Goal: Task Accomplishment & Management: Manage account settings

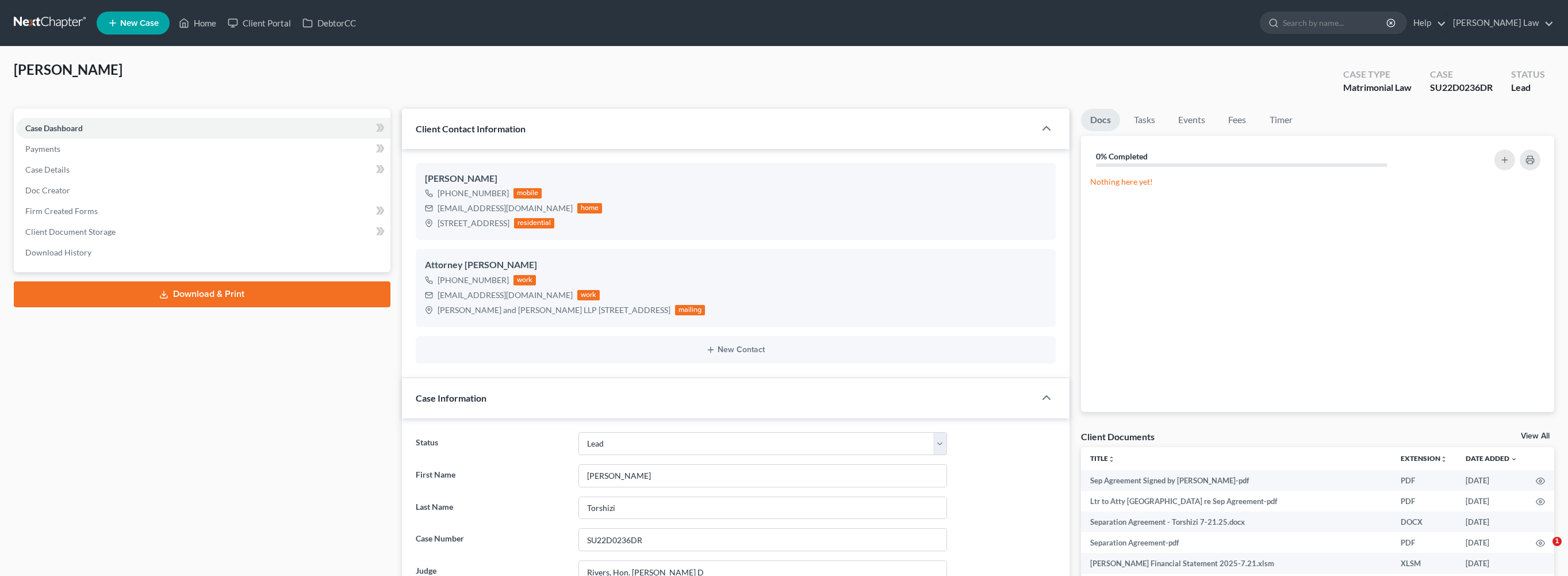
select select "10"
select select "0"
click at [222, 30] on link "Home" at bounding box center [198, 23] width 49 height 21
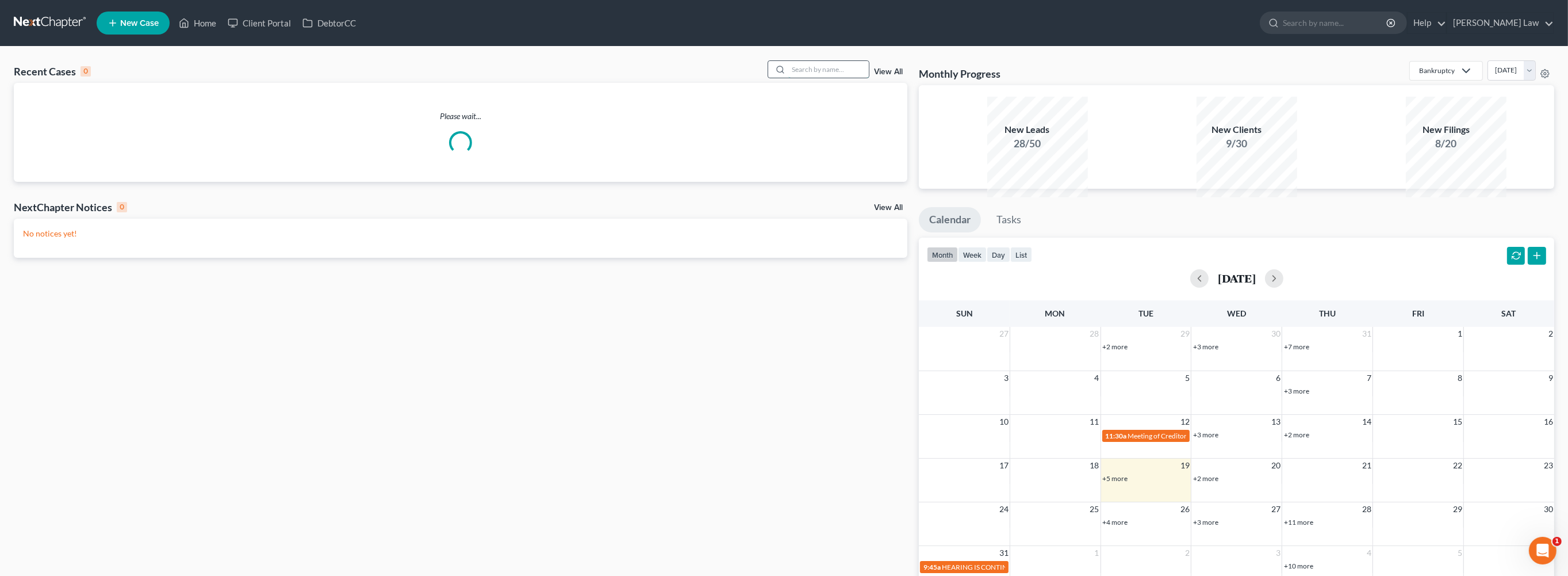
click at [804, 77] on input "search" at bounding box center [829, 69] width 80 height 16
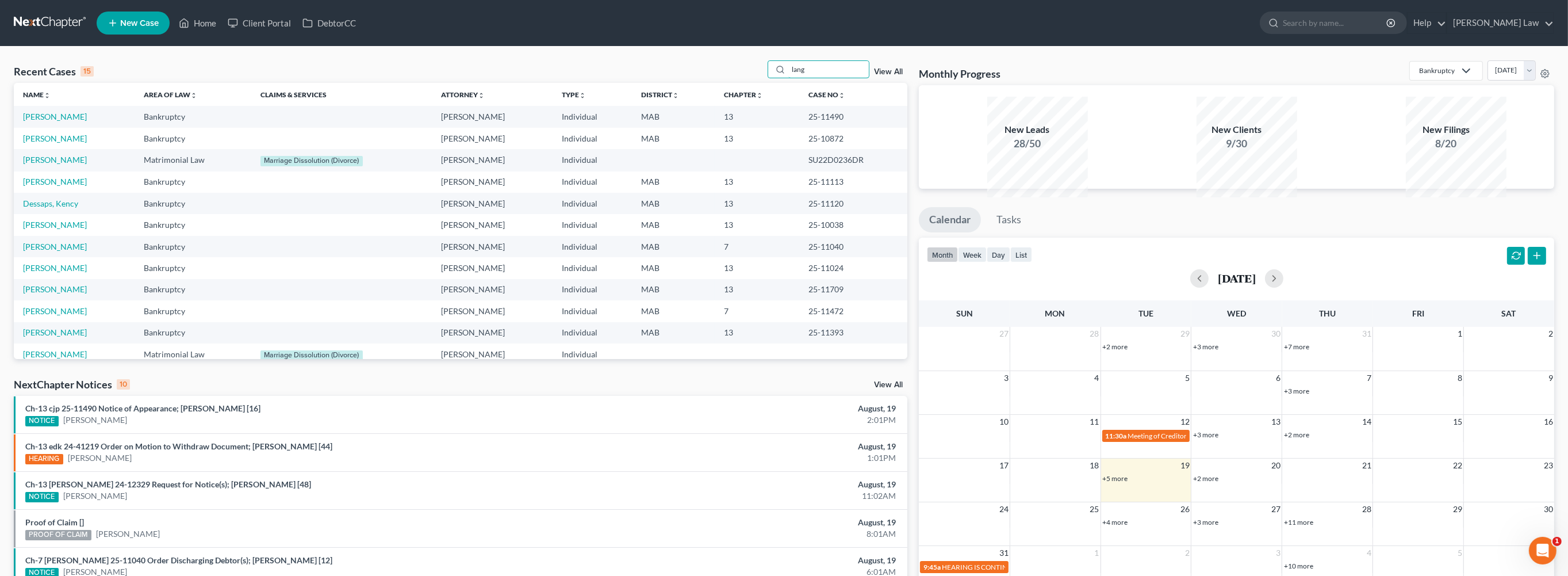
type input "lang"
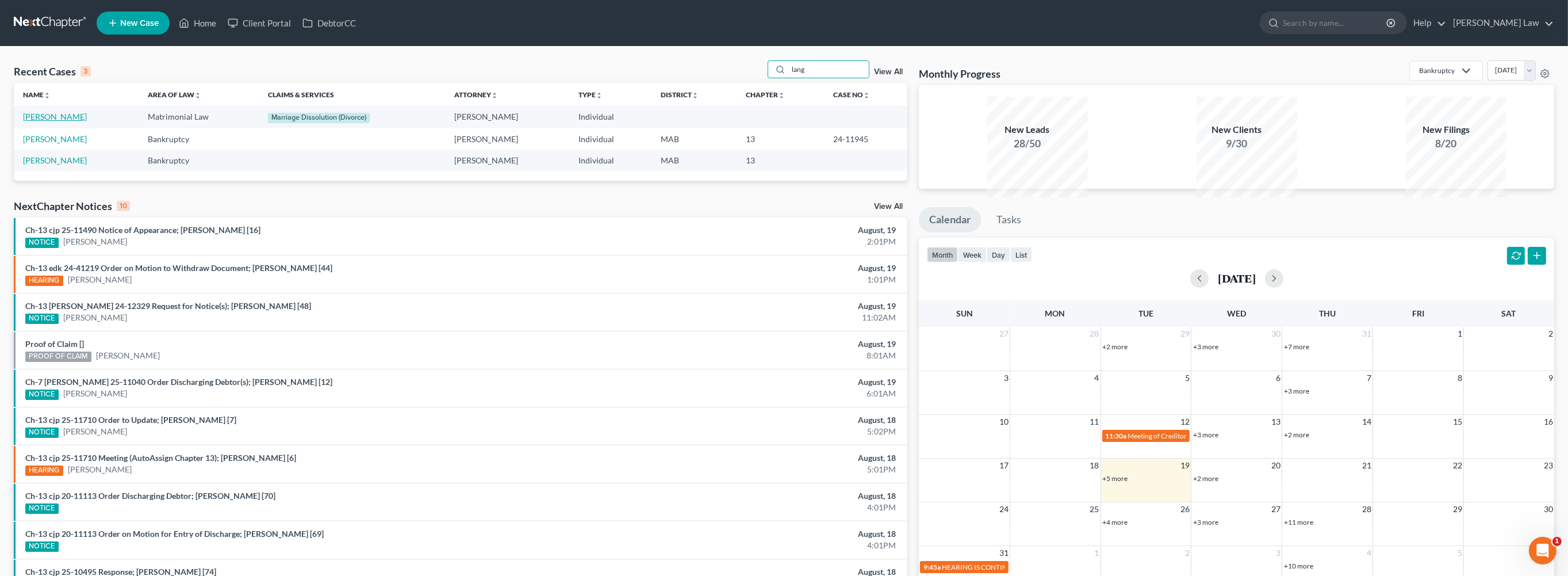
click at [39, 121] on link "[PERSON_NAME]" at bounding box center [55, 116] width 64 height 10
select select "0"
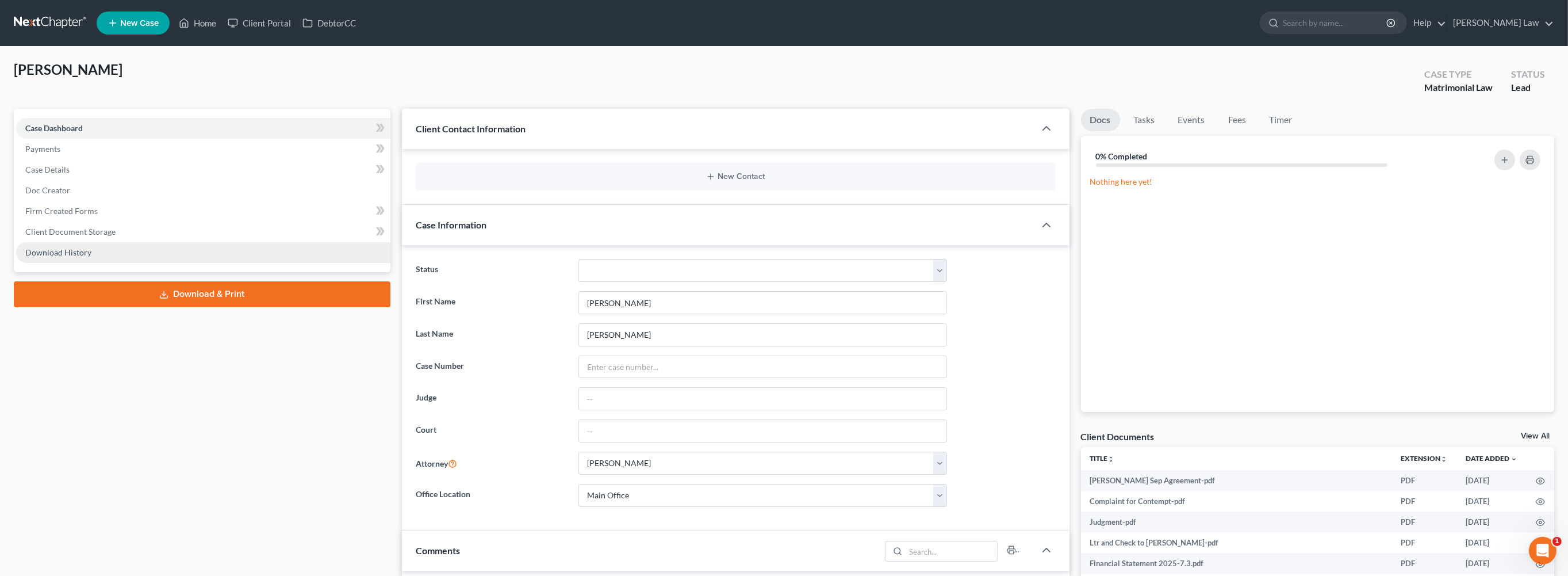
scroll to position [34, 0]
click at [91, 257] on span "Download History" at bounding box center [58, 252] width 67 height 10
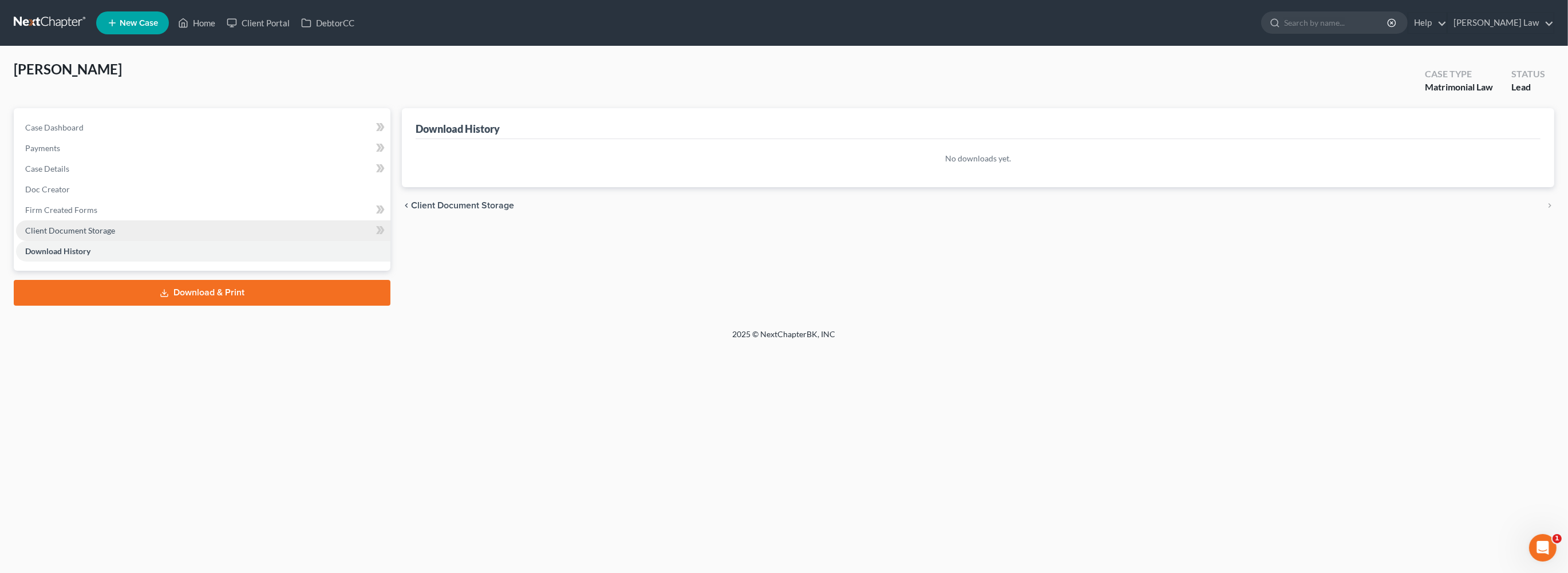
click at [102, 241] on link "Client Document Storage" at bounding box center [203, 230] width 375 height 21
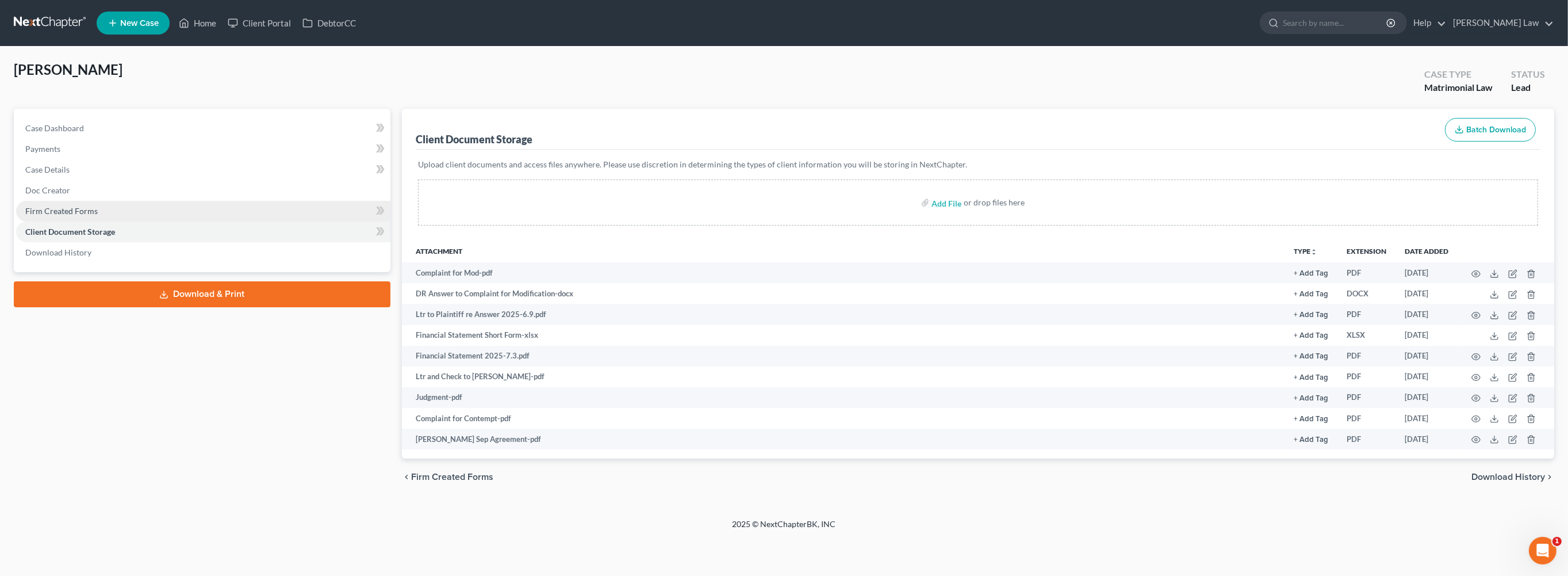
click at [98, 216] on span "Firm Created Forms" at bounding box center [61, 211] width 72 height 10
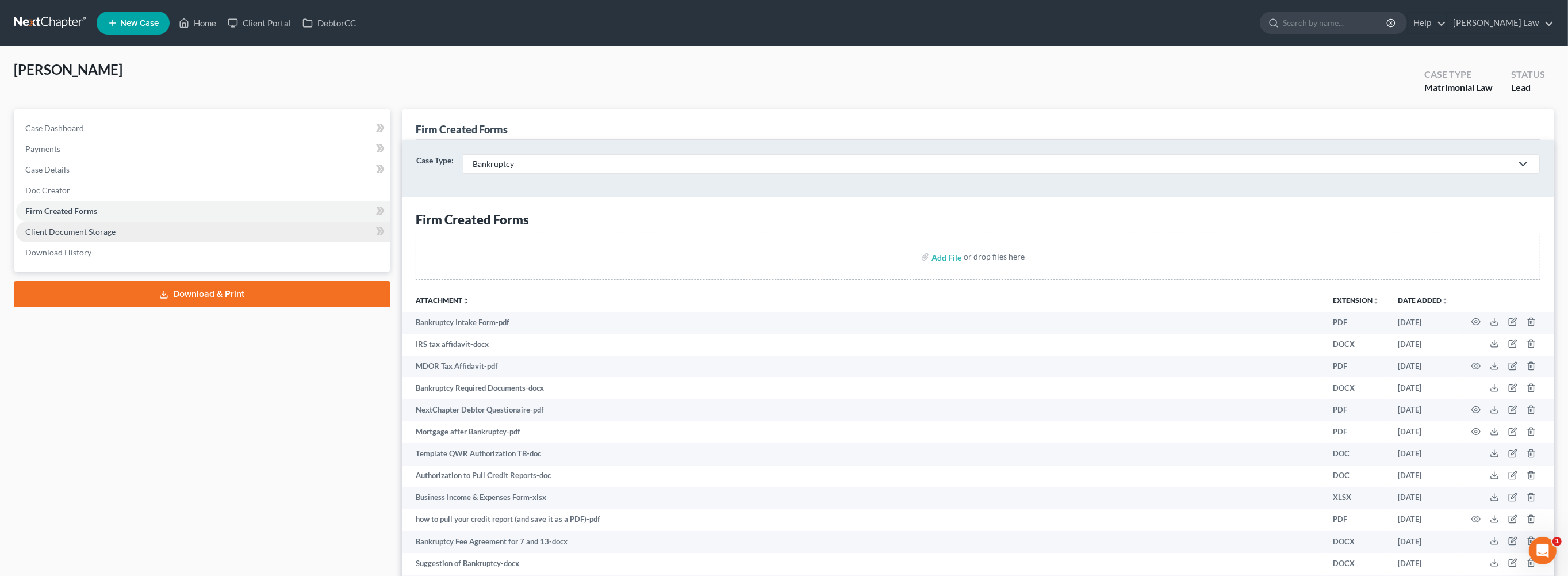
click at [116, 236] on span "Client Document Storage" at bounding box center [70, 231] width 90 height 10
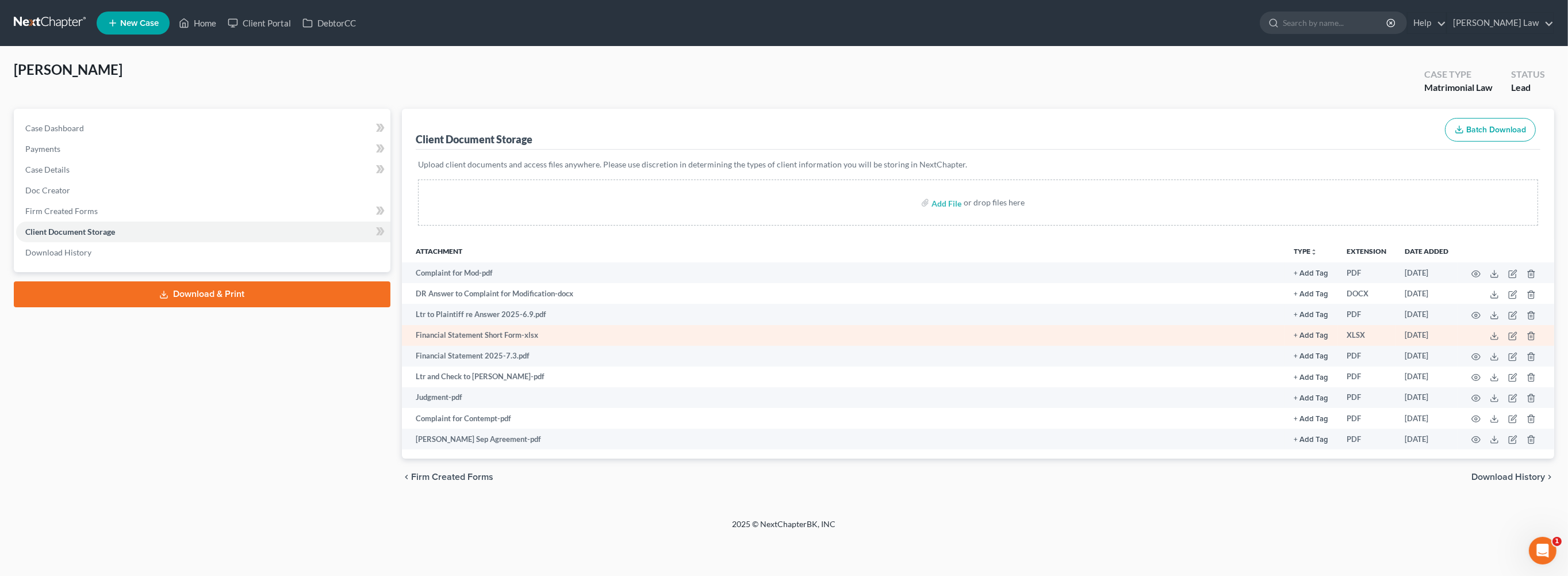
scroll to position [93, 0]
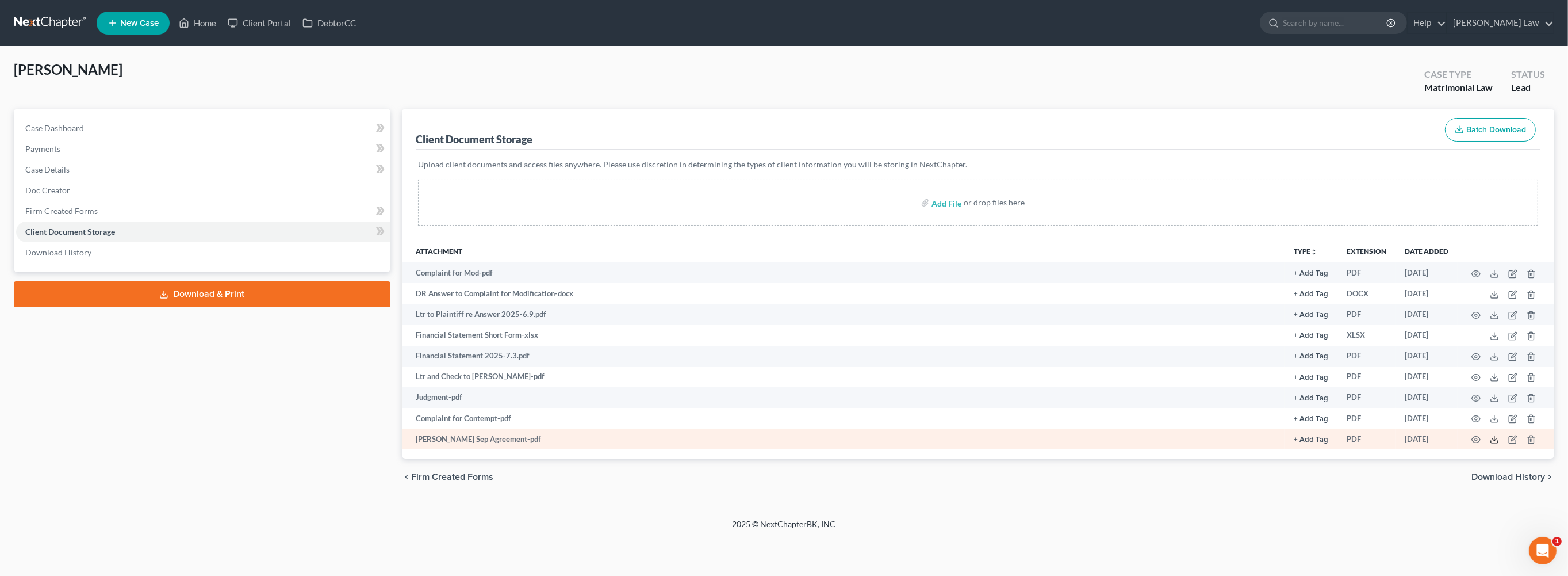
click at [1491, 444] on icon at bounding box center [1495, 439] width 9 height 9
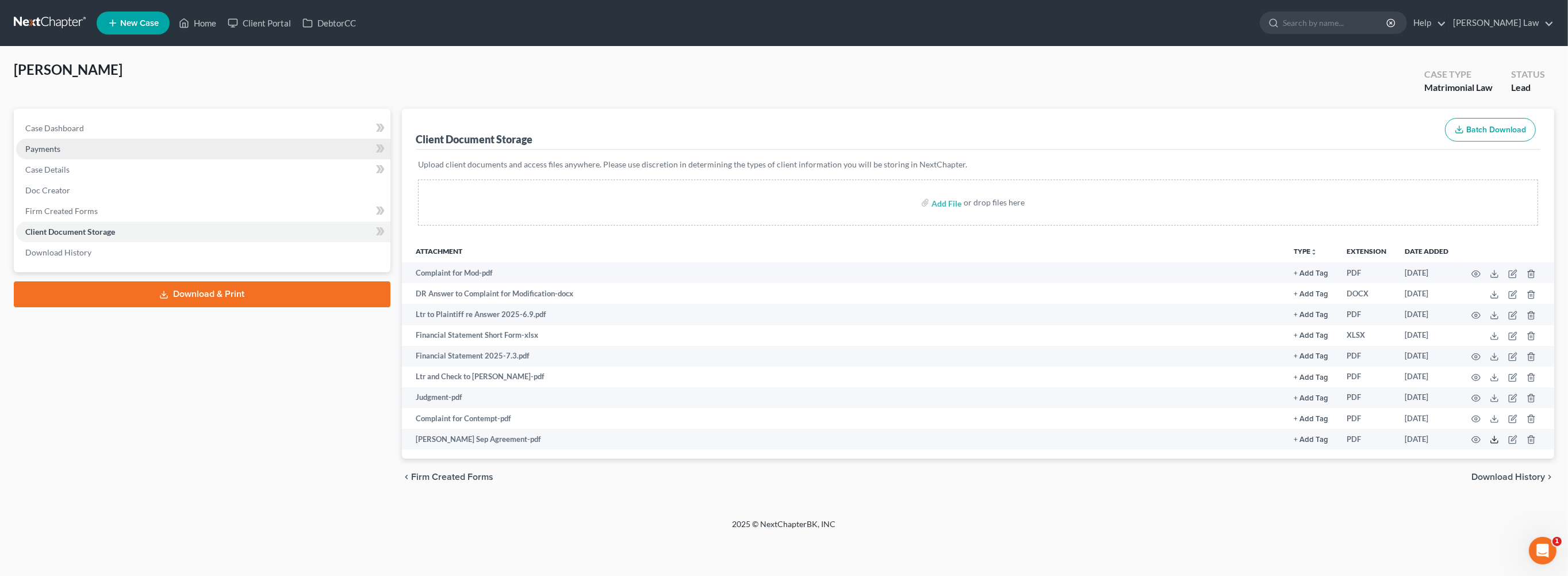
scroll to position [0, 0]
click at [115, 236] on span "Client Document Storage" at bounding box center [70, 231] width 89 height 10
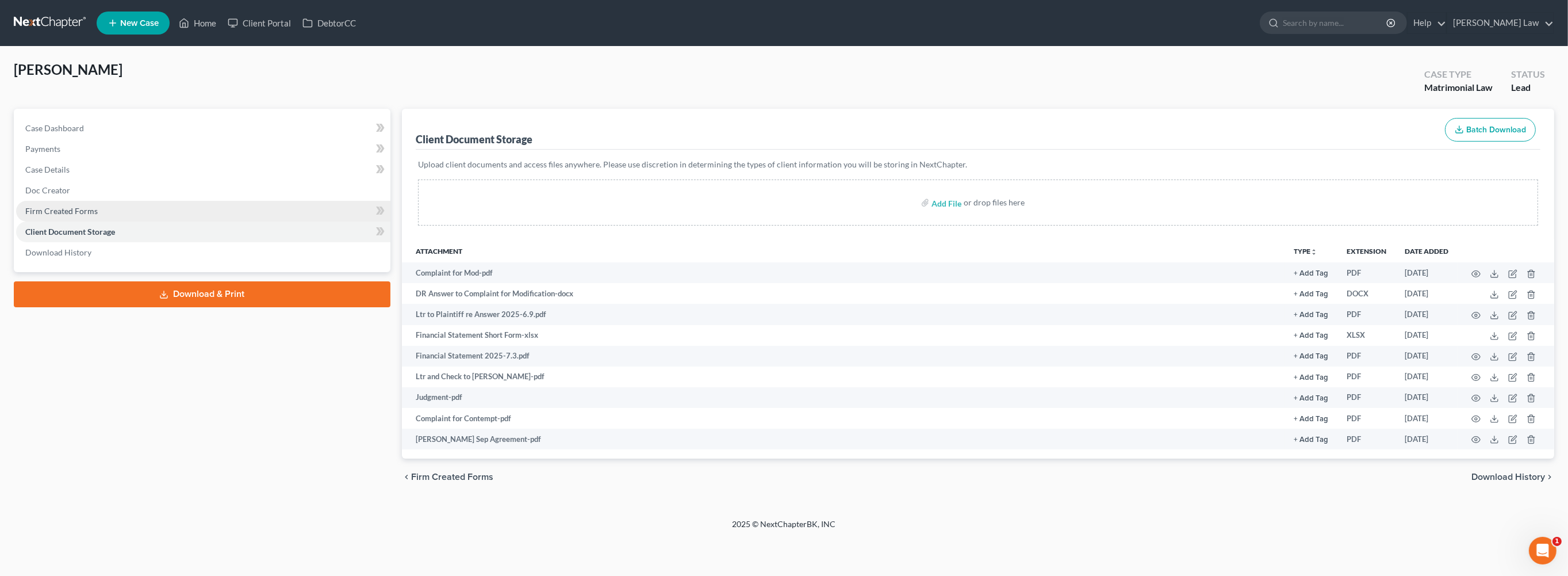
click at [69, 206] on span "Firm Created Forms" at bounding box center [61, 211] width 72 height 10
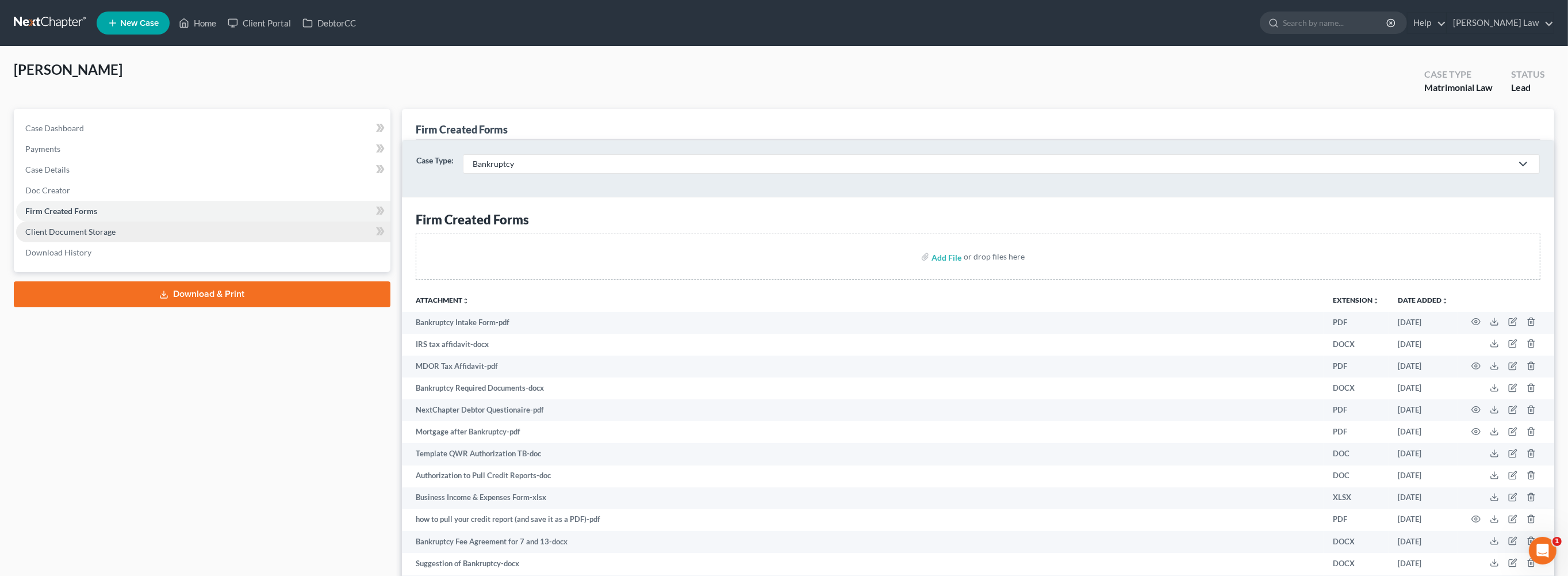
click at [108, 236] on span "Client Document Storage" at bounding box center [70, 231] width 90 height 10
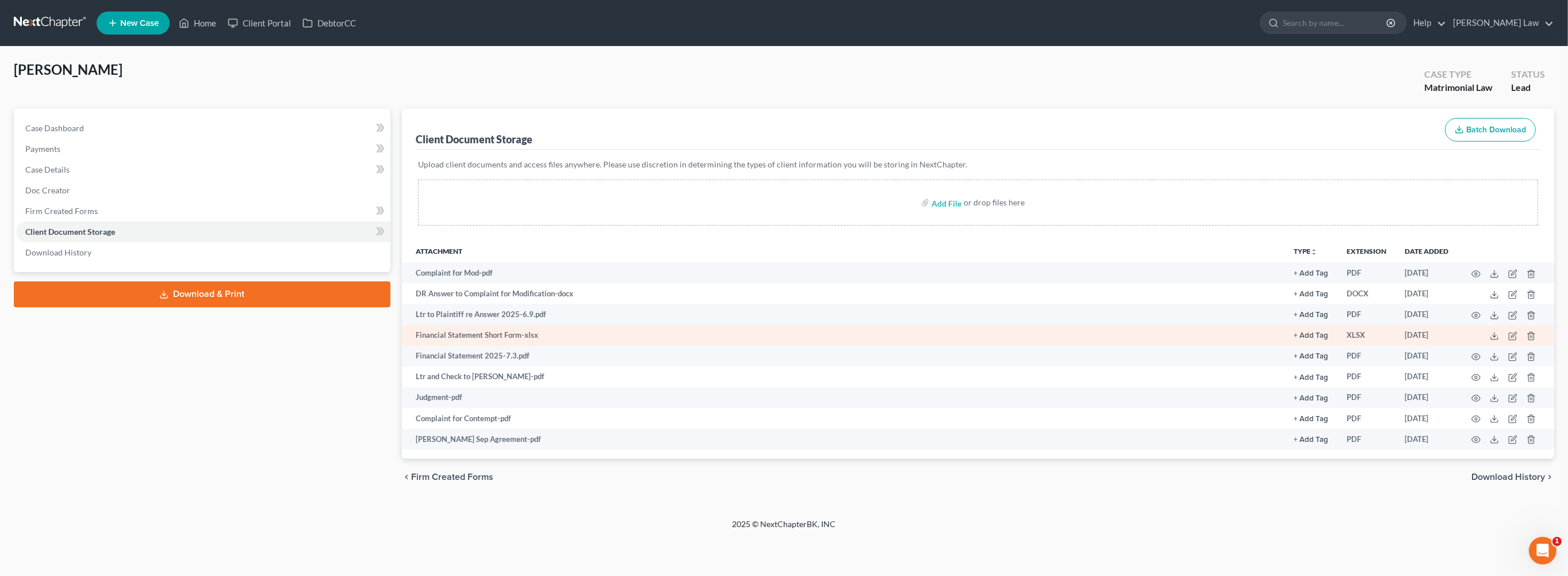
scroll to position [93, 0]
click at [1491, 331] on icon at bounding box center [1495, 335] width 9 height 9
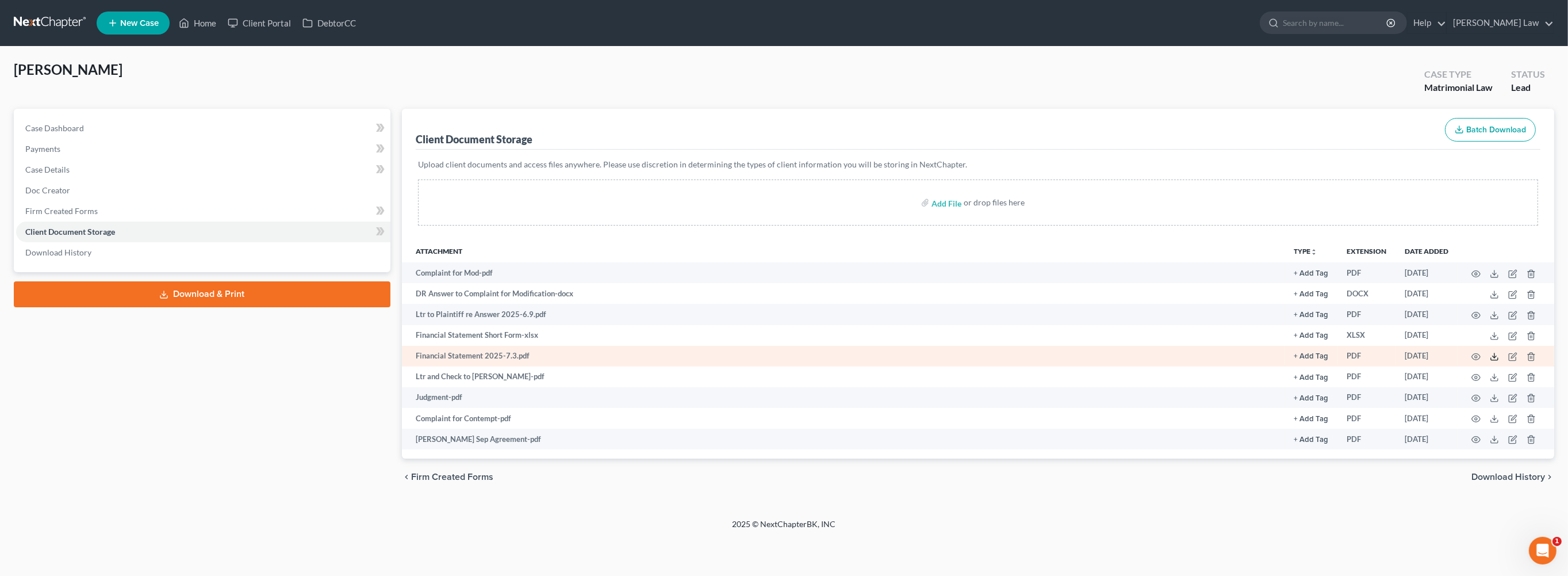
click at [1491, 352] on icon at bounding box center [1495, 356] width 9 height 9
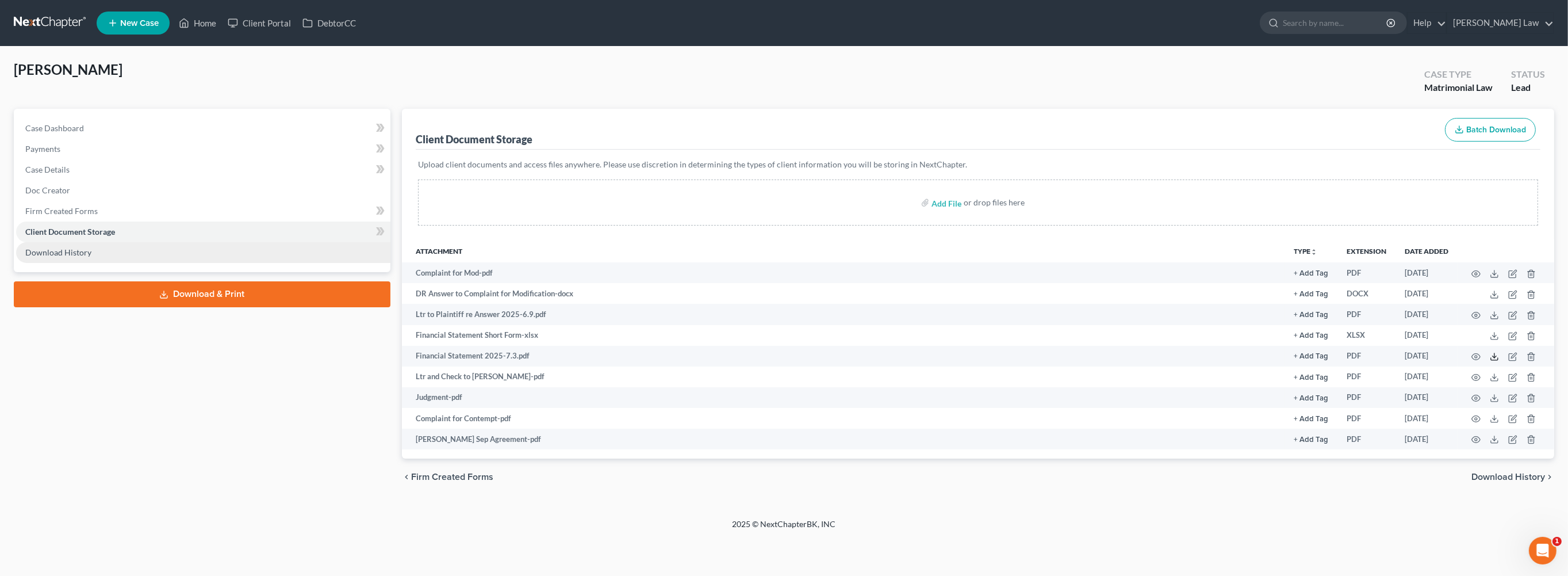
scroll to position [0, 0]
drag, startPoint x: 232, startPoint y: 19, endPoint x: 227, endPoint y: 34, distance: 15.8
click at [222, 20] on link "Home" at bounding box center [198, 23] width 49 height 21
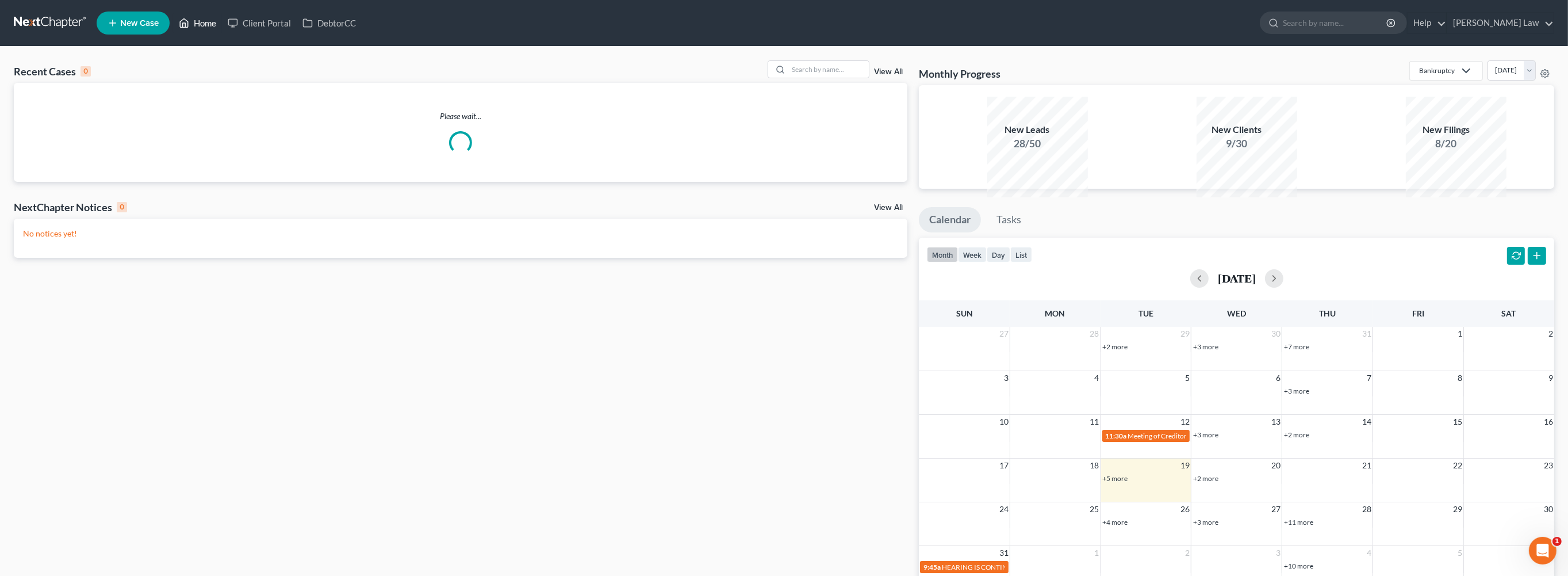
click at [222, 31] on link "Home" at bounding box center [198, 23] width 49 height 21
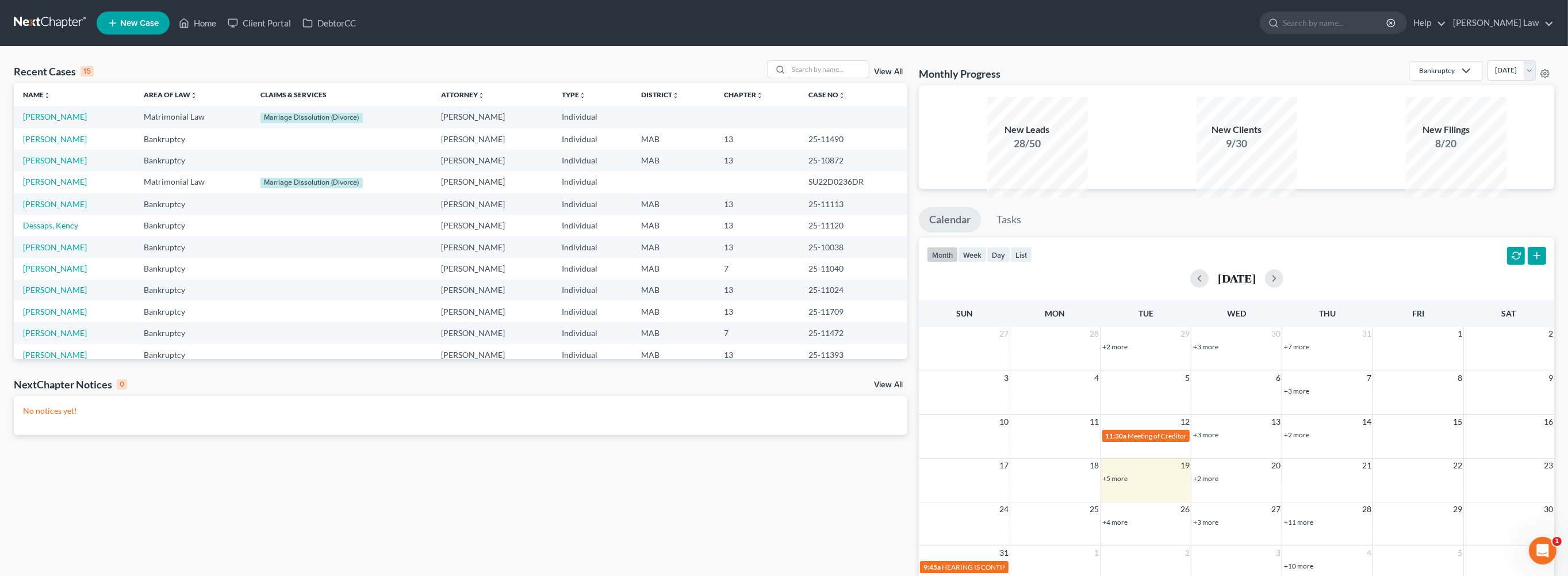
click at [789, 77] on input "search" at bounding box center [829, 69] width 80 height 16
type input "clay"
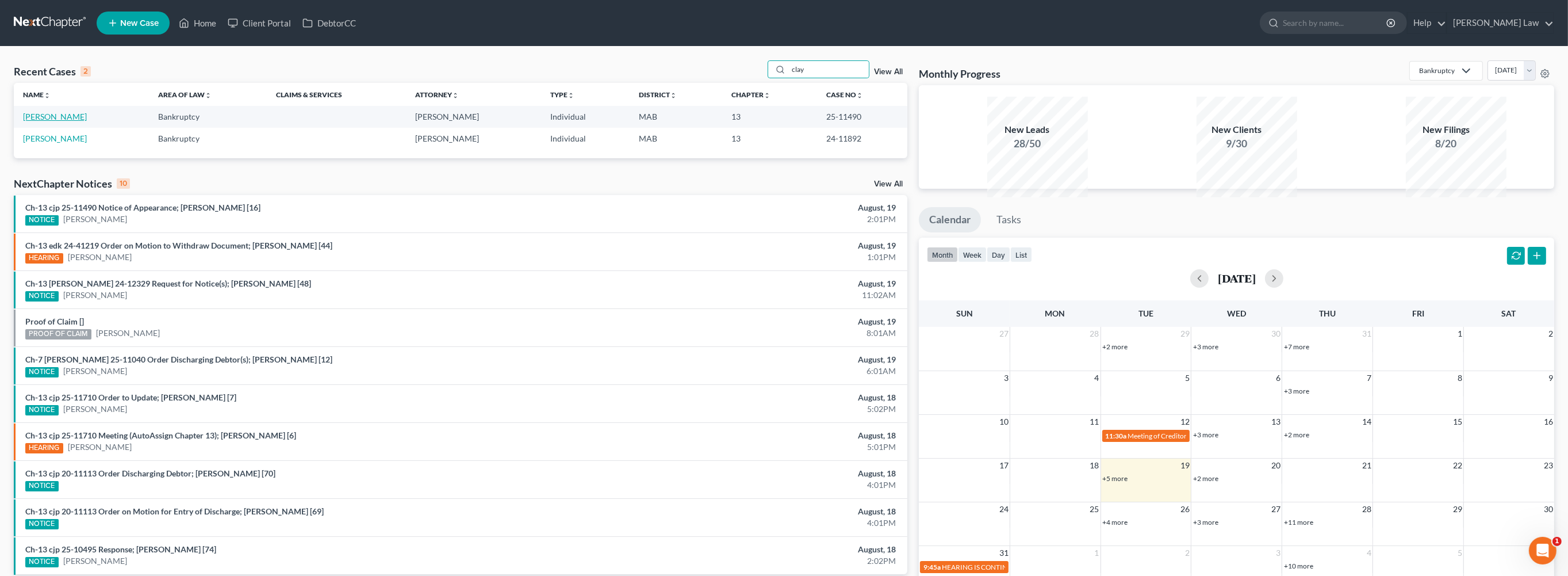
click at [56, 121] on link "[PERSON_NAME]" at bounding box center [55, 116] width 64 height 10
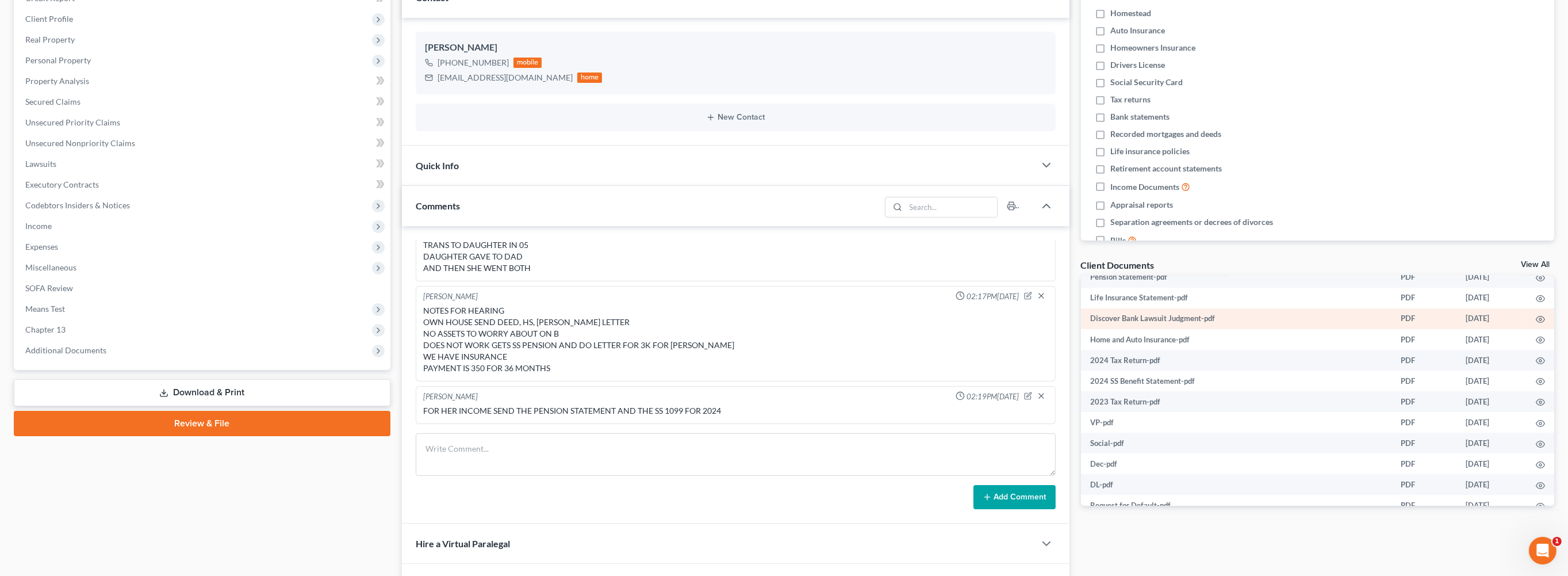
scroll to position [201, 0]
click at [1522, 269] on link "View All" at bounding box center [1536, 264] width 29 height 8
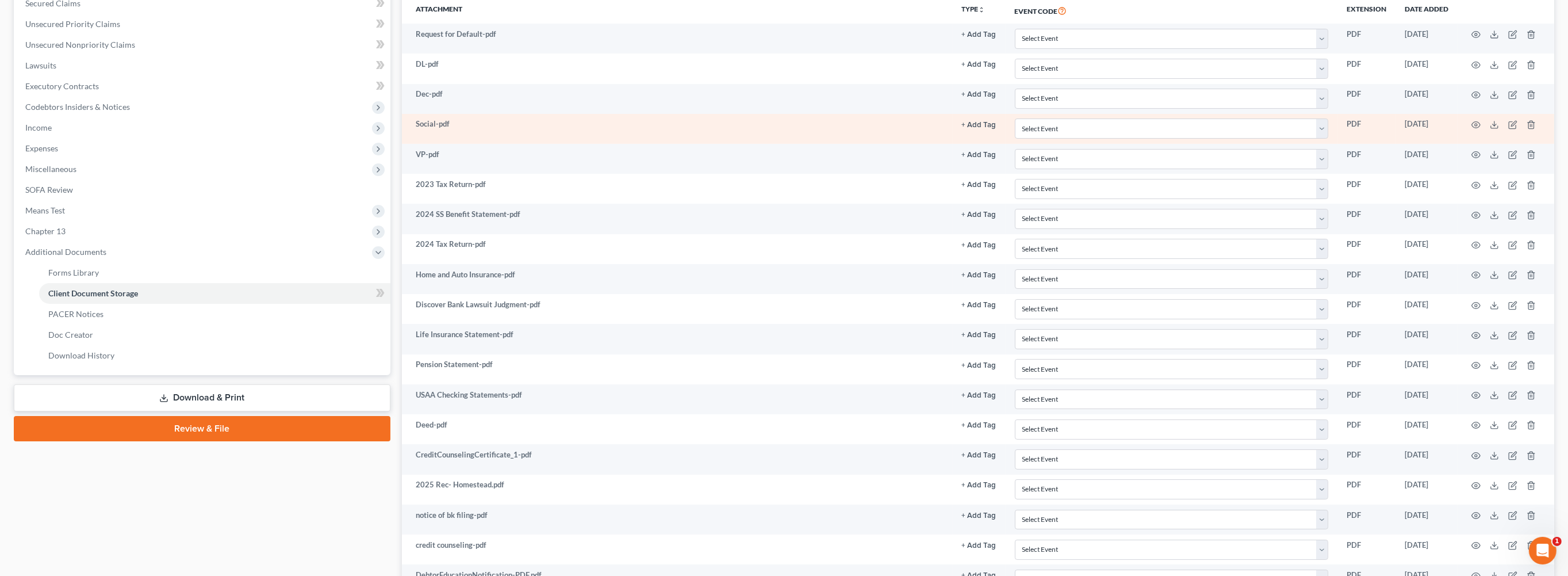
scroll to position [591, 0]
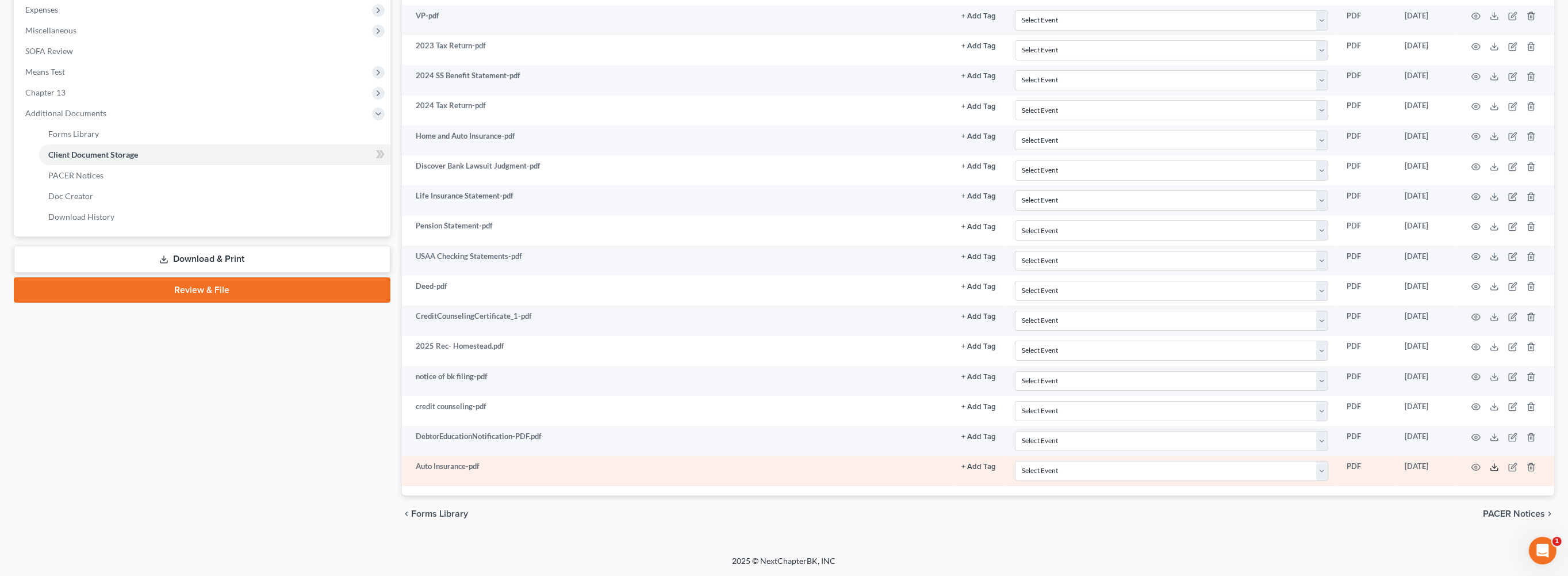
click at [1491, 471] on icon at bounding box center [1495, 467] width 9 height 9
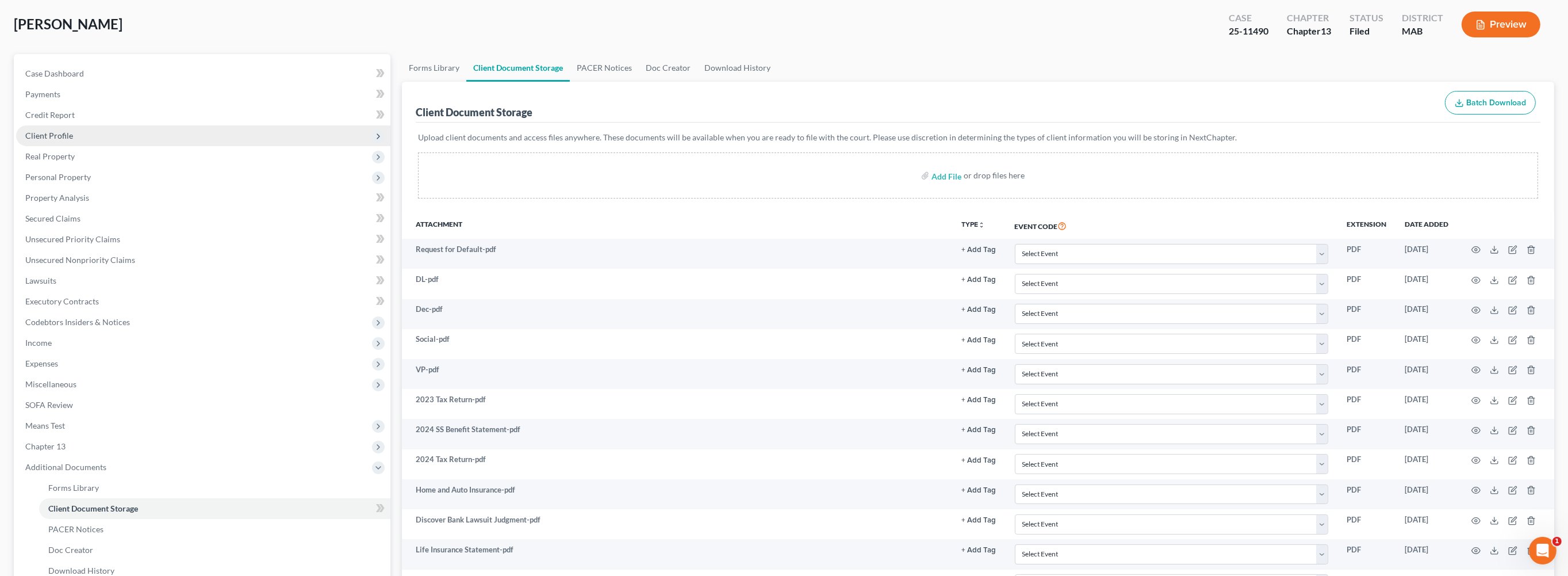
scroll to position [0, 0]
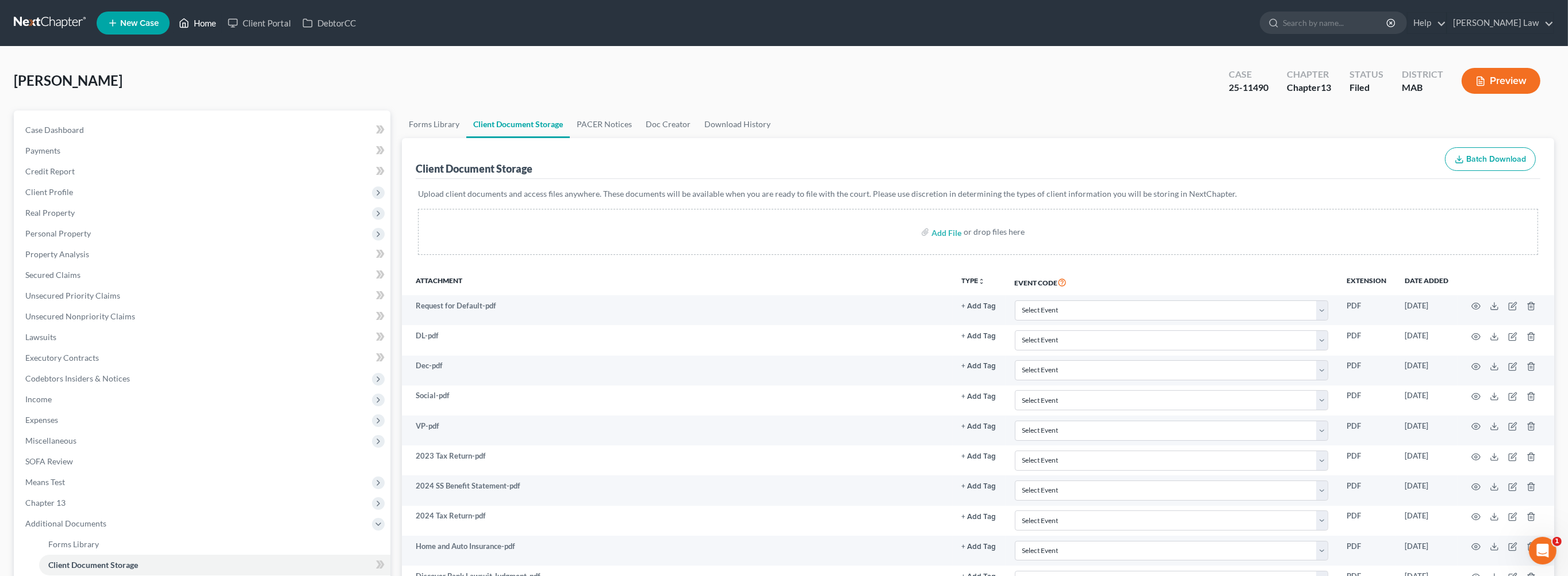
click at [222, 30] on link "Home" at bounding box center [198, 23] width 49 height 21
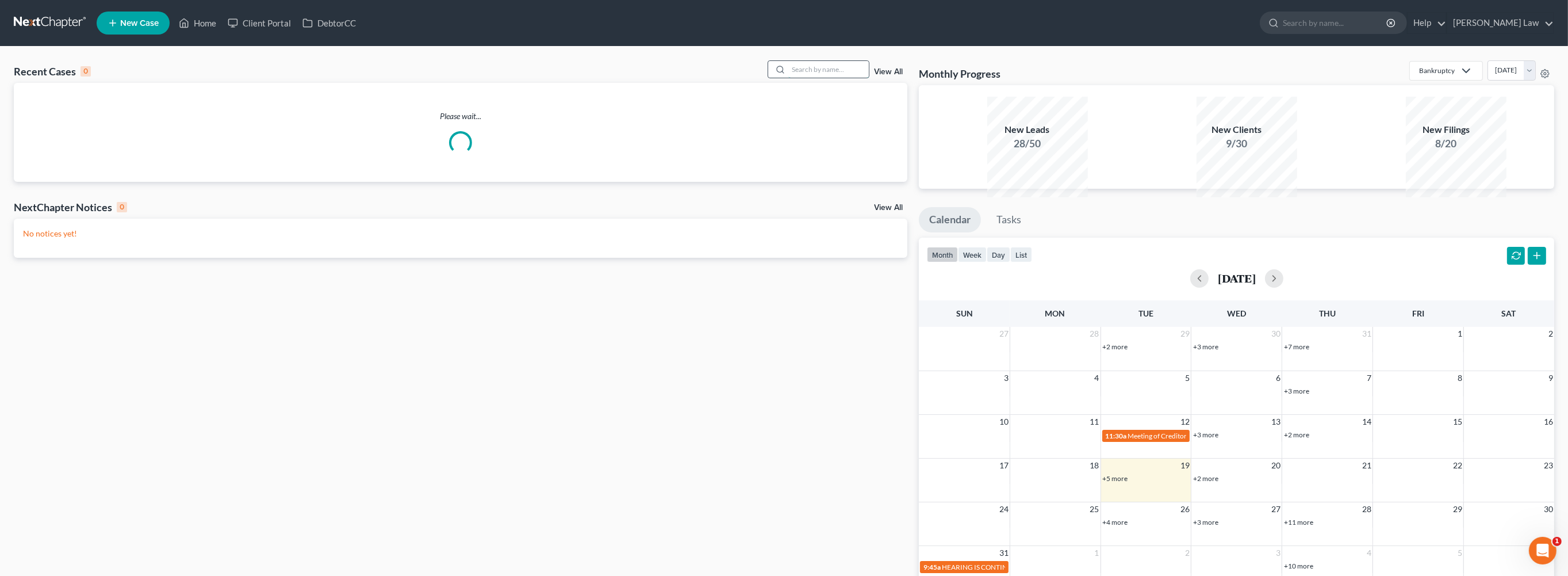
click at [789, 77] on input "search" at bounding box center [829, 69] width 80 height 16
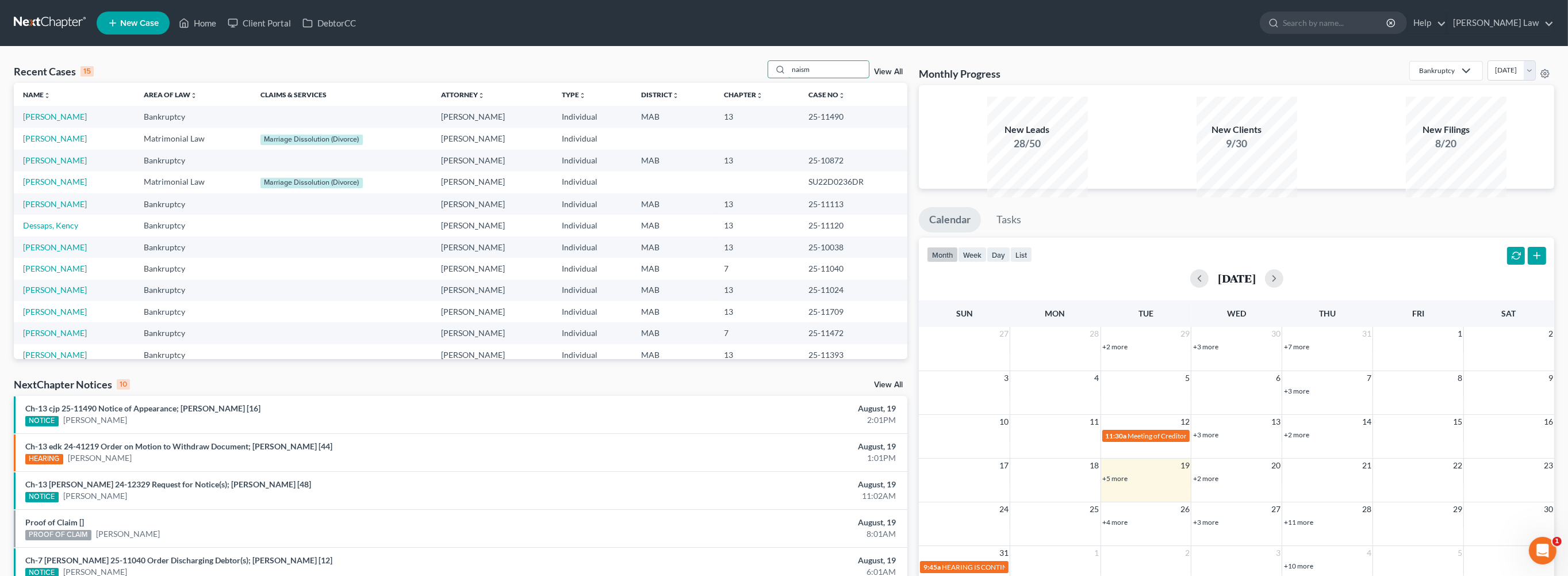
type input "naism"
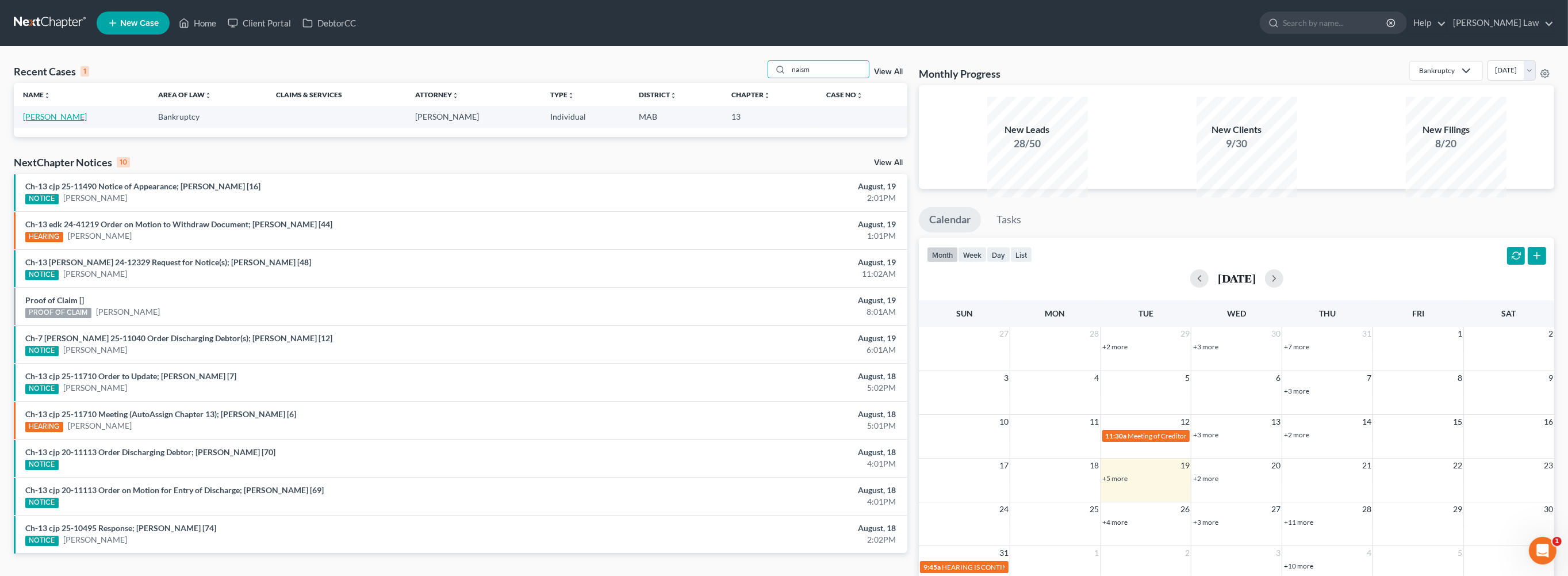
click at [36, 121] on link "[PERSON_NAME]" at bounding box center [55, 116] width 64 height 10
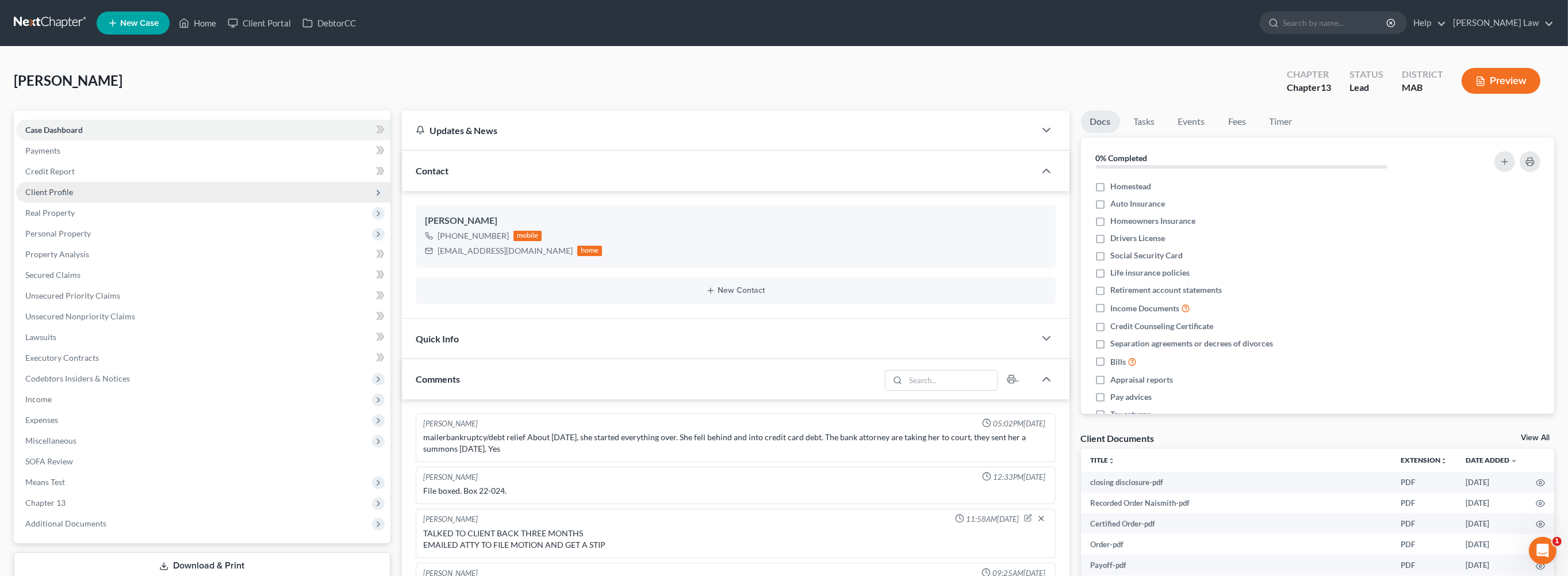
scroll to position [103, 0]
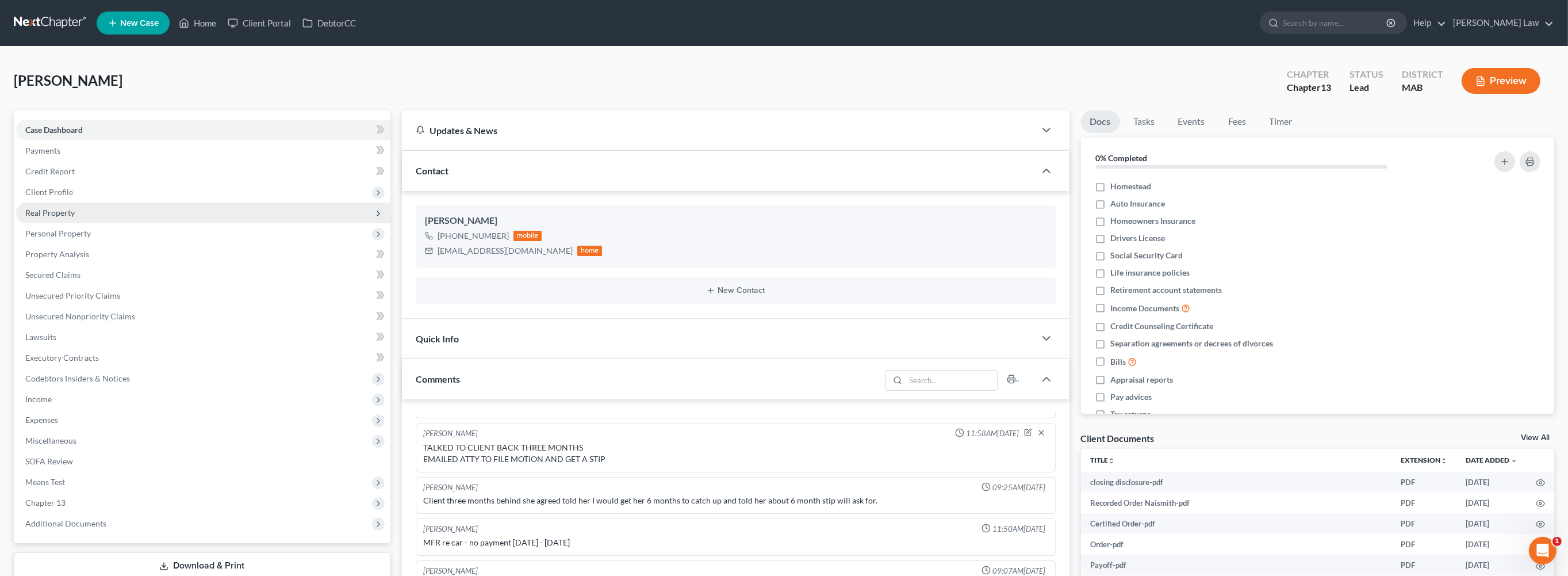
click at [63, 217] on span "Real Property" at bounding box center [50, 212] width 49 height 10
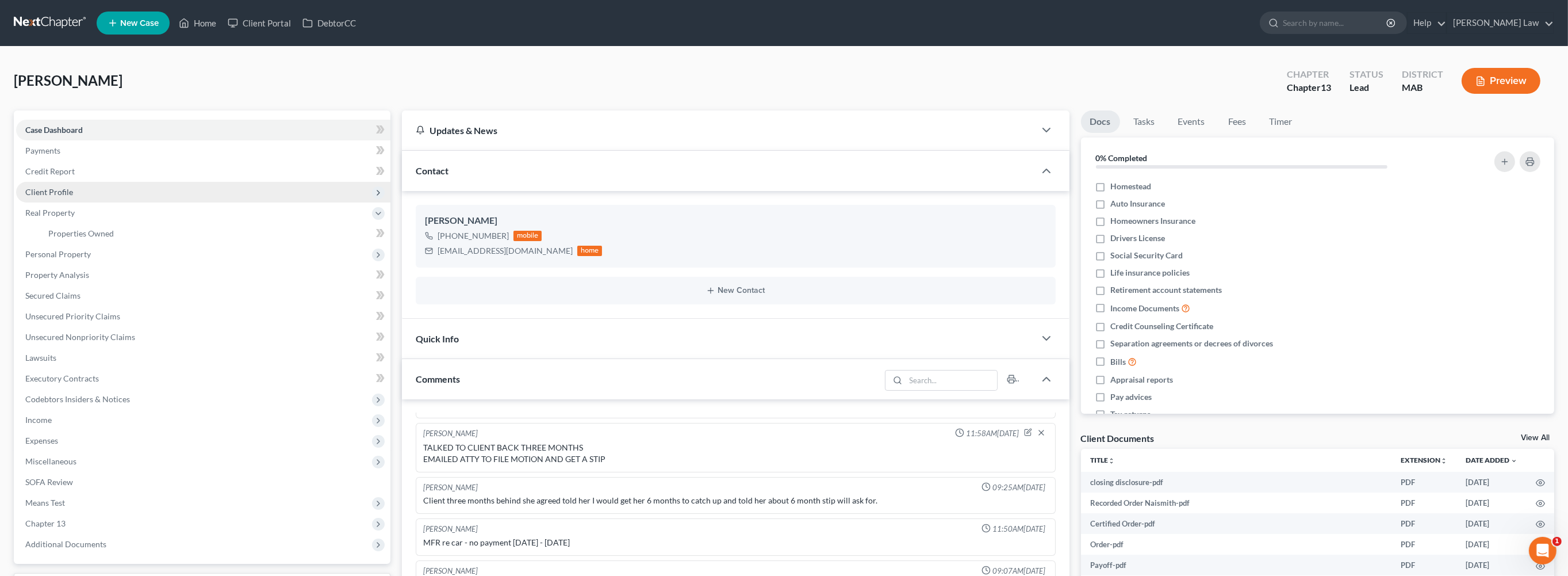
click at [63, 197] on span "Client Profile" at bounding box center [49, 191] width 47 height 10
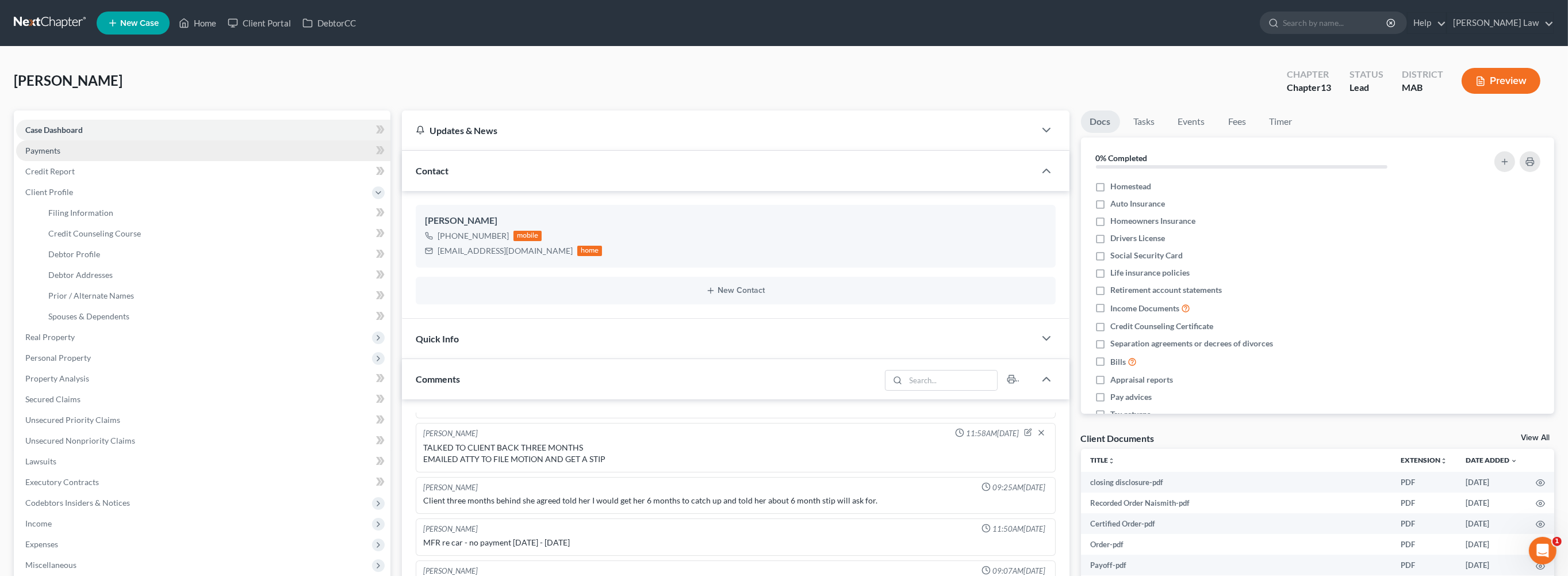
click at [56, 155] on span "Payments" at bounding box center [43, 150] width 35 height 10
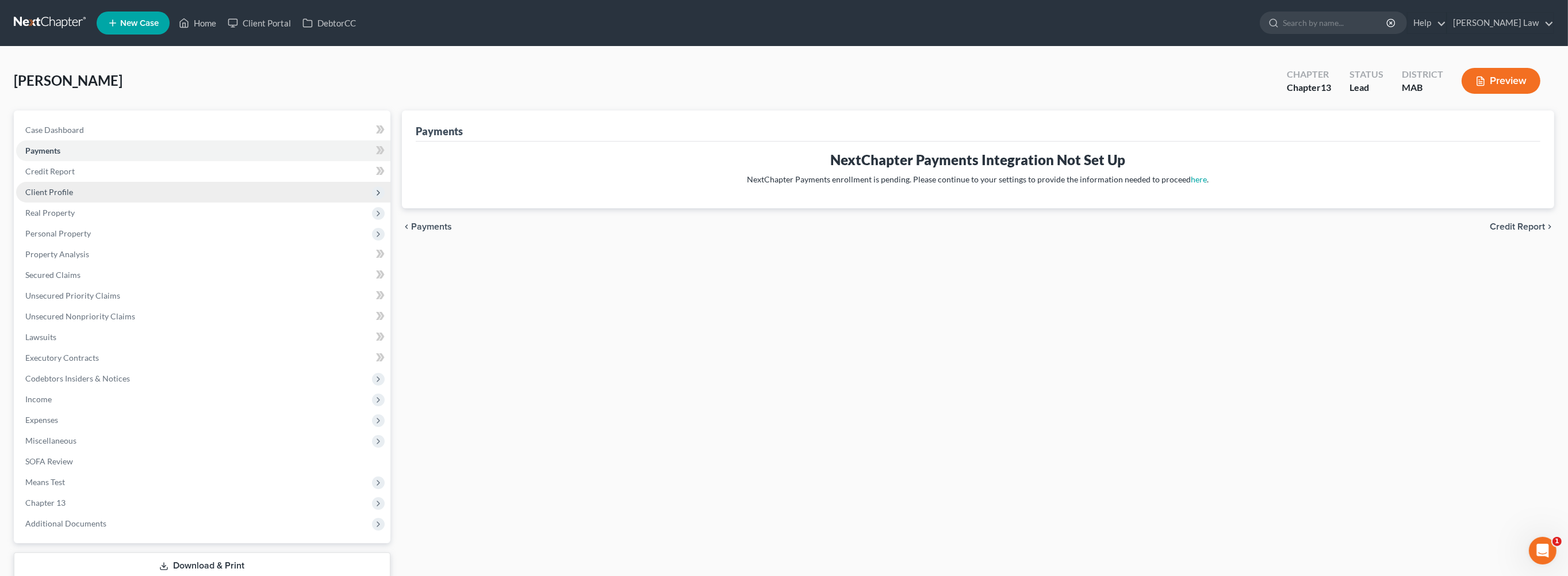
click at [54, 197] on span "Client Profile" at bounding box center [49, 191] width 47 height 10
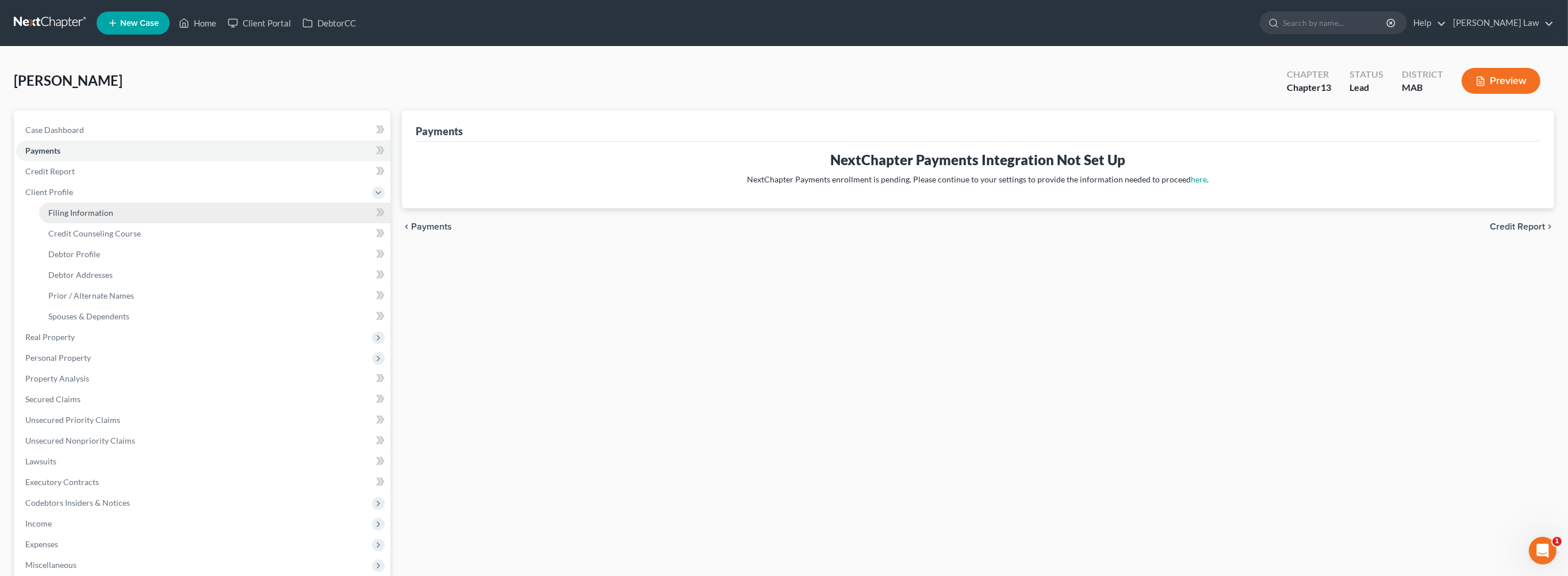
click at [102, 217] on span "Filing Information" at bounding box center [80, 212] width 65 height 10
select select "1"
select select "0"
select select "3"
select select "0"
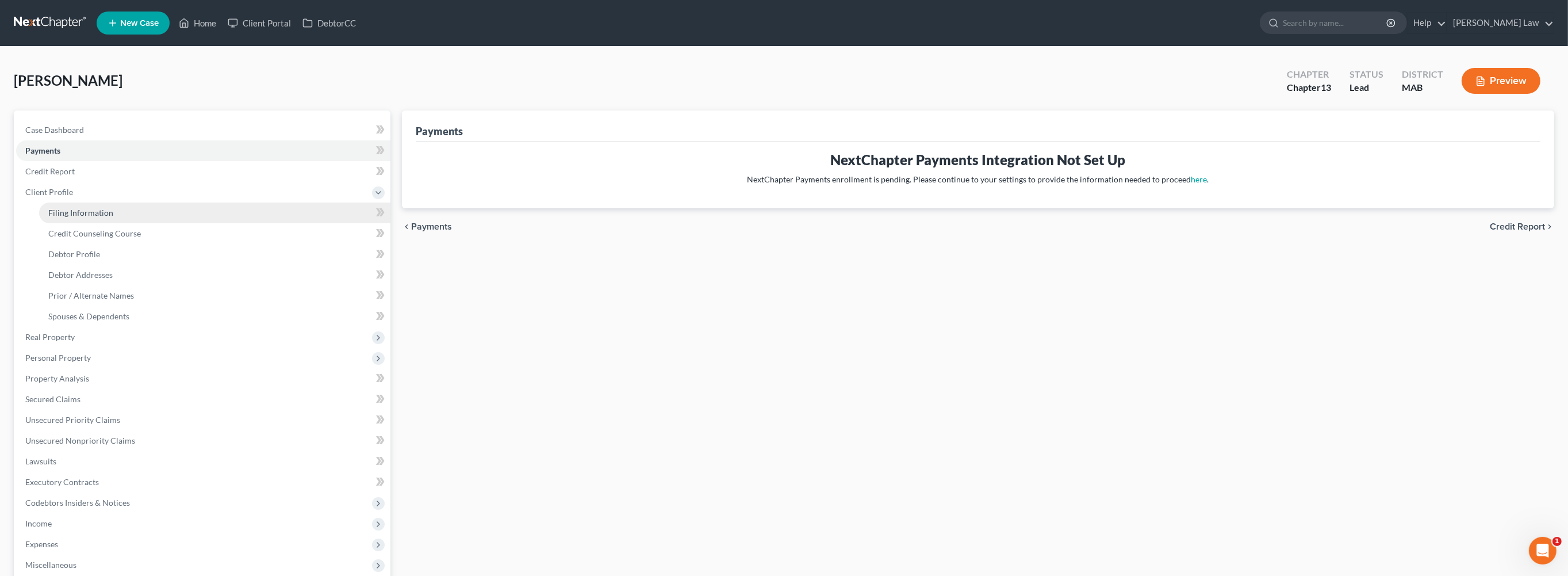
select select "22"
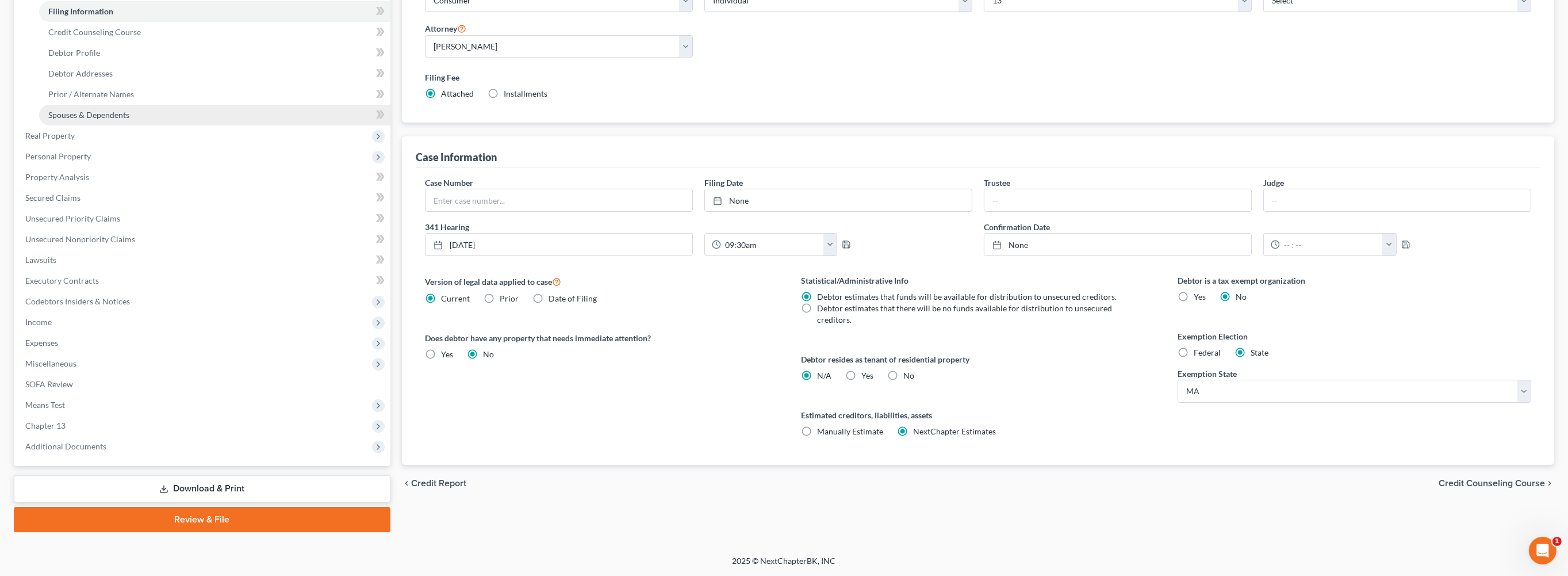
scroll to position [107, 0]
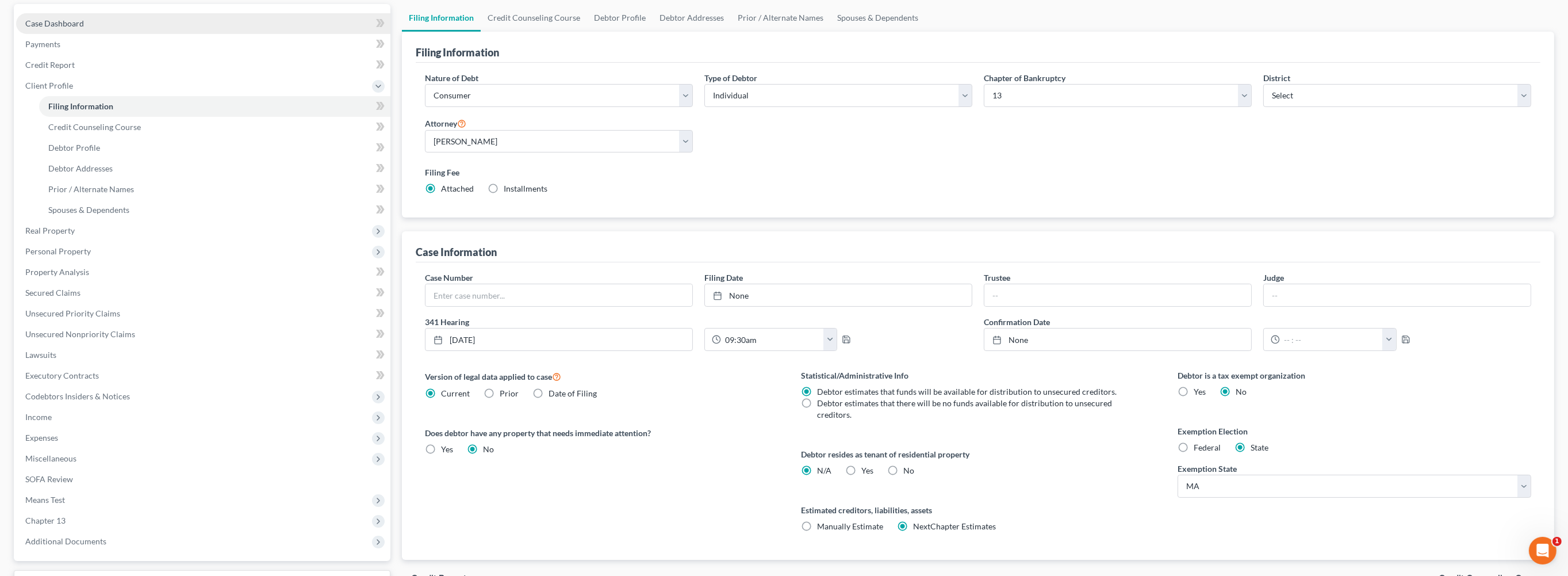
click at [67, 28] on span "Case Dashboard" at bounding box center [55, 23] width 58 height 10
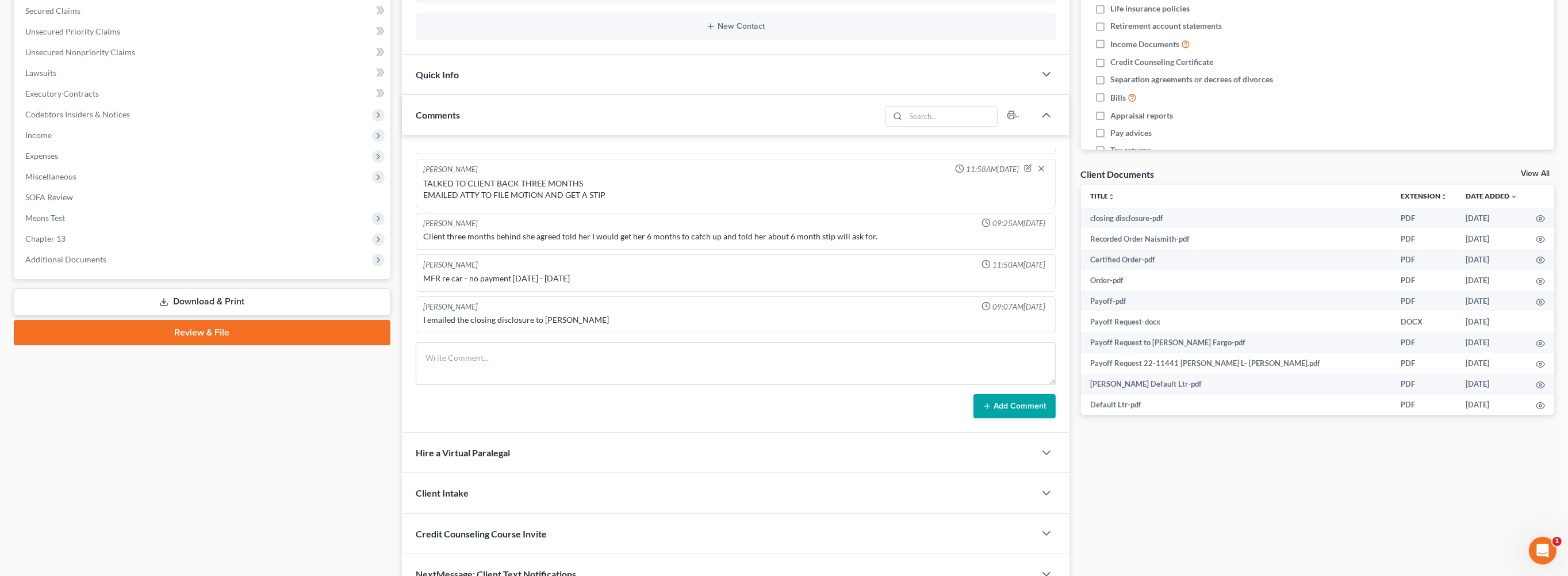
scroll to position [280, 0]
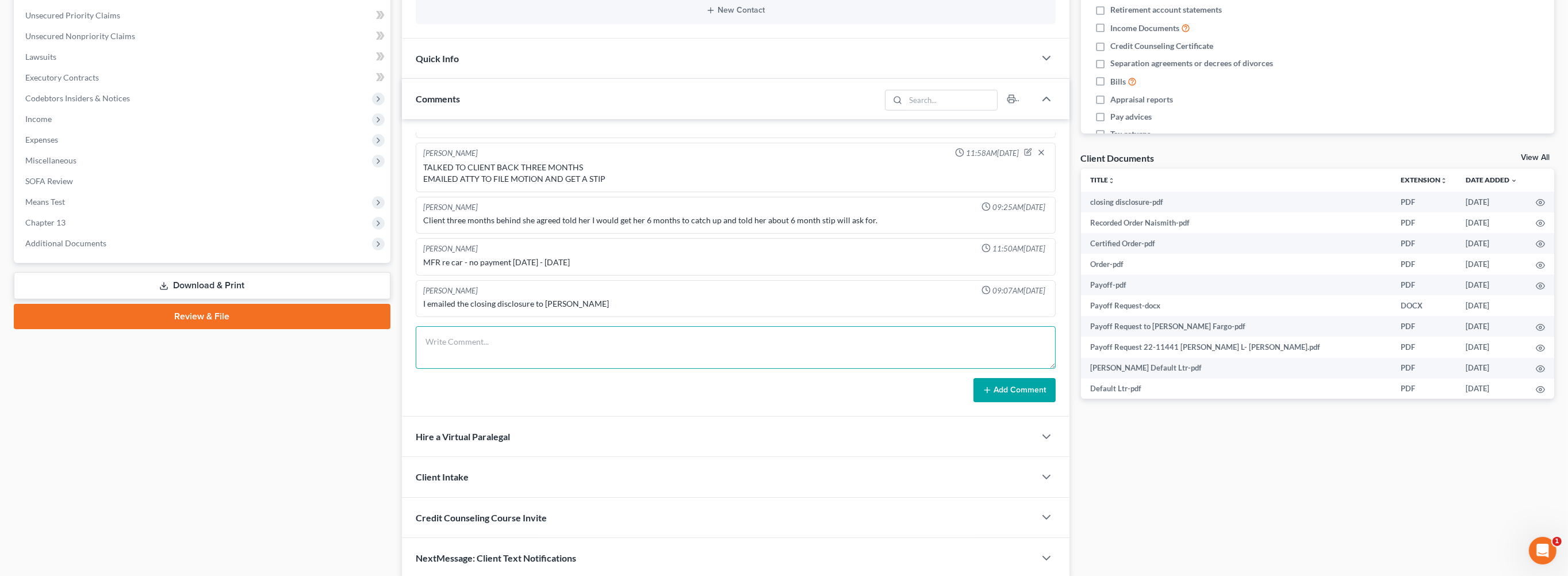
click at [476, 368] on textarea at bounding box center [736, 347] width 640 height 43
click at [89, 129] on span "Income" at bounding box center [203, 118] width 375 height 21
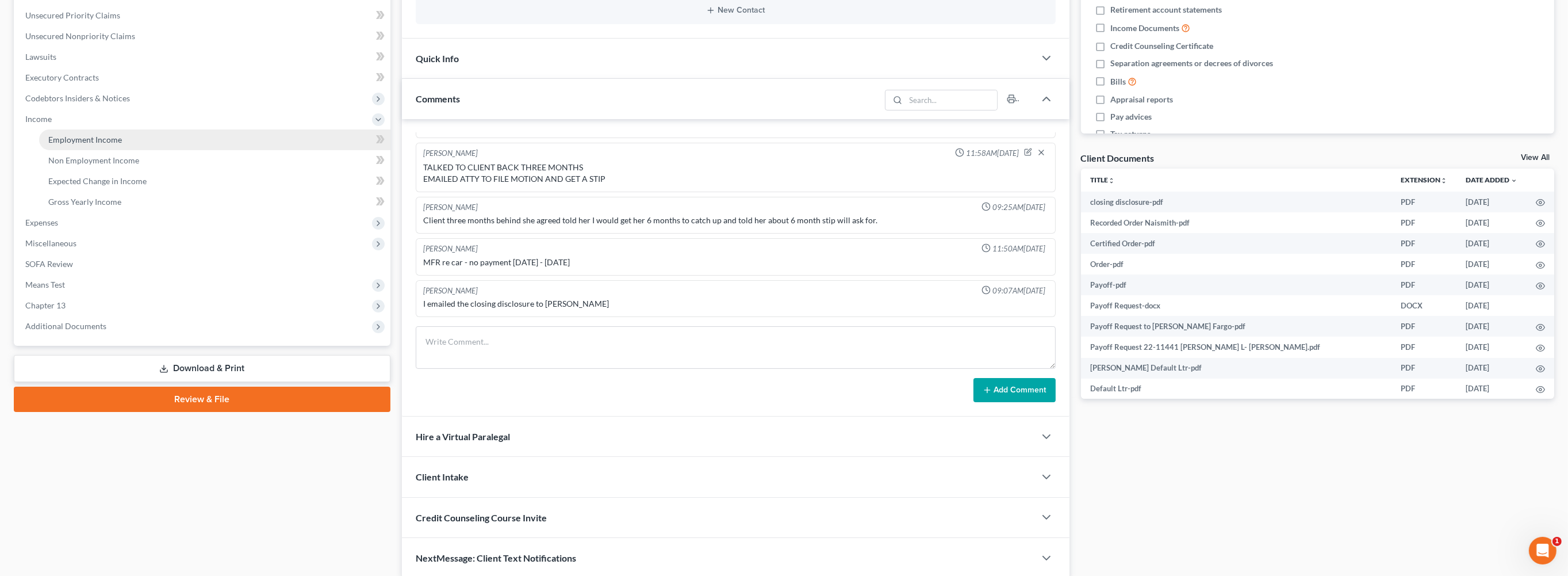
click at [75, 144] on span "Employment Income" at bounding box center [85, 139] width 74 height 10
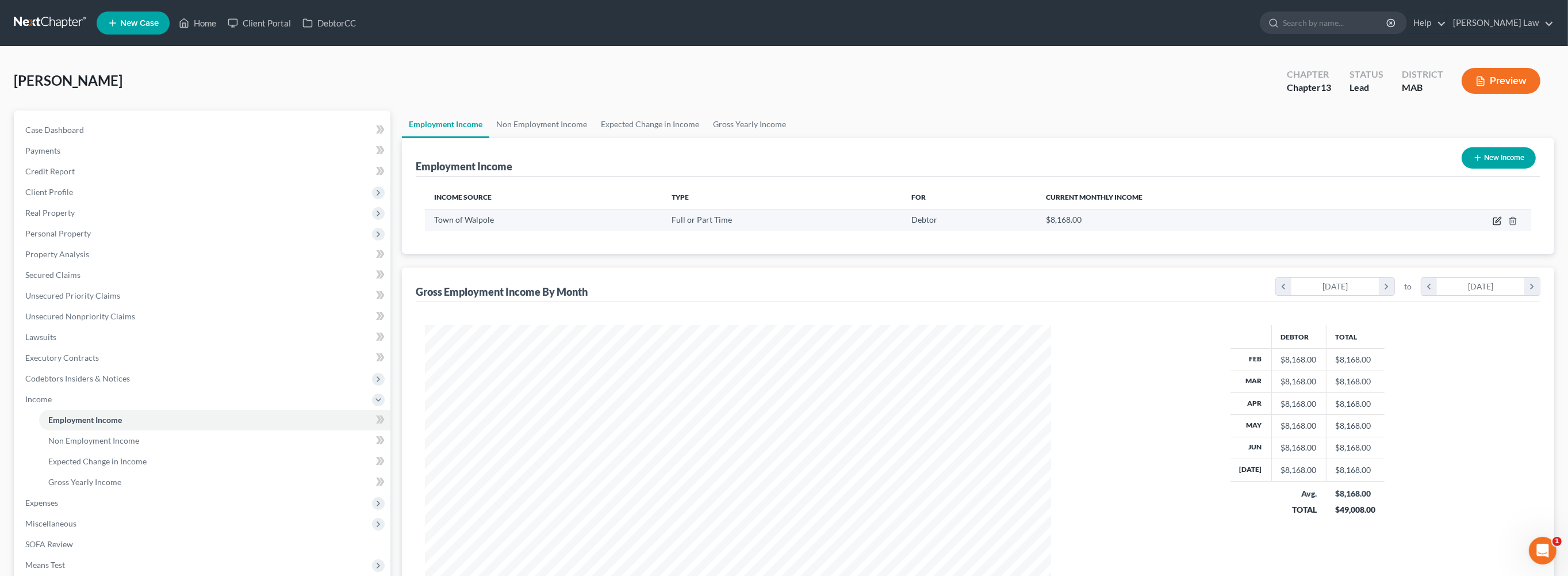
click at [1496, 222] on icon "button" at bounding box center [1499, 220] width 5 height 5
select select "0"
select select "22"
select select "0"
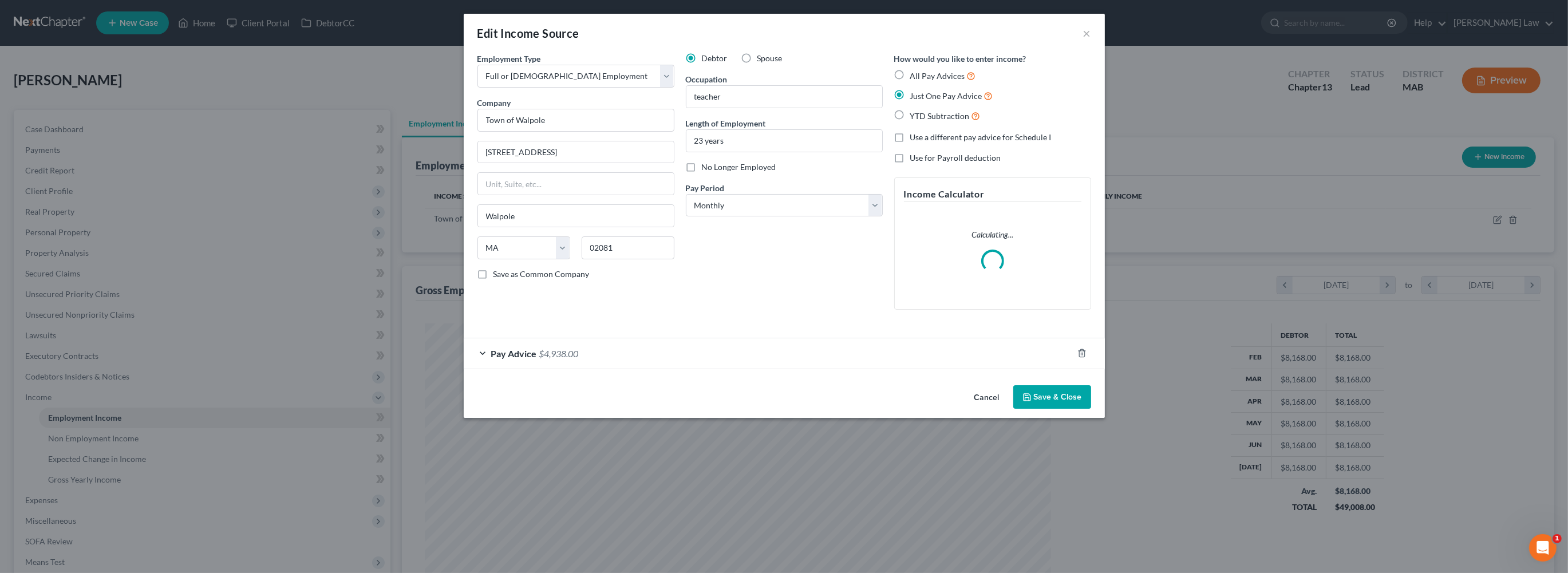
drag, startPoint x: 633, startPoint y: 422, endPoint x: 629, endPoint y: 433, distance: 11.7
click at [632, 368] on div "Pay Advice $4,938.00" at bounding box center [768, 353] width 609 height 30
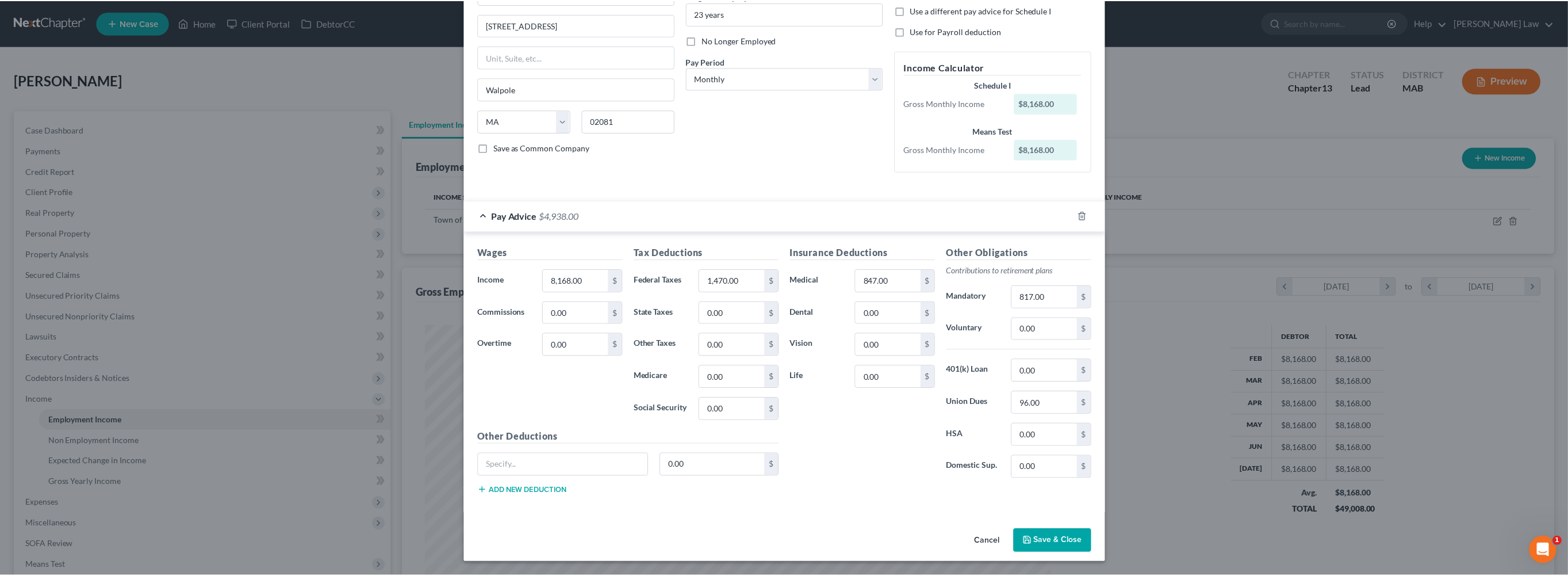
scroll to position [295, 0]
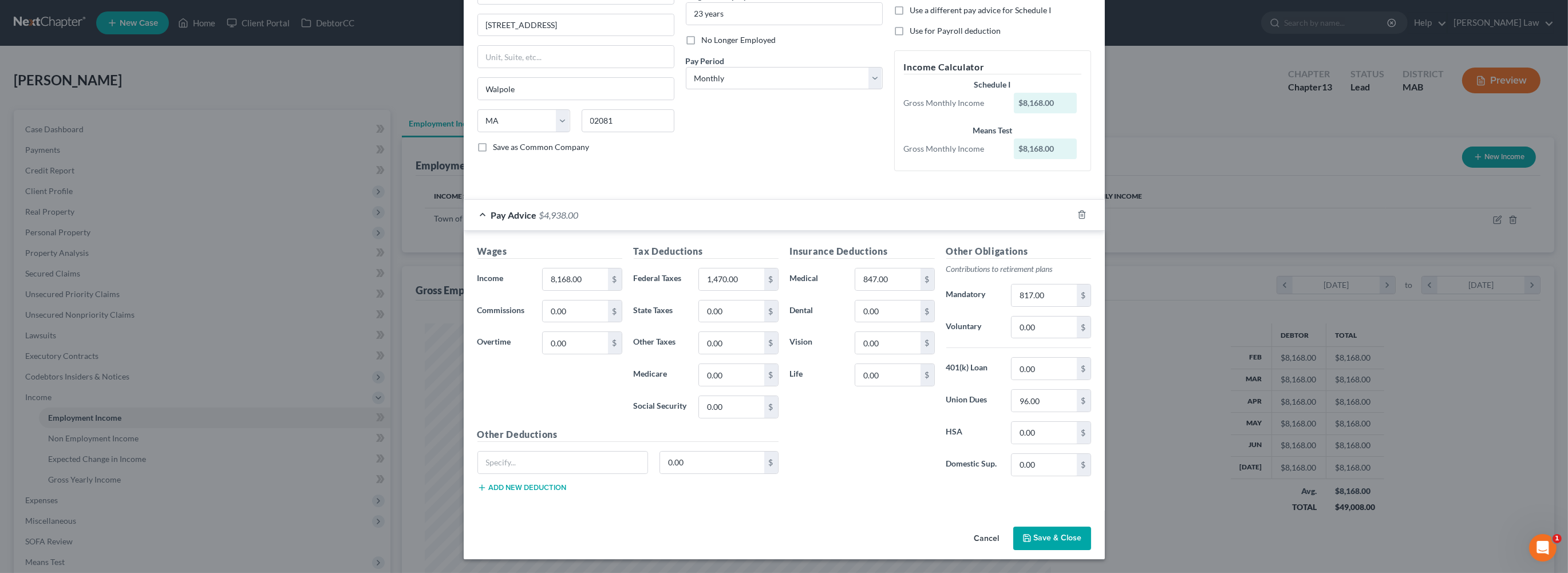
click at [1091, 534] on button "Save & Close" at bounding box center [1053, 538] width 78 height 24
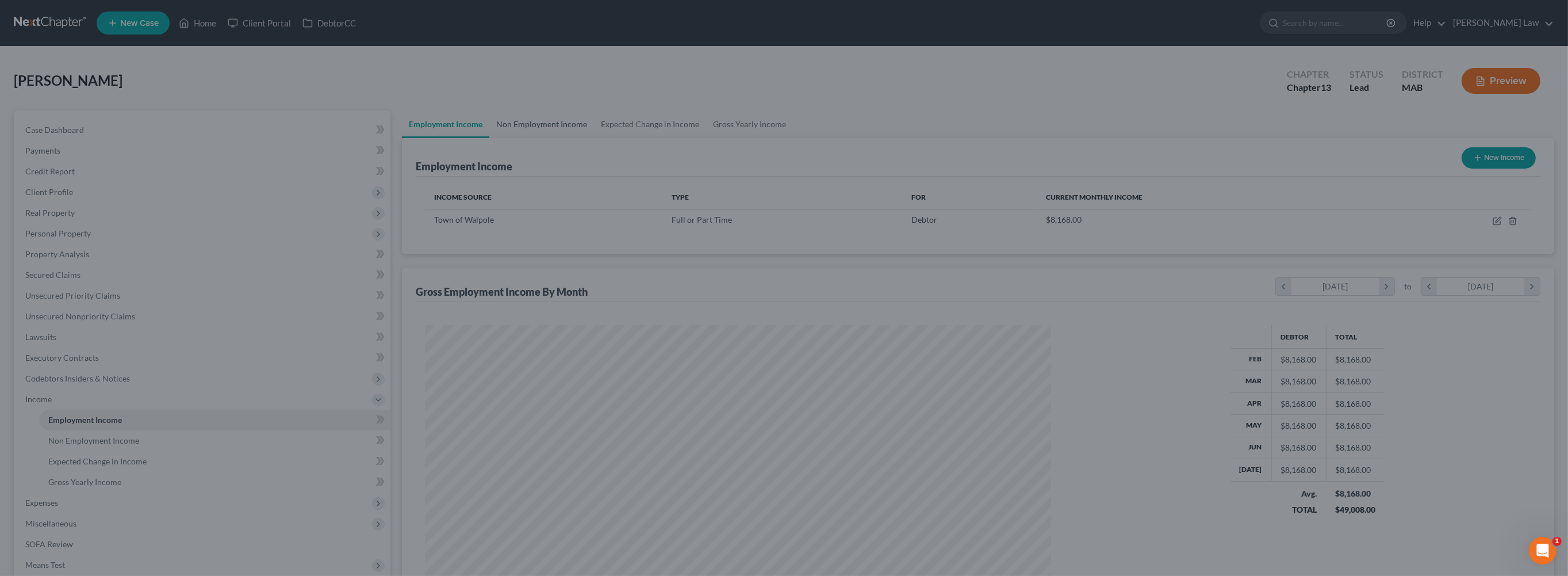
scroll to position [574673, 574485]
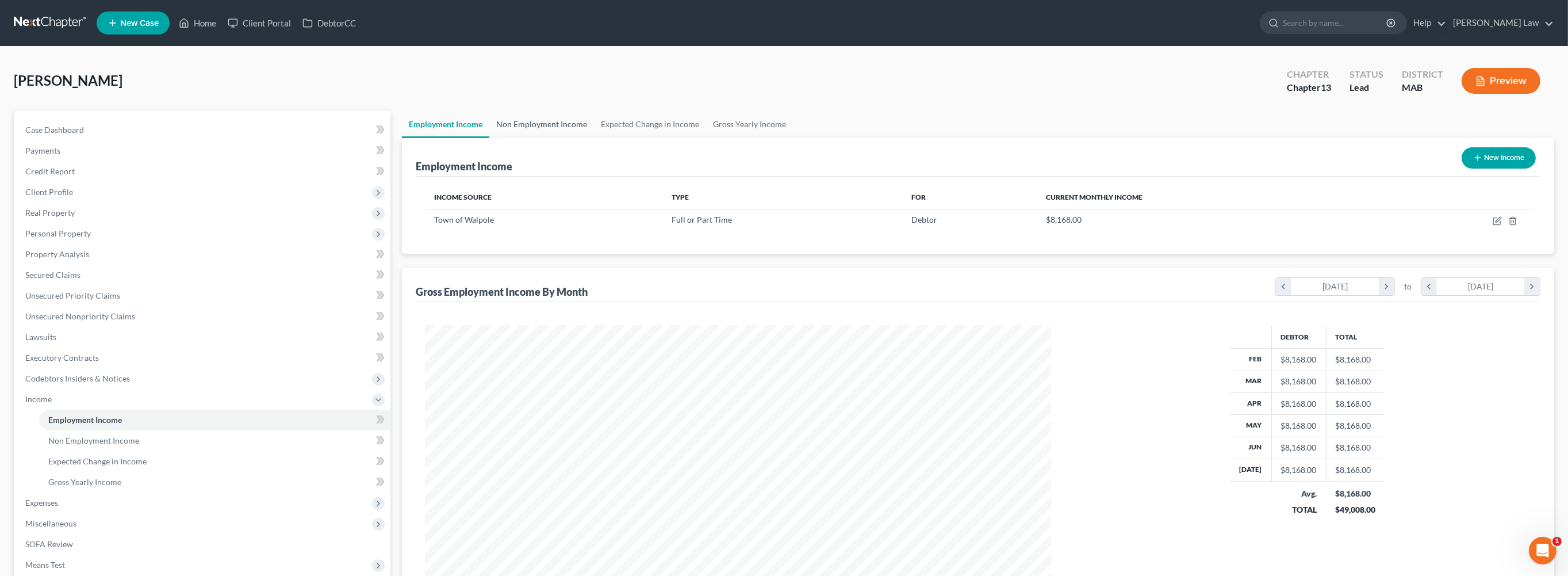
click at [569, 138] on link "Non Employment Income" at bounding box center [542, 124] width 105 height 27
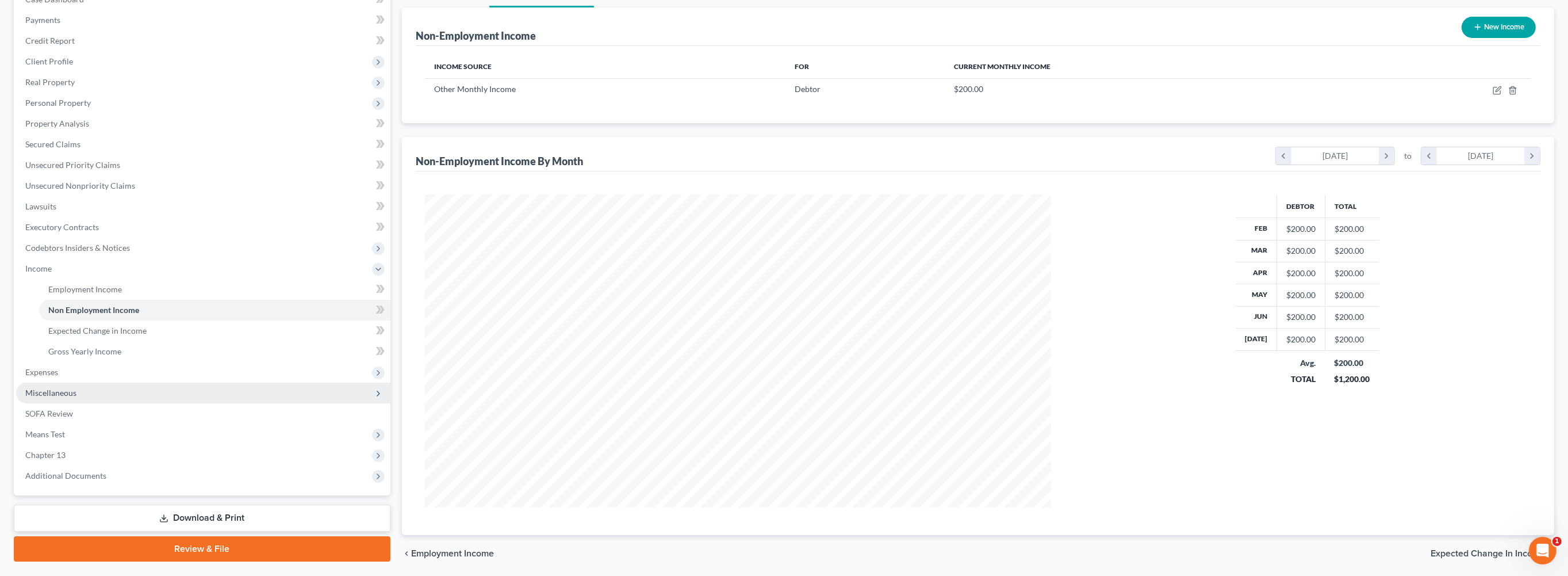
scroll to position [163, 0]
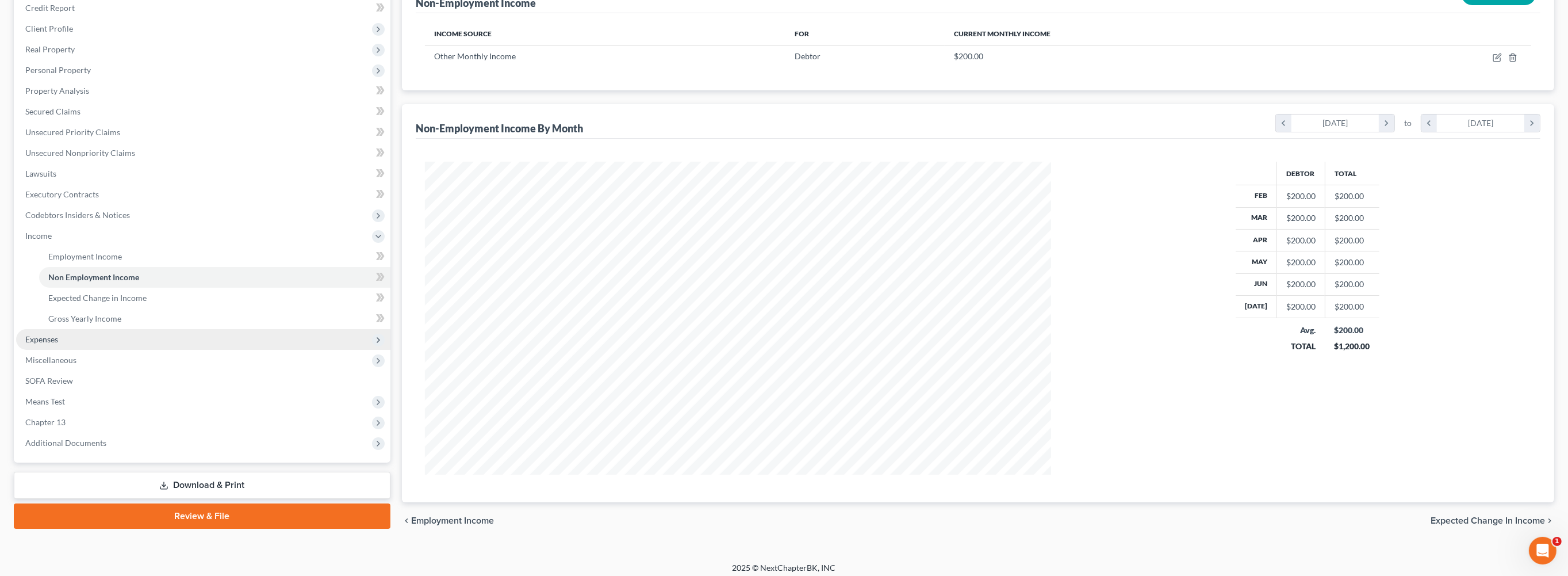
click at [58, 344] on span "Expenses" at bounding box center [42, 339] width 33 height 10
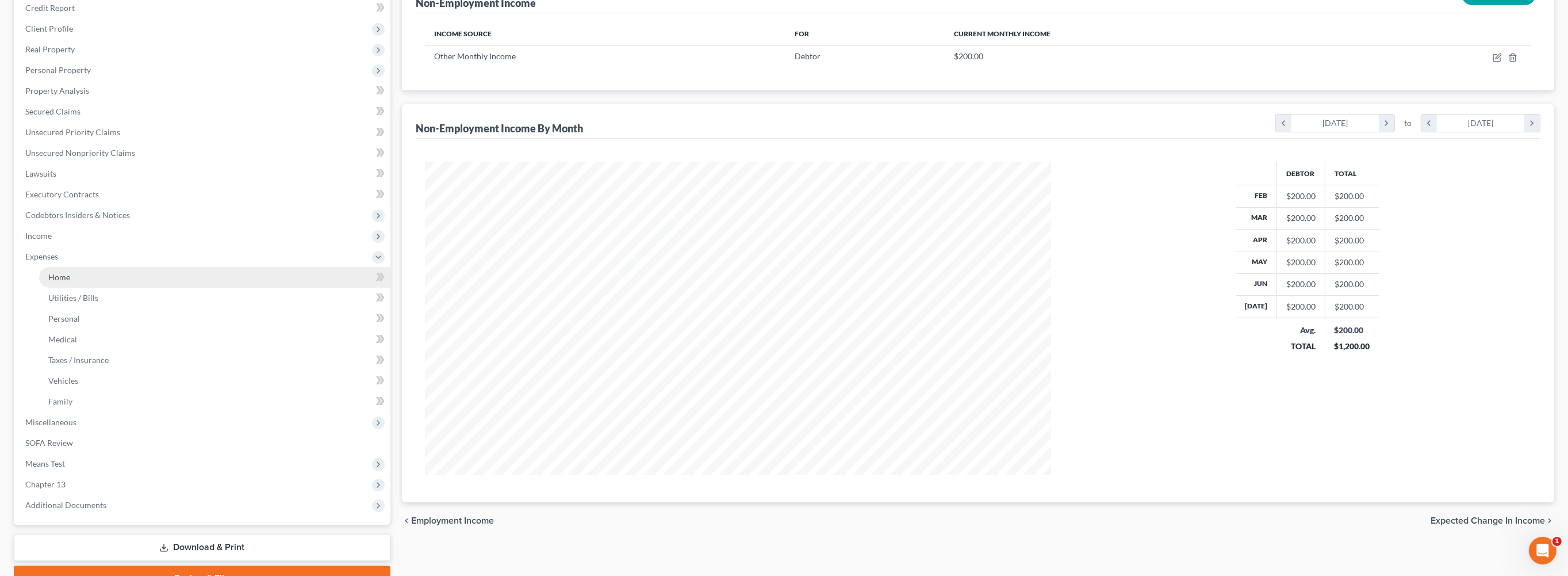
click at [108, 287] on link "Home" at bounding box center [214, 277] width 351 height 21
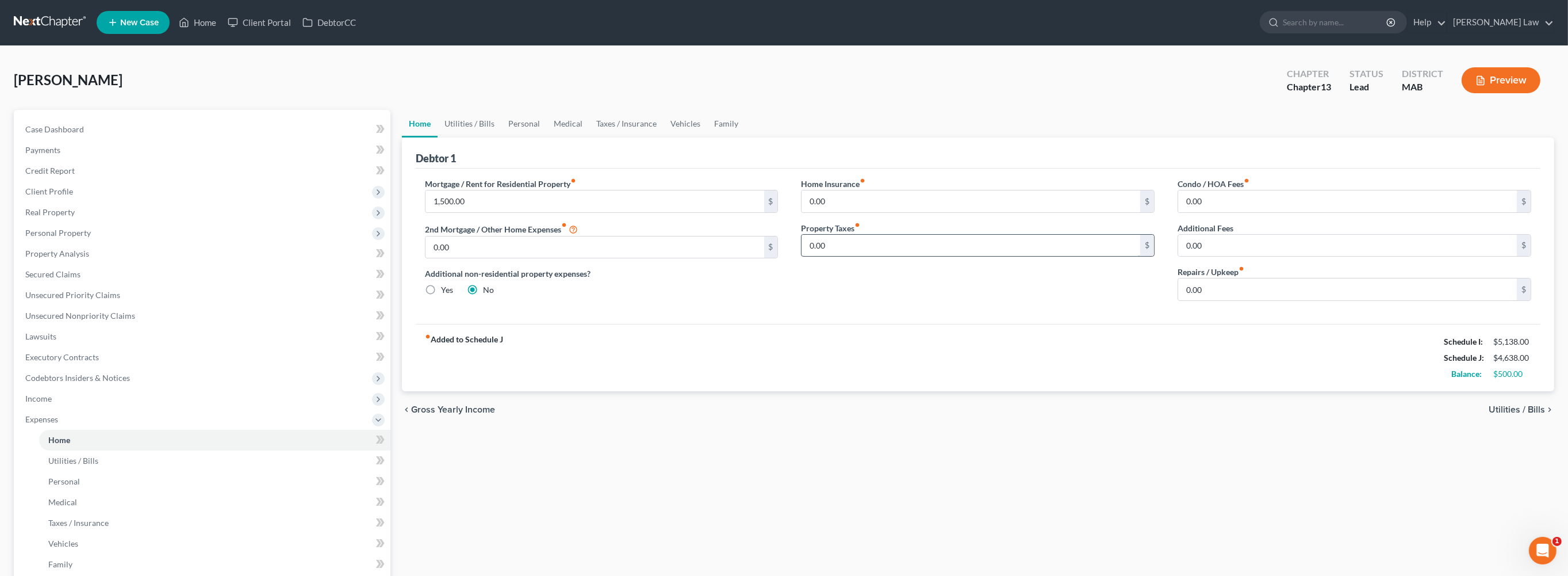
scroll to position [2, 0]
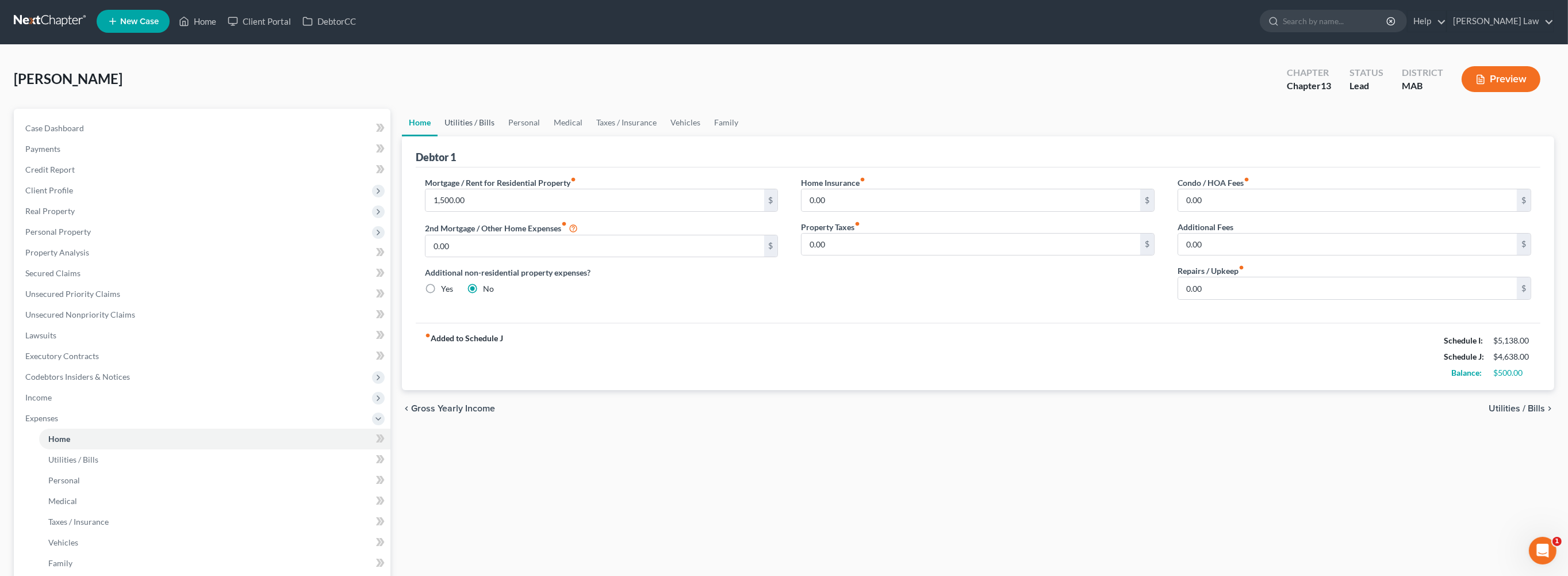
click at [493, 137] on link "Utilities / Bills" at bounding box center [469, 122] width 64 height 27
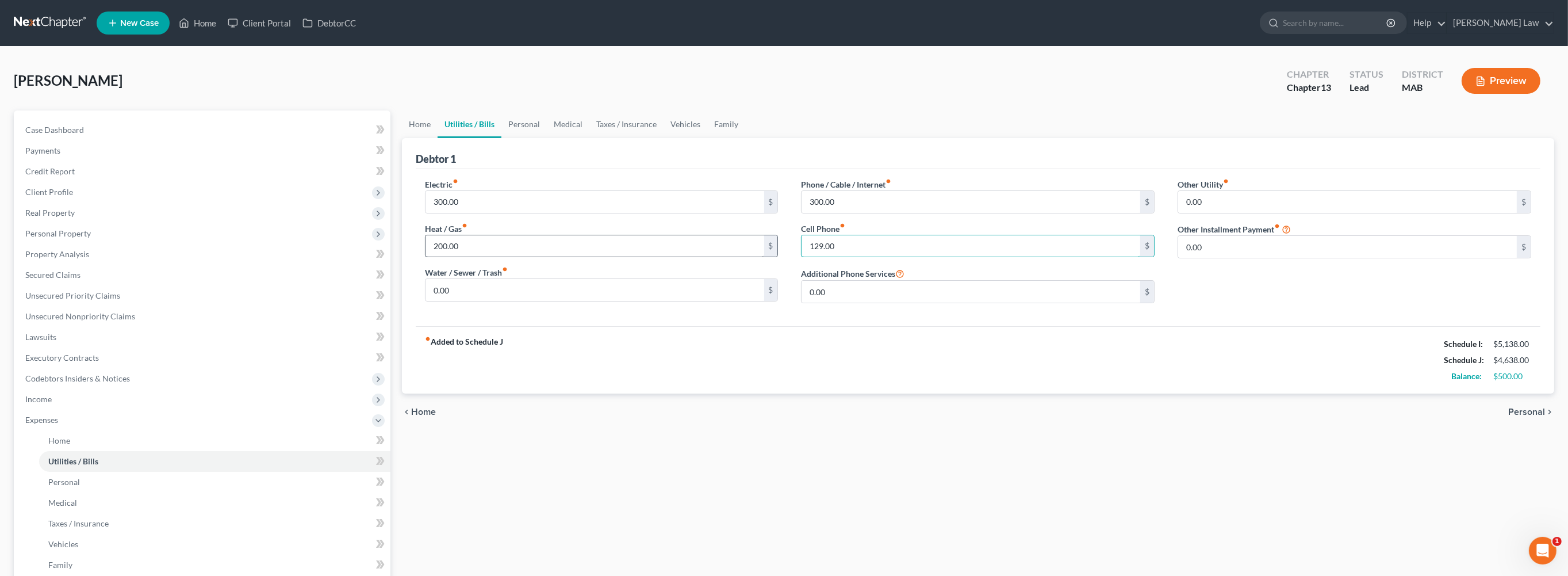
drag, startPoint x: 862, startPoint y: 305, endPoint x: 715, endPoint y: 296, distance: 147.3
click at [715, 296] on div "Electric fiber_manual_record 300.00 $ Heat / Gas fiber_manual_record 200.00 $ W…" at bounding box center [978, 245] width 1130 height 134
drag, startPoint x: 867, startPoint y: 311, endPoint x: 794, endPoint y: 306, distance: 73.2
click at [797, 308] on div "Phone / Cable / Internet fiber_manual_record 300.00 $ Cell Phone fiber_manual_r…" at bounding box center [977, 245] width 377 height 134
click at [425, 138] on link "Home" at bounding box center [419, 124] width 36 height 27
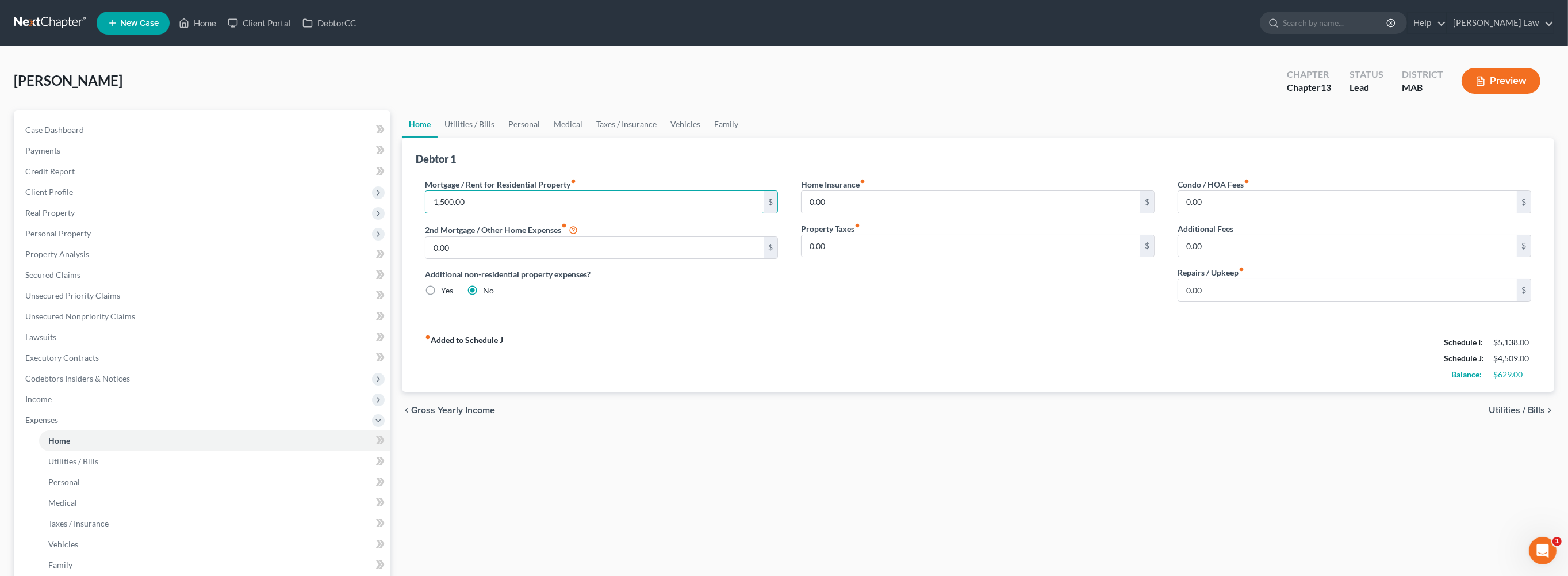
drag, startPoint x: 500, startPoint y: 254, endPoint x: 394, endPoint y: 239, distance: 107.1
click at [394, 239] on div "Petition Navigation Case Dashboard Payments Invoices Payments Payments Credit R…" at bounding box center [784, 432] width 1553 height 643
drag, startPoint x: 473, startPoint y: 252, endPoint x: 416, endPoint y: 247, distance: 57.2
click at [416, 247] on div "Debtor 1 Mortgage / Rent for Residential Property fiber_manual_record 1,500.00 …" at bounding box center [978, 264] width 1152 height 253
type input "1,700.00"
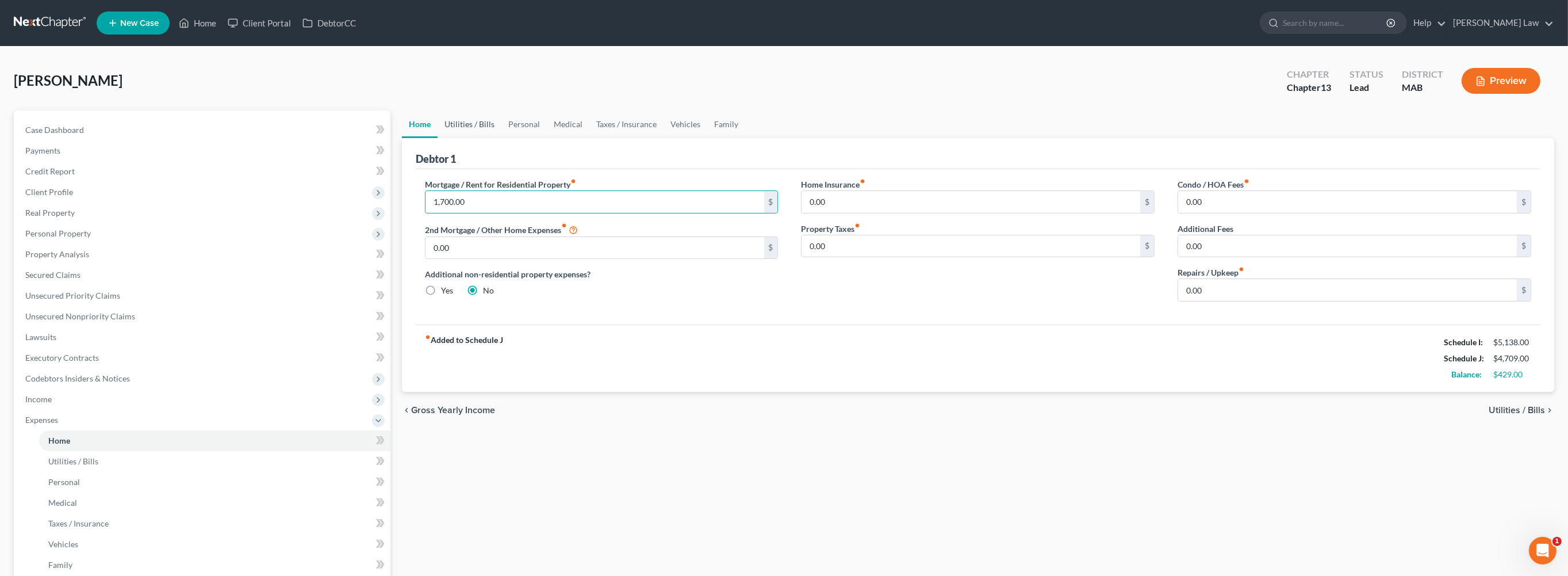
click at [486, 138] on link "Utilities / Bills" at bounding box center [469, 124] width 64 height 27
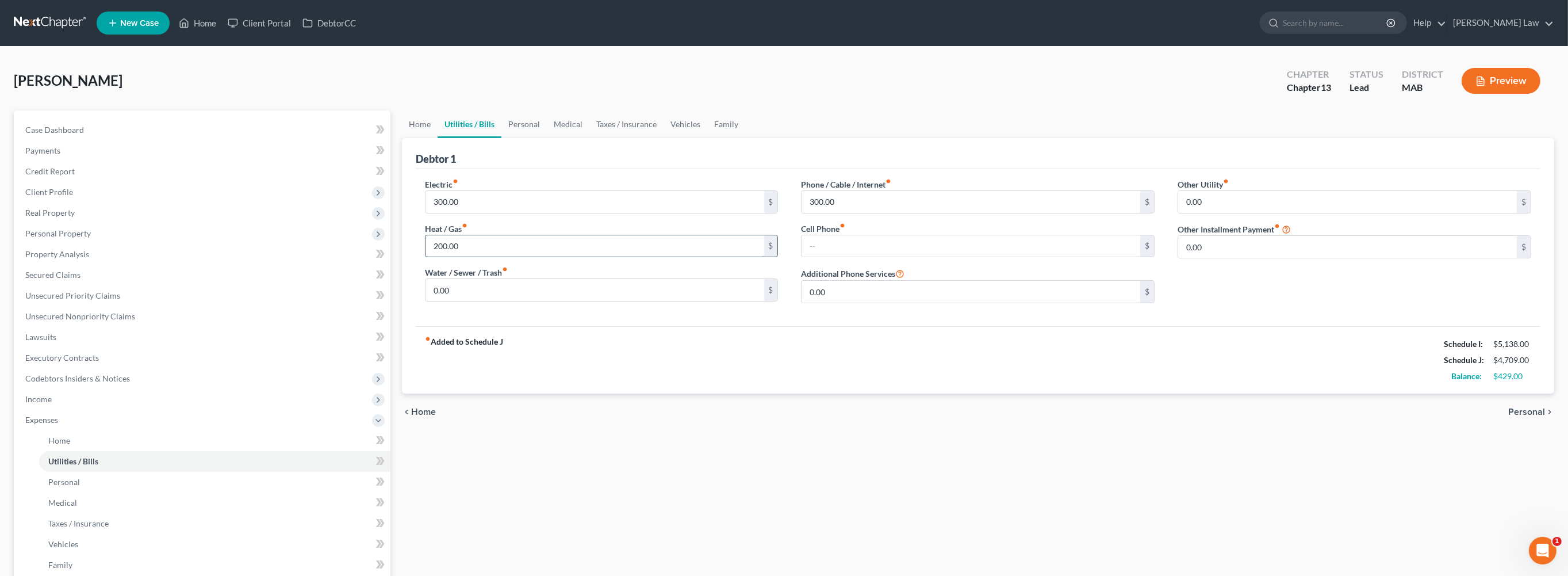
click at [481, 257] on input "200.00" at bounding box center [595, 246] width 339 height 22
type input "1"
click at [484, 257] on input "155.00" at bounding box center [595, 246] width 339 height 22
type input "130.00"
click at [547, 138] on link "Personal" at bounding box center [524, 124] width 46 height 27
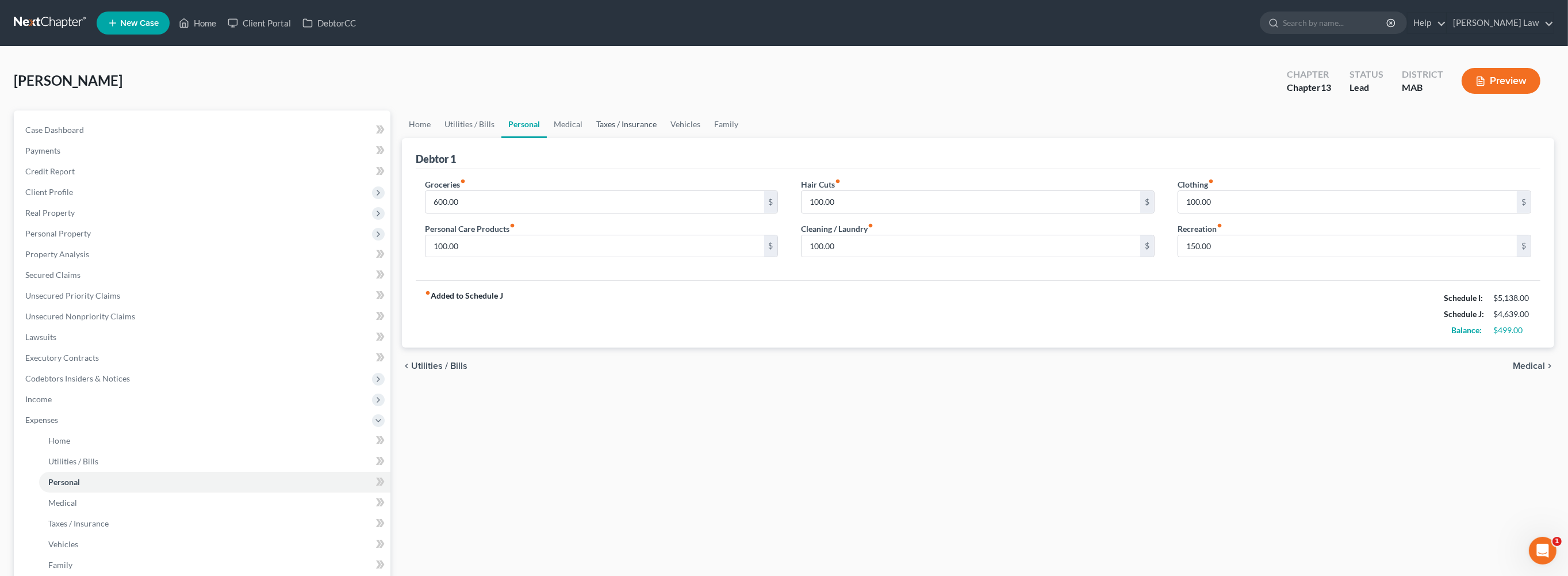
click at [664, 138] on link "Taxes / Insurance" at bounding box center [626, 124] width 74 height 27
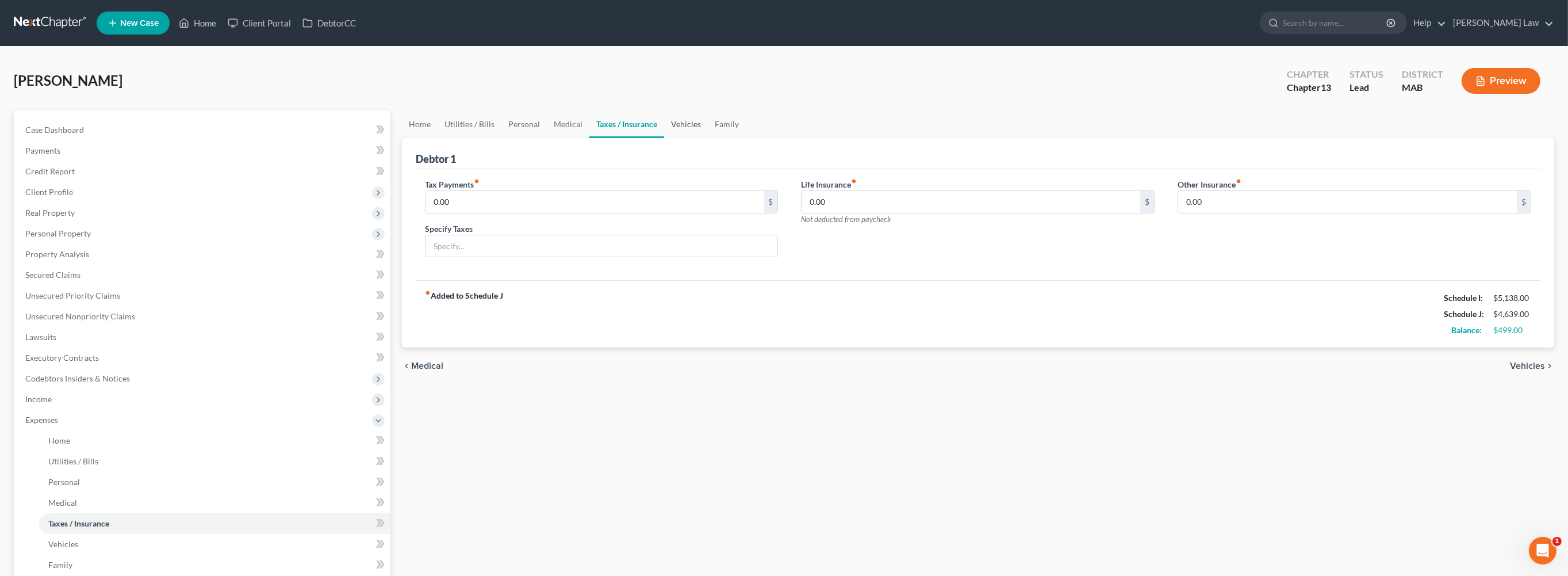
click at [708, 138] on link "Vehicles" at bounding box center [686, 124] width 44 height 27
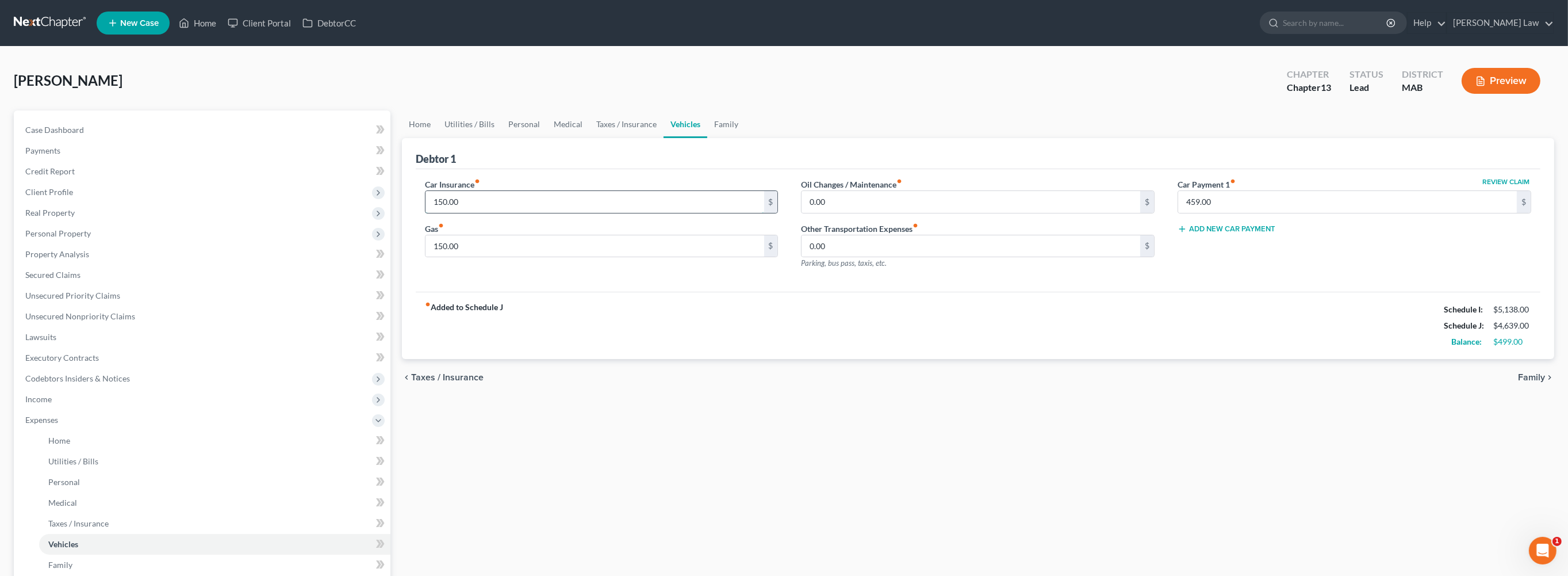
click at [491, 212] on input "150.00" at bounding box center [595, 201] width 339 height 22
click at [77, 280] on span "Secured Claims" at bounding box center [53, 274] width 56 height 10
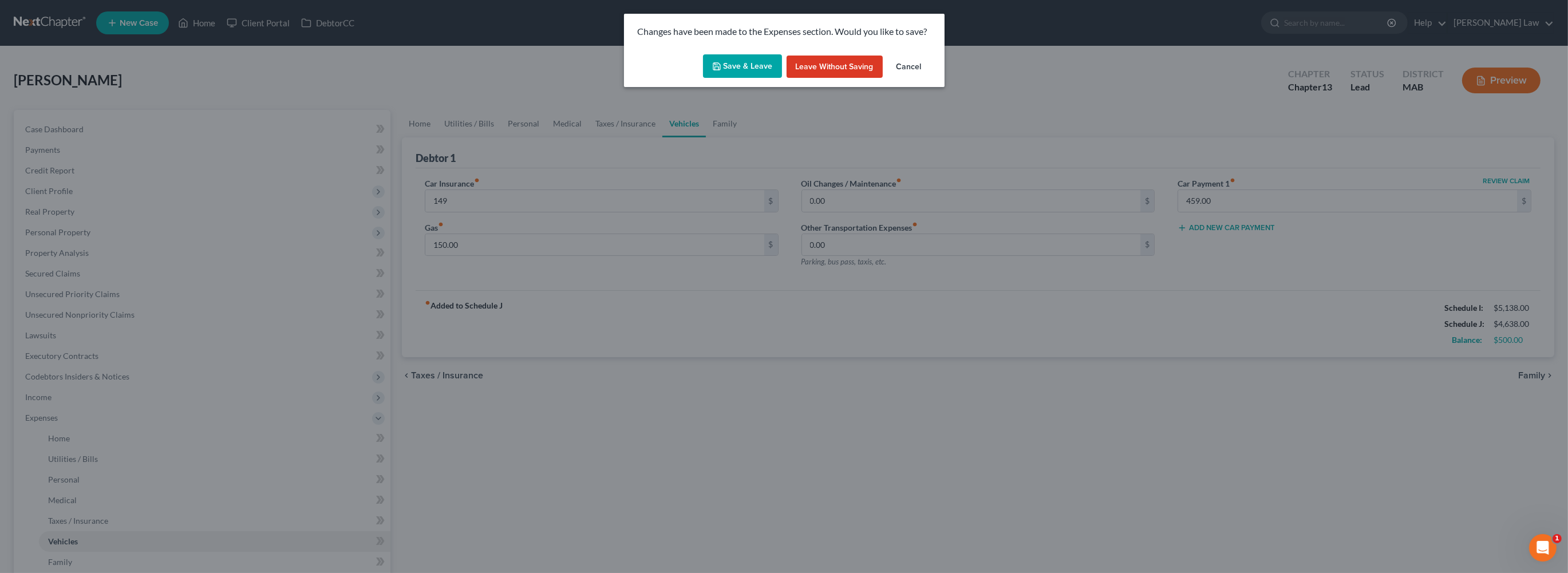
click at [745, 78] on button "Save & Leave" at bounding box center [742, 66] width 79 height 24
type input "149.00"
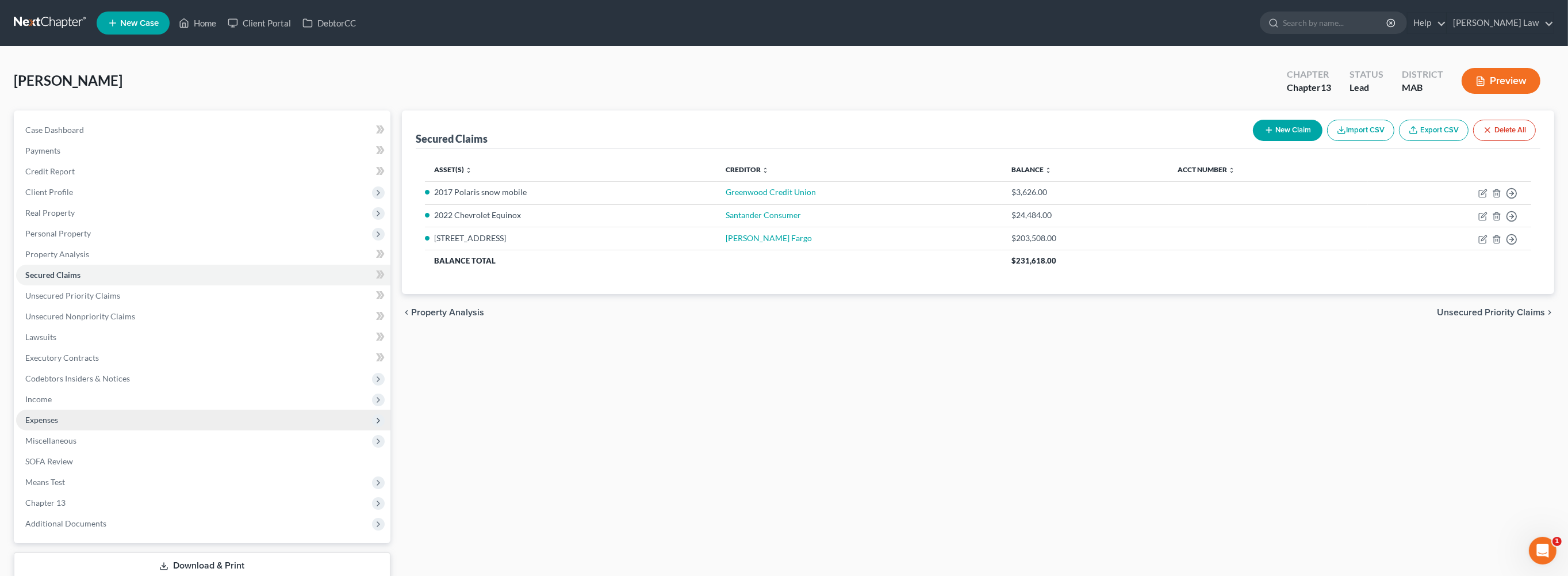
click at [45, 425] on span "Expenses" at bounding box center [42, 419] width 33 height 10
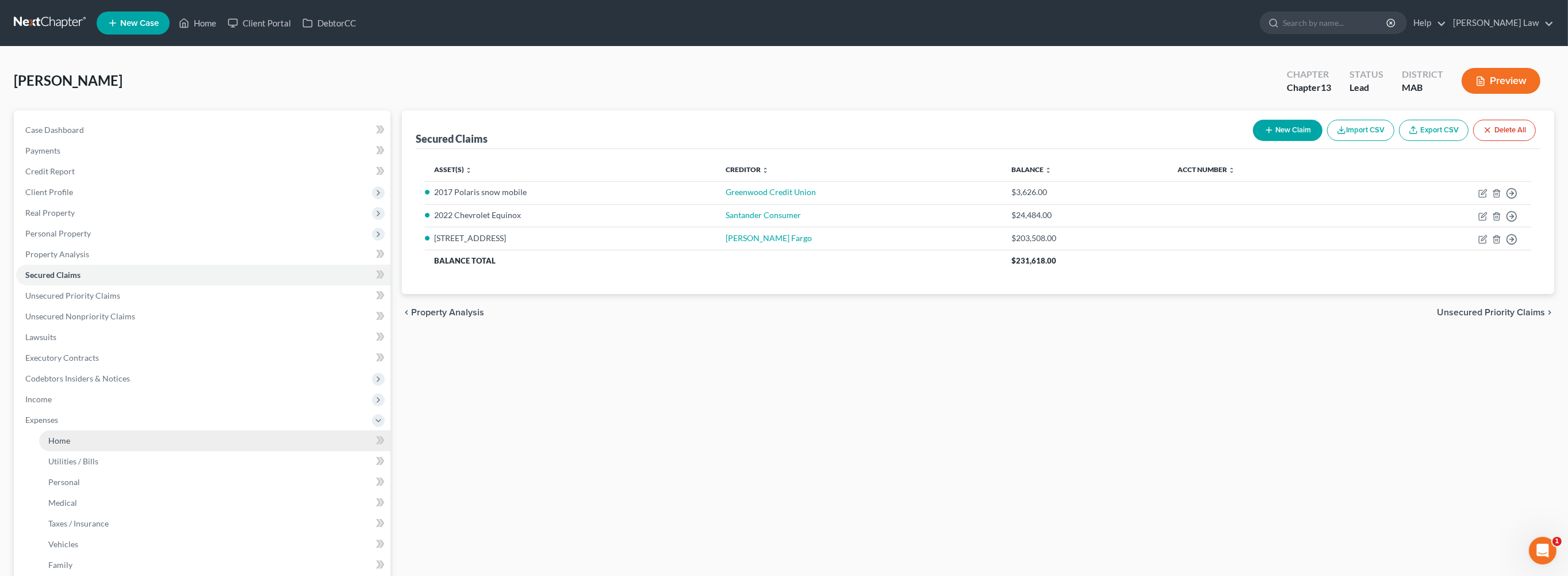
click at [82, 451] on link "Home" at bounding box center [214, 440] width 351 height 21
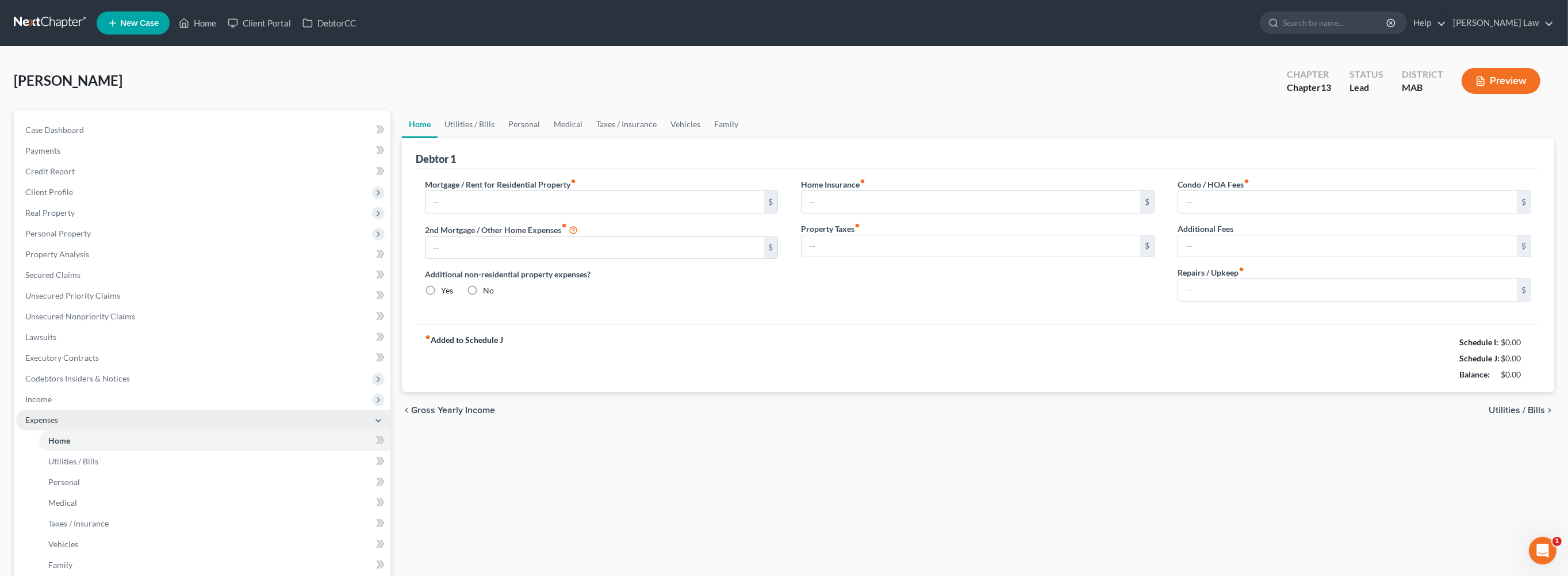
type input "1,700.00"
type input "0.00"
radio input "true"
type input "0.00"
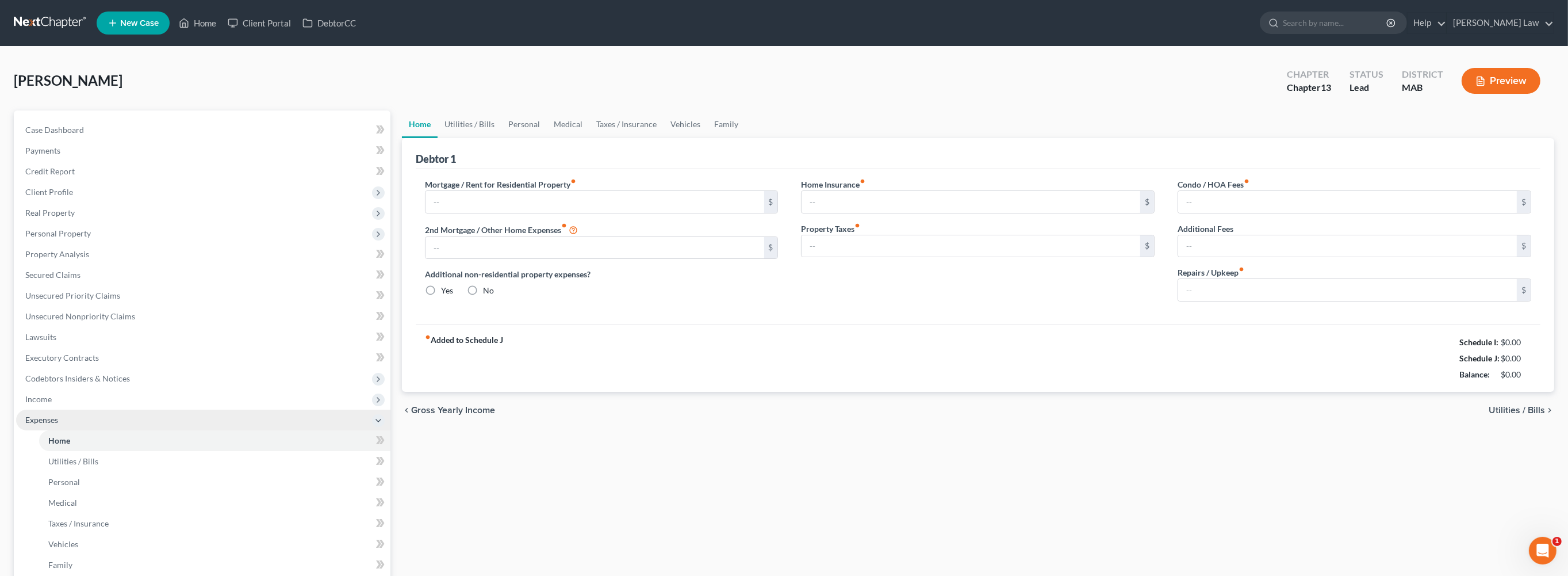
type input "0.00"
click at [485, 138] on link "Utilities / Bills" at bounding box center [469, 124] width 64 height 27
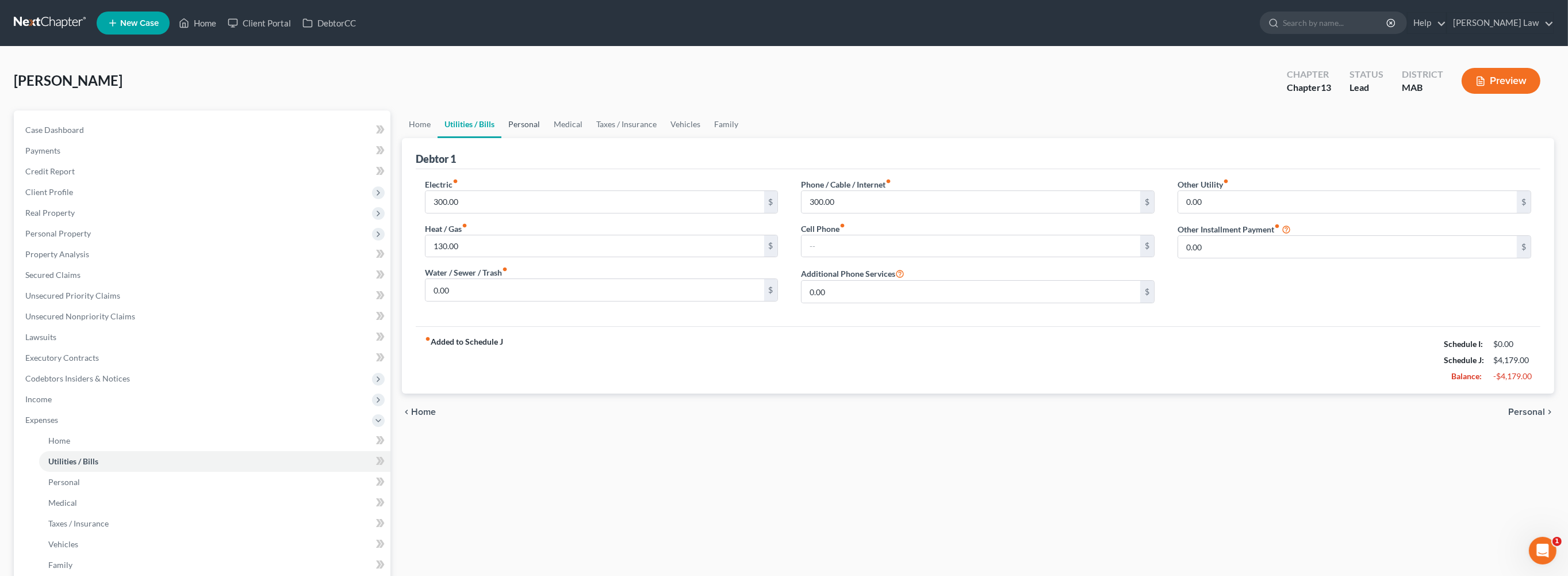
click at [544, 138] on link "Personal" at bounding box center [524, 124] width 46 height 27
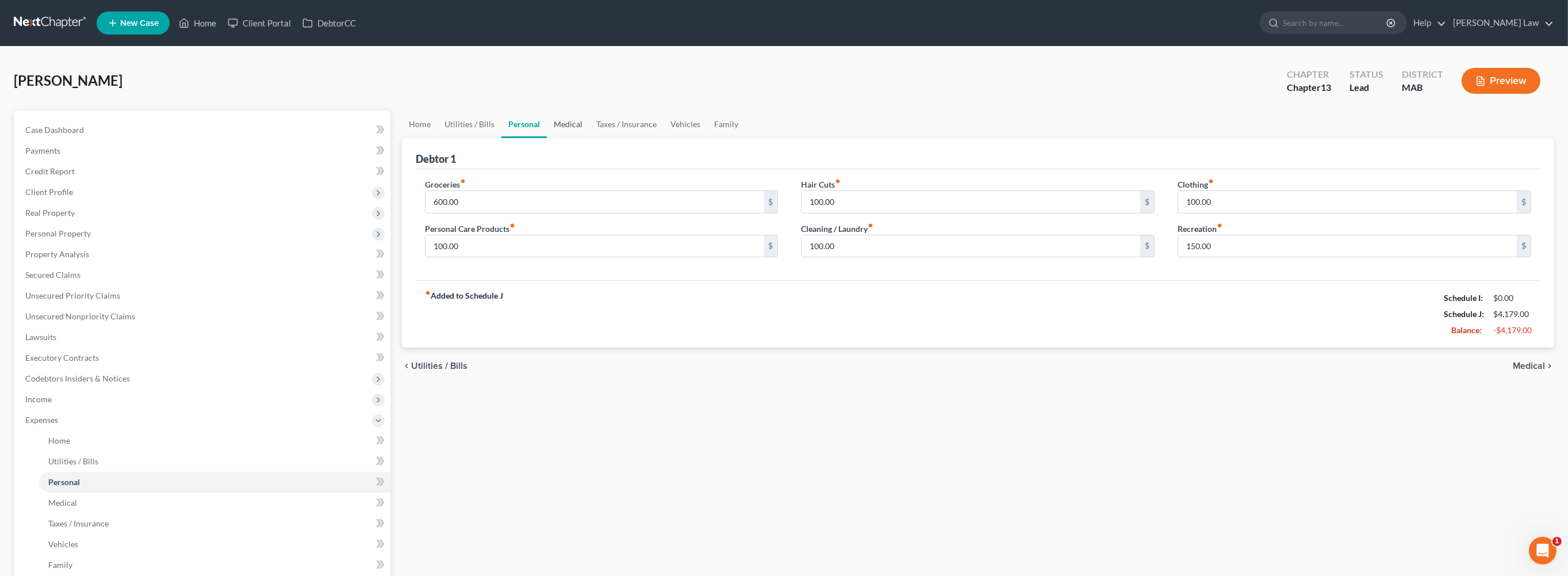
click at [590, 138] on link "Medical" at bounding box center [568, 124] width 43 height 27
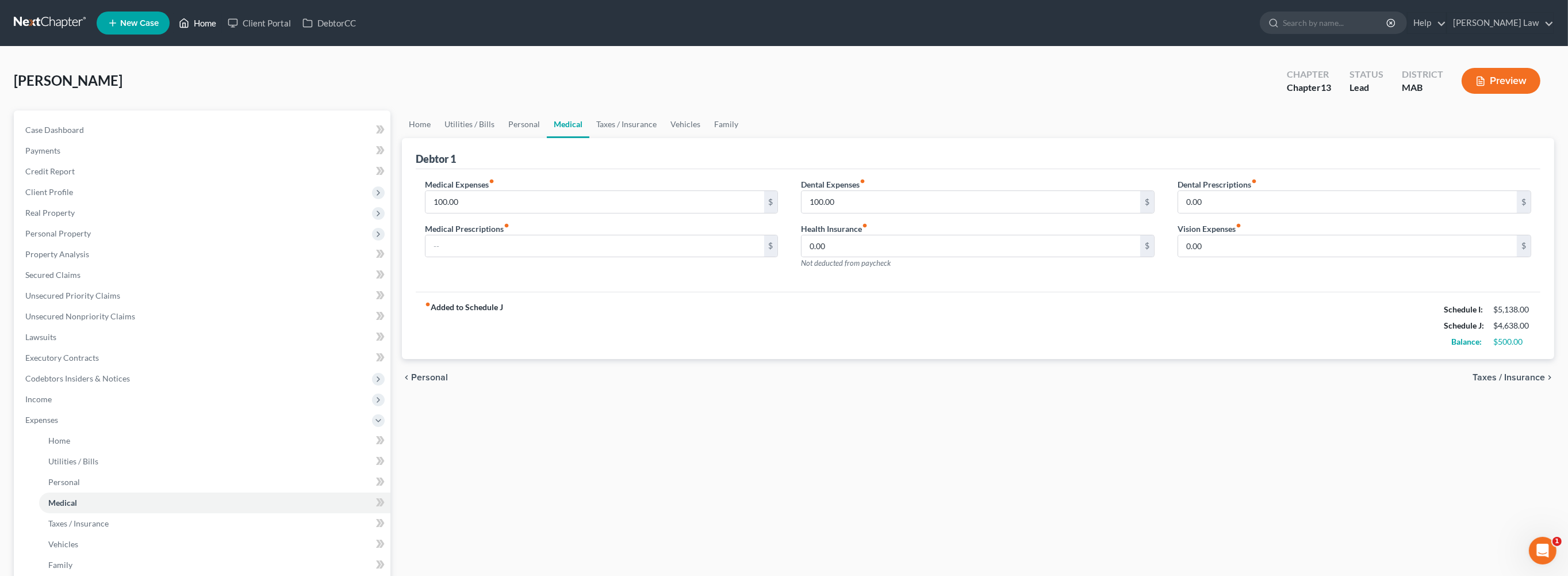
click at [222, 29] on link "Home" at bounding box center [198, 23] width 49 height 21
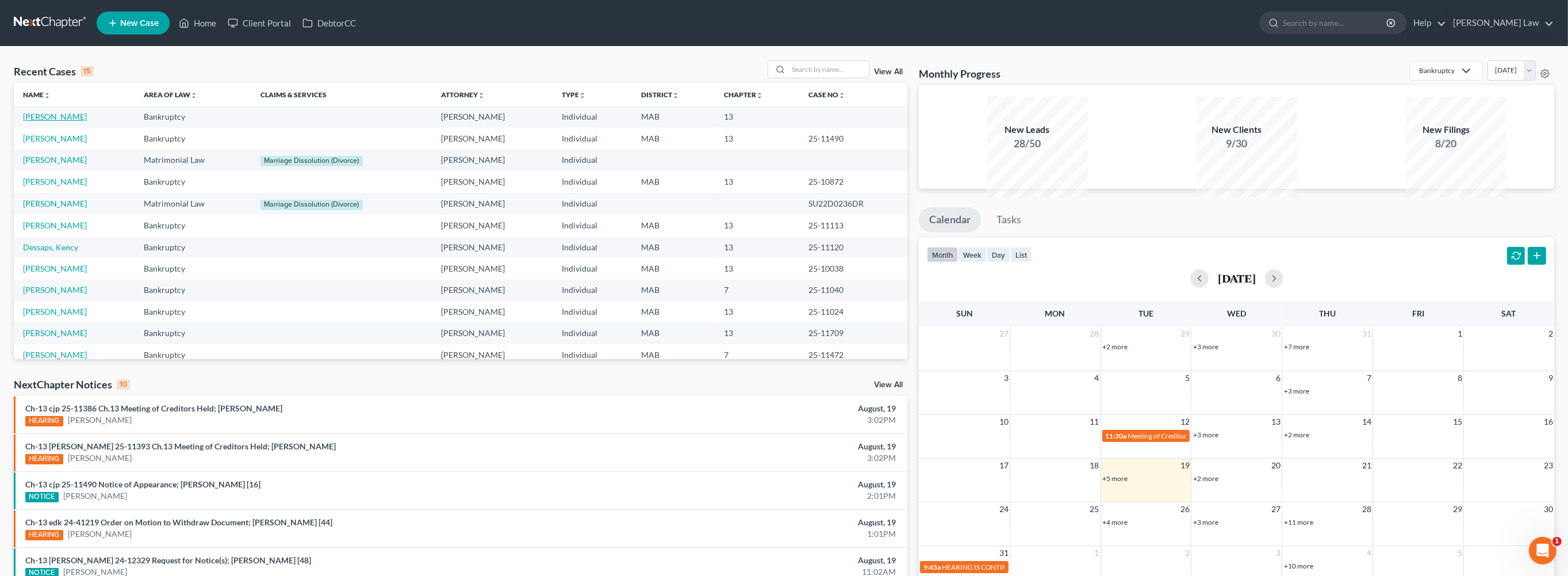
click at [47, 121] on link "[PERSON_NAME]" at bounding box center [55, 116] width 64 height 10
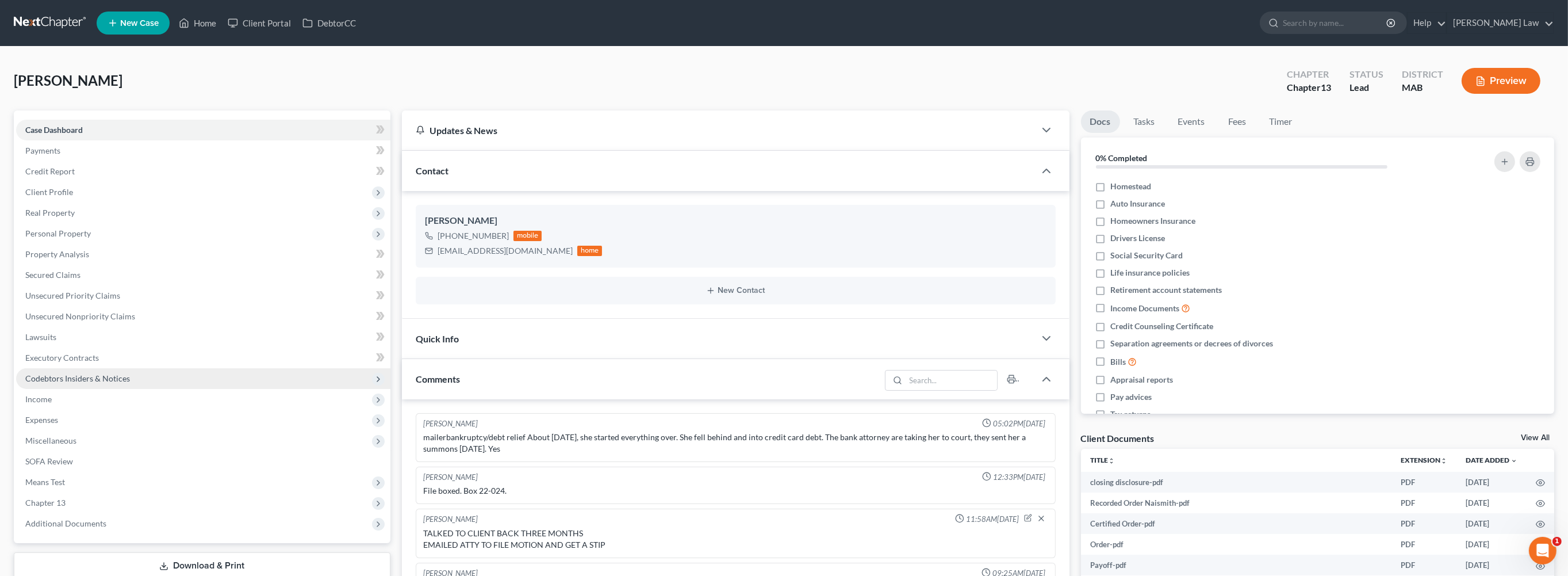
scroll to position [103, 0]
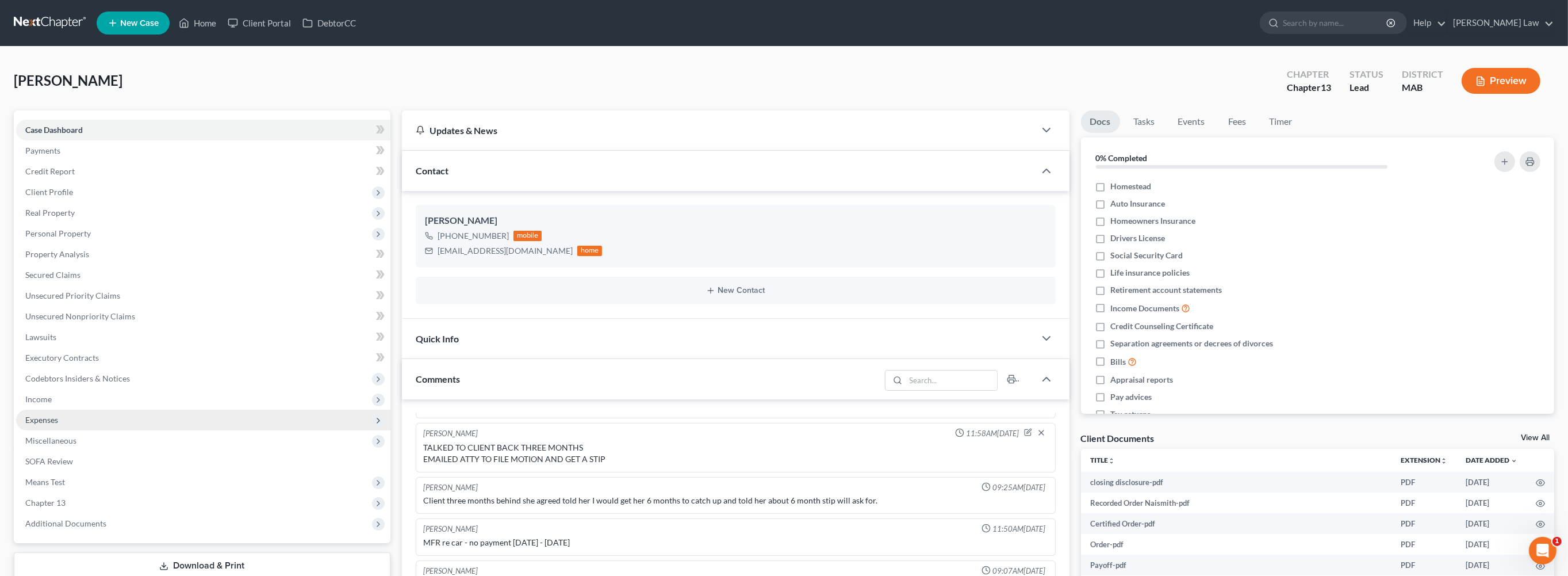
click at [86, 430] on span "Expenses" at bounding box center [203, 419] width 375 height 21
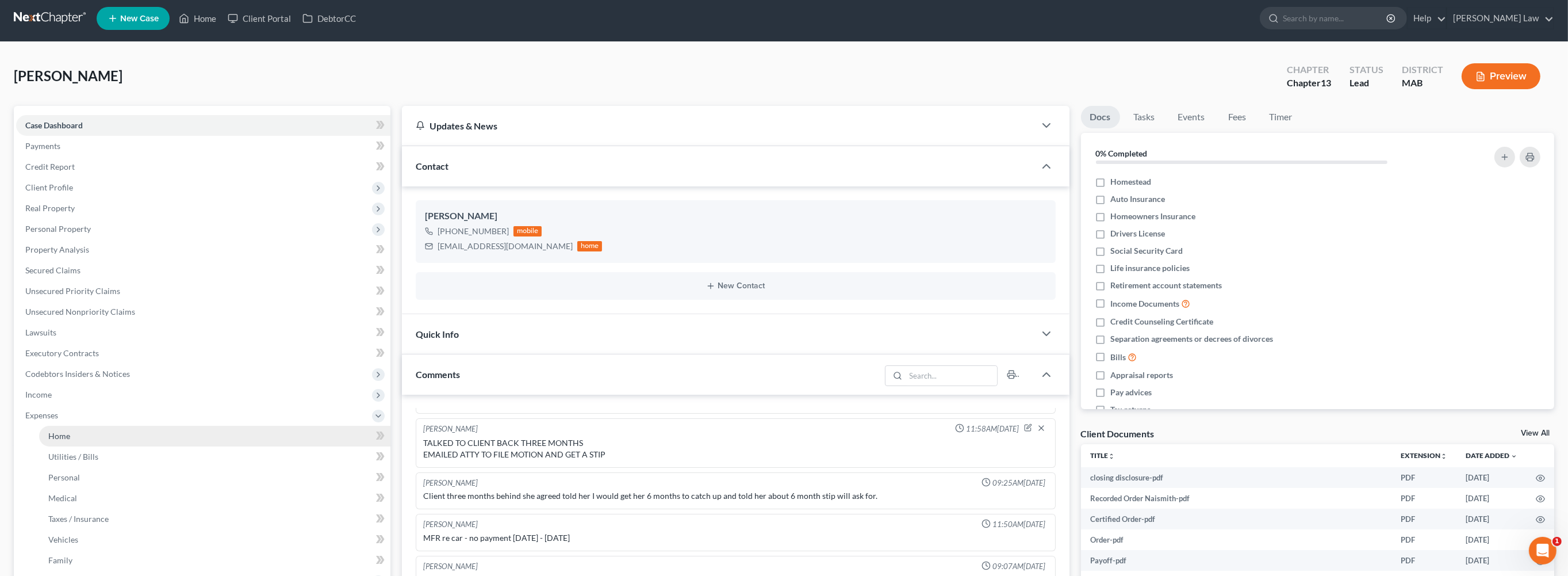
scroll to position [16, 0]
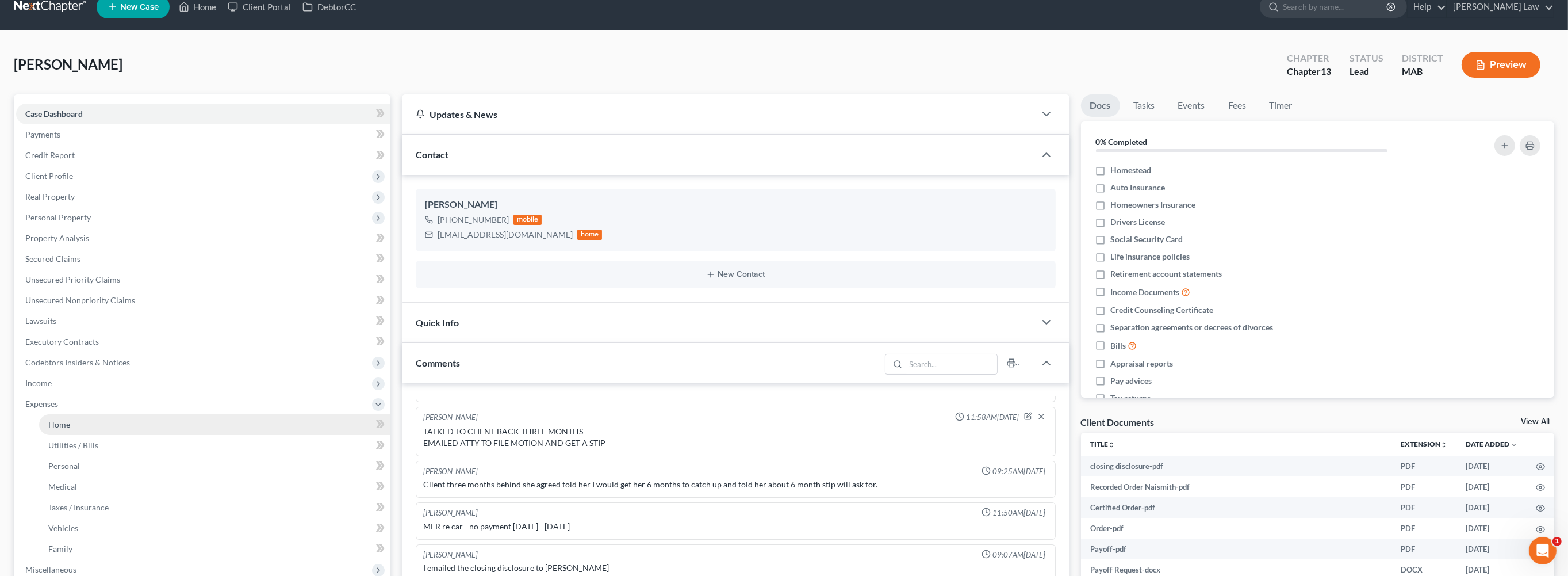
click at [81, 435] on link "Home" at bounding box center [214, 424] width 351 height 21
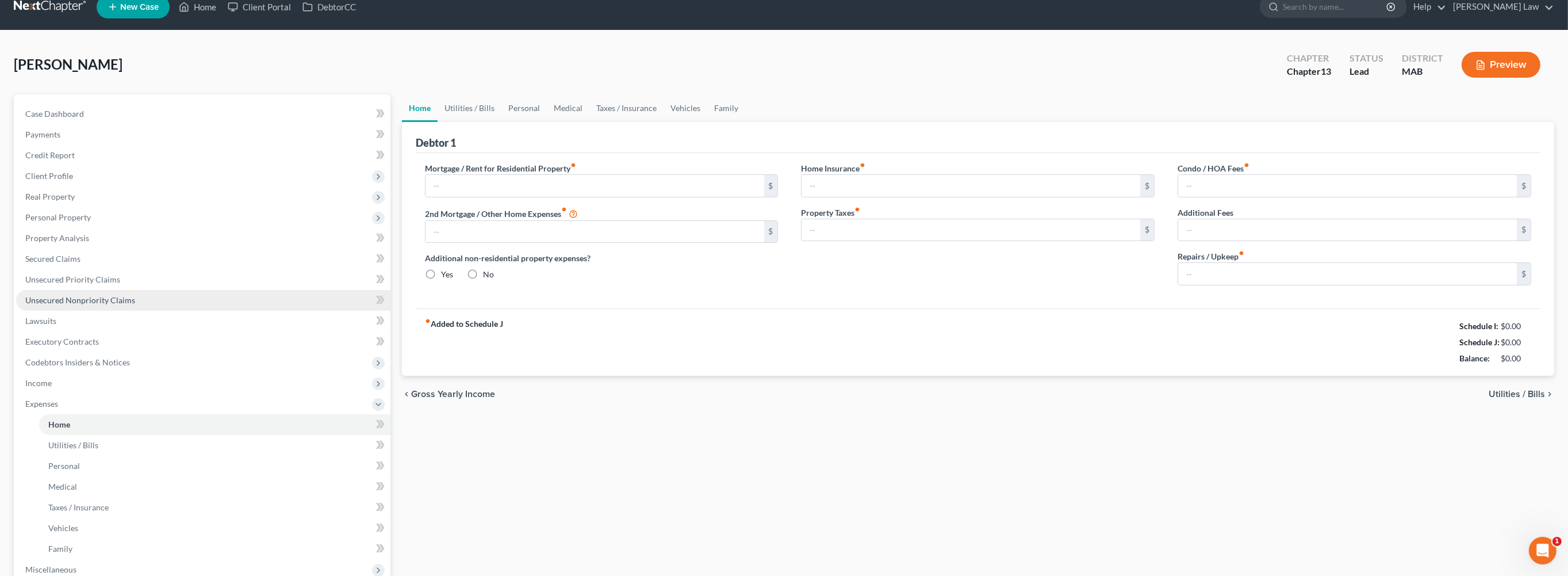
type input "1,700.00"
type input "0.00"
radio input "true"
type input "0.00"
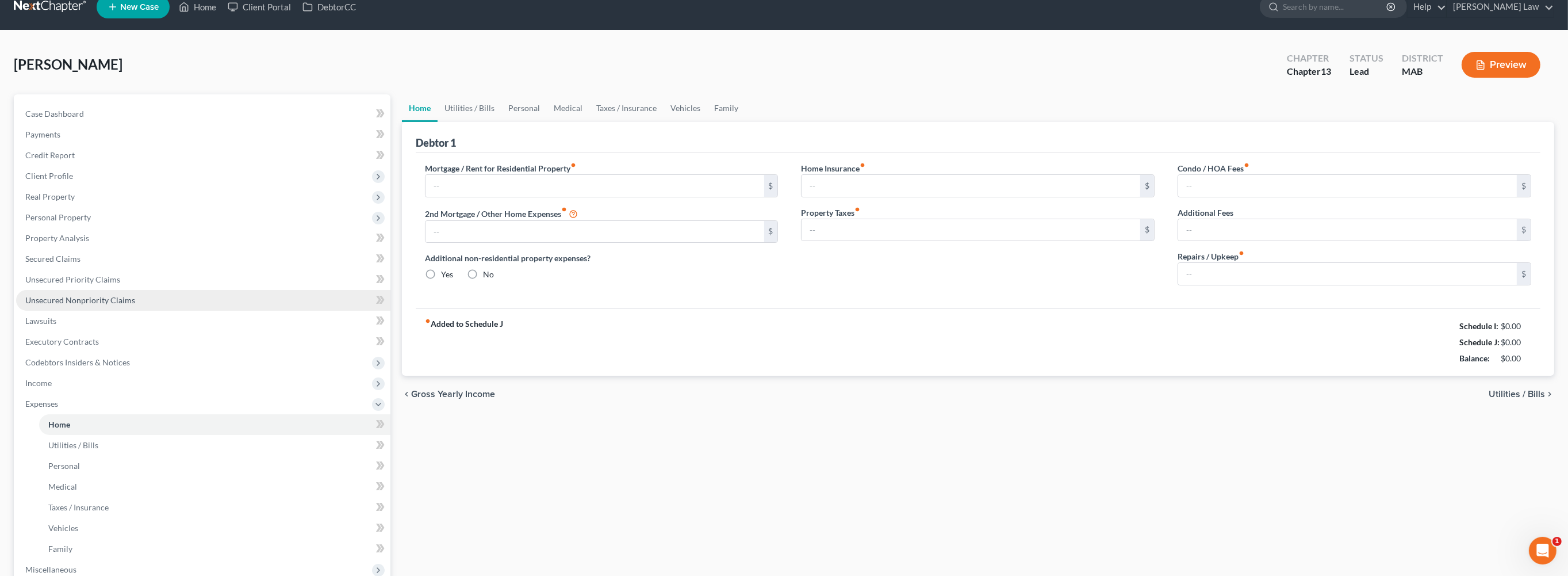
type input "0.00"
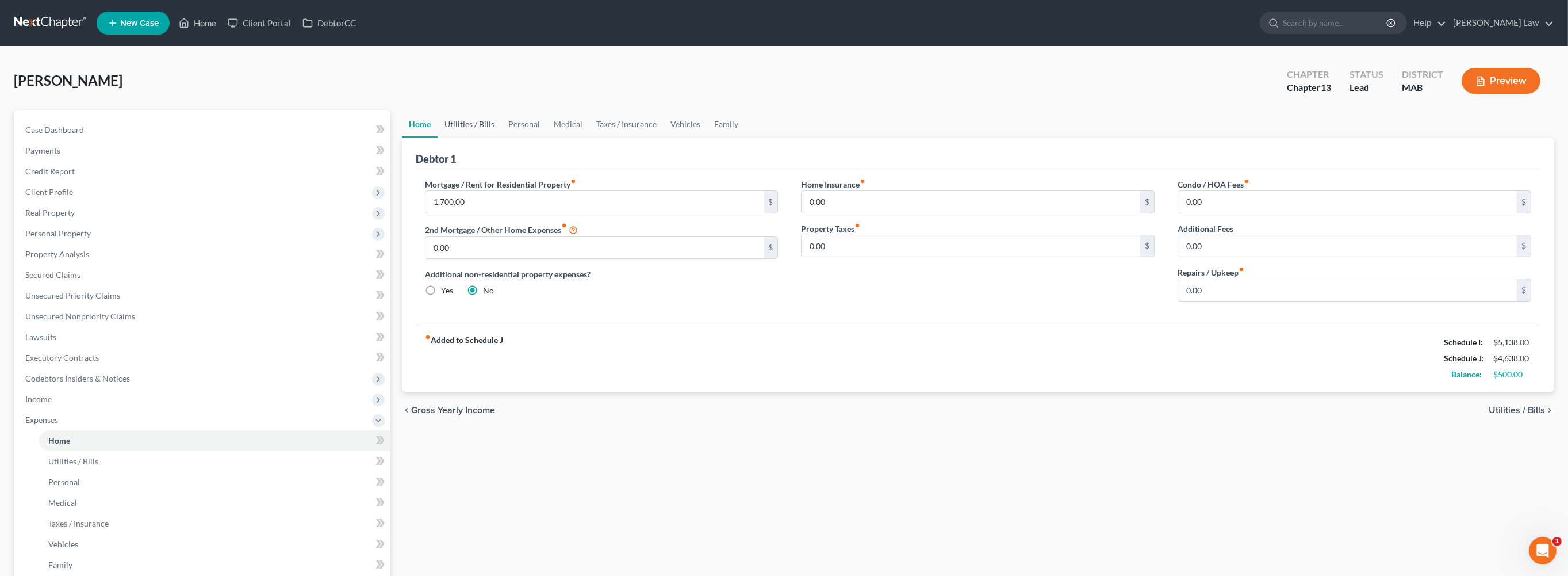
click at [494, 138] on link "Utilities / Bills" at bounding box center [469, 124] width 64 height 27
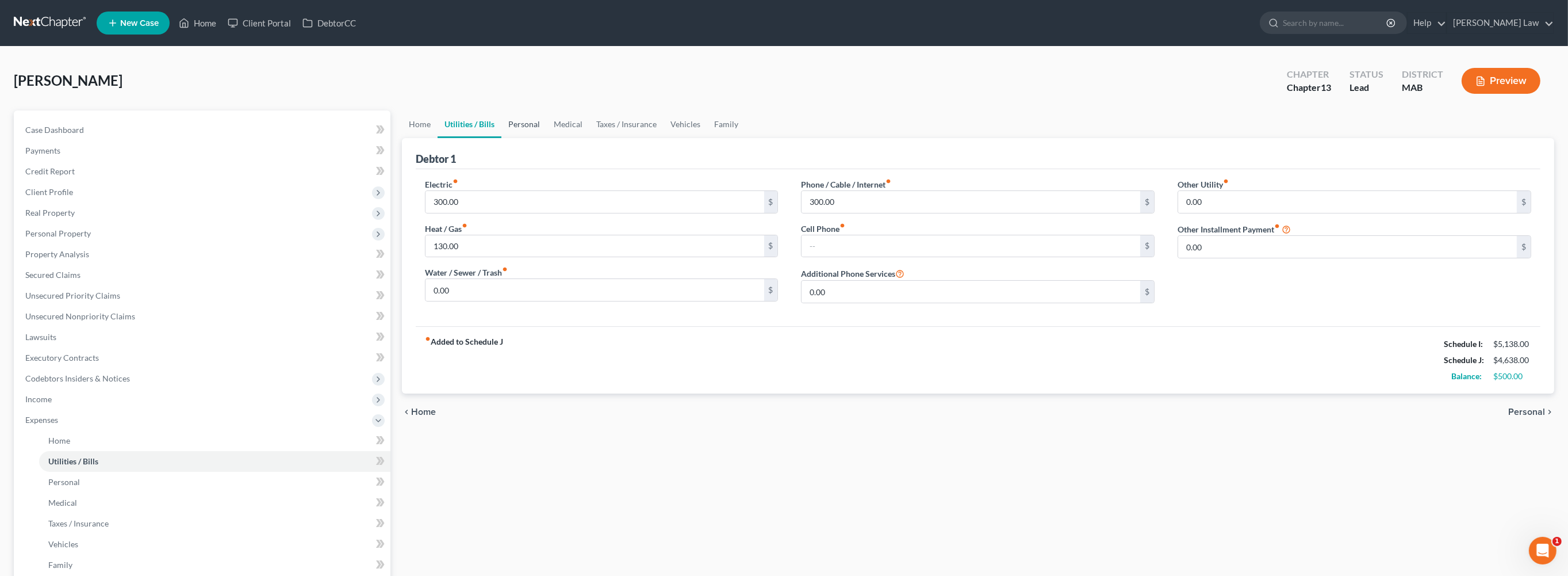
click at [547, 138] on link "Personal" at bounding box center [524, 124] width 46 height 27
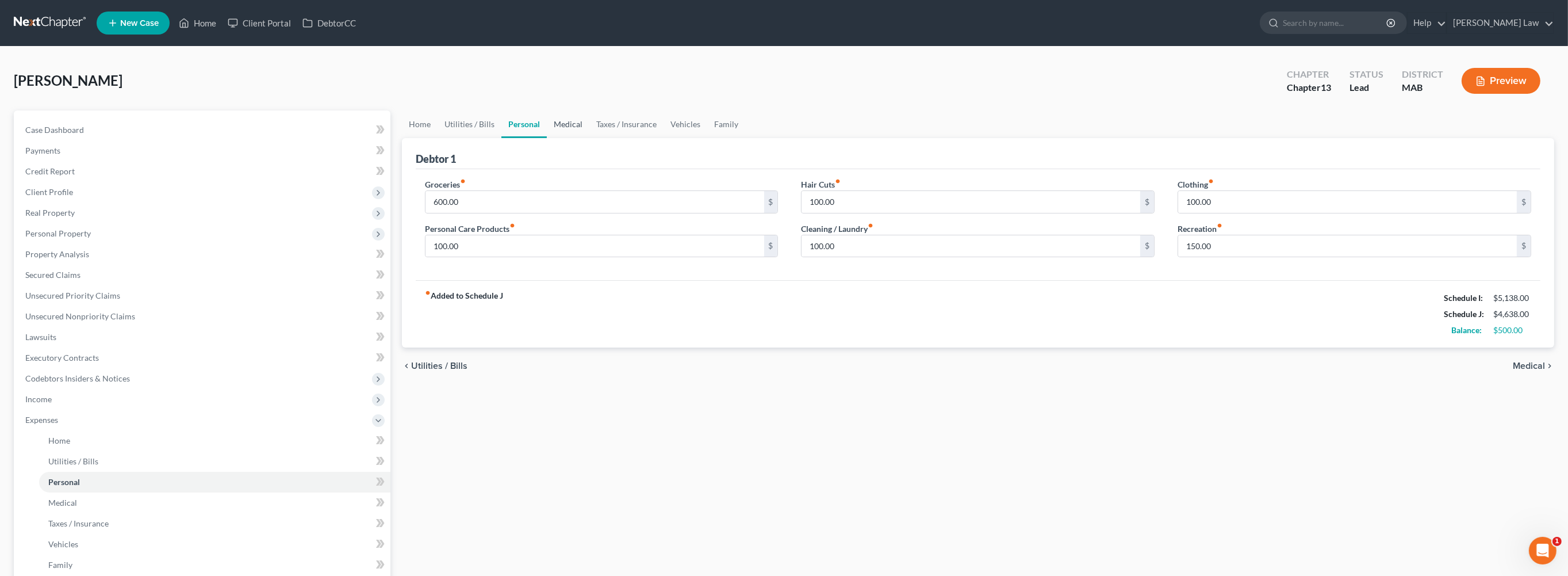
click at [590, 138] on link "Medical" at bounding box center [568, 124] width 43 height 27
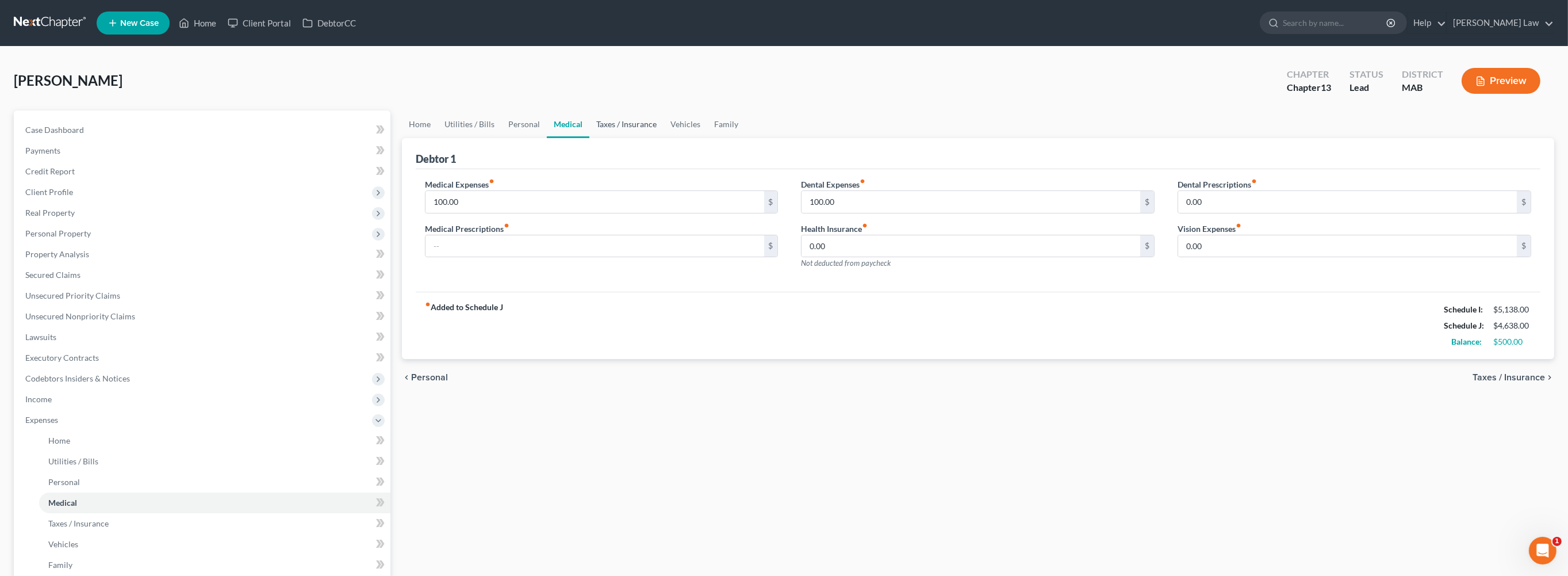
click at [661, 138] on link "Taxes / Insurance" at bounding box center [626, 124] width 74 height 27
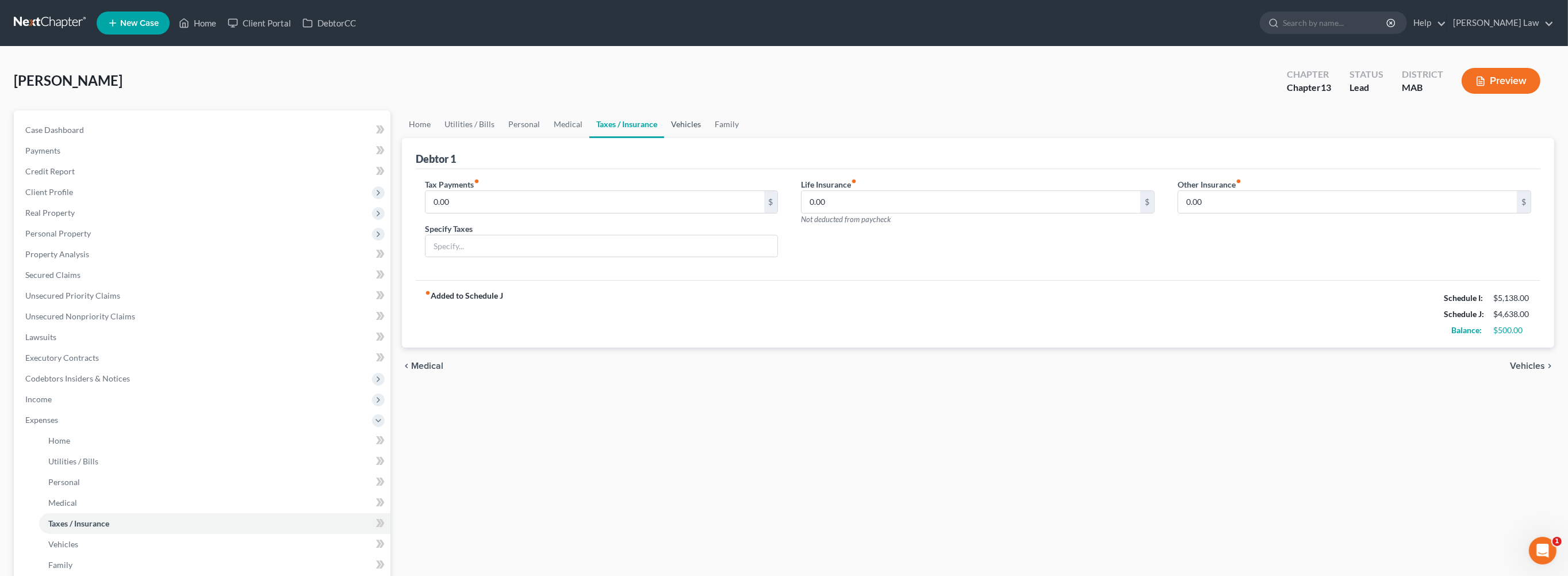
click at [708, 138] on link "Vehicles" at bounding box center [686, 124] width 44 height 27
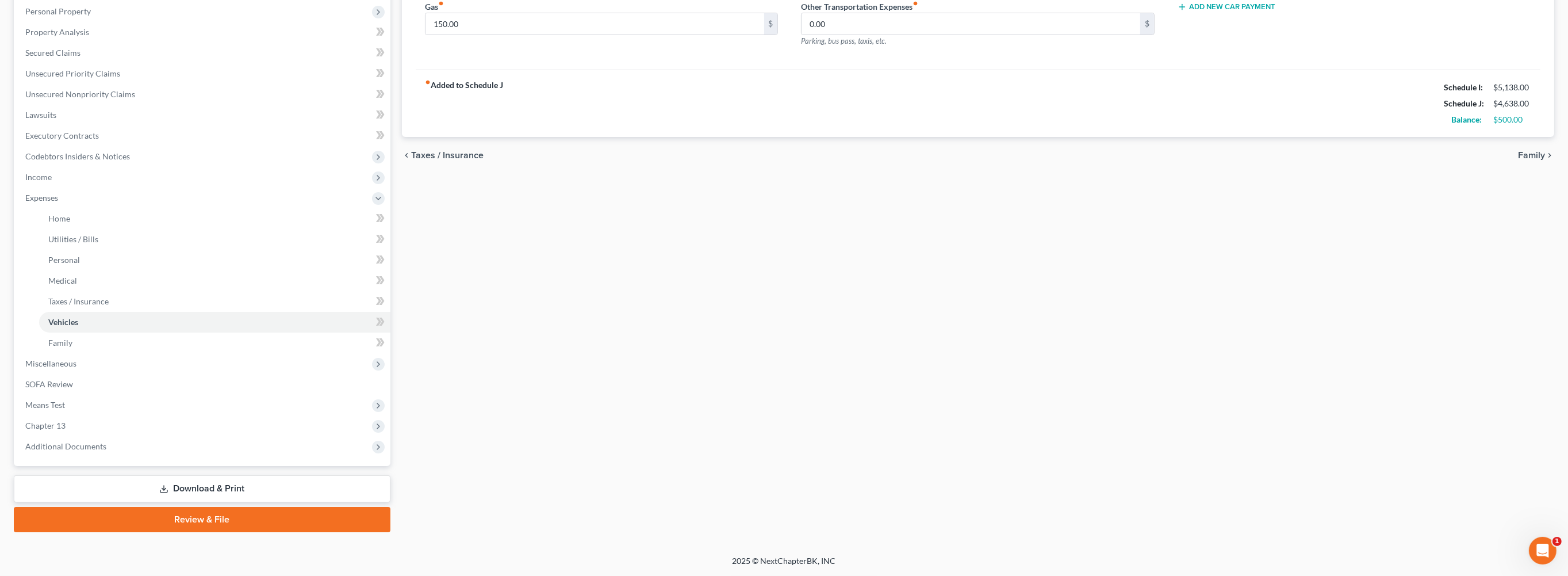
scroll to position [362, 0]
click at [107, 451] on span "Additional Documents" at bounding box center [66, 446] width 81 height 10
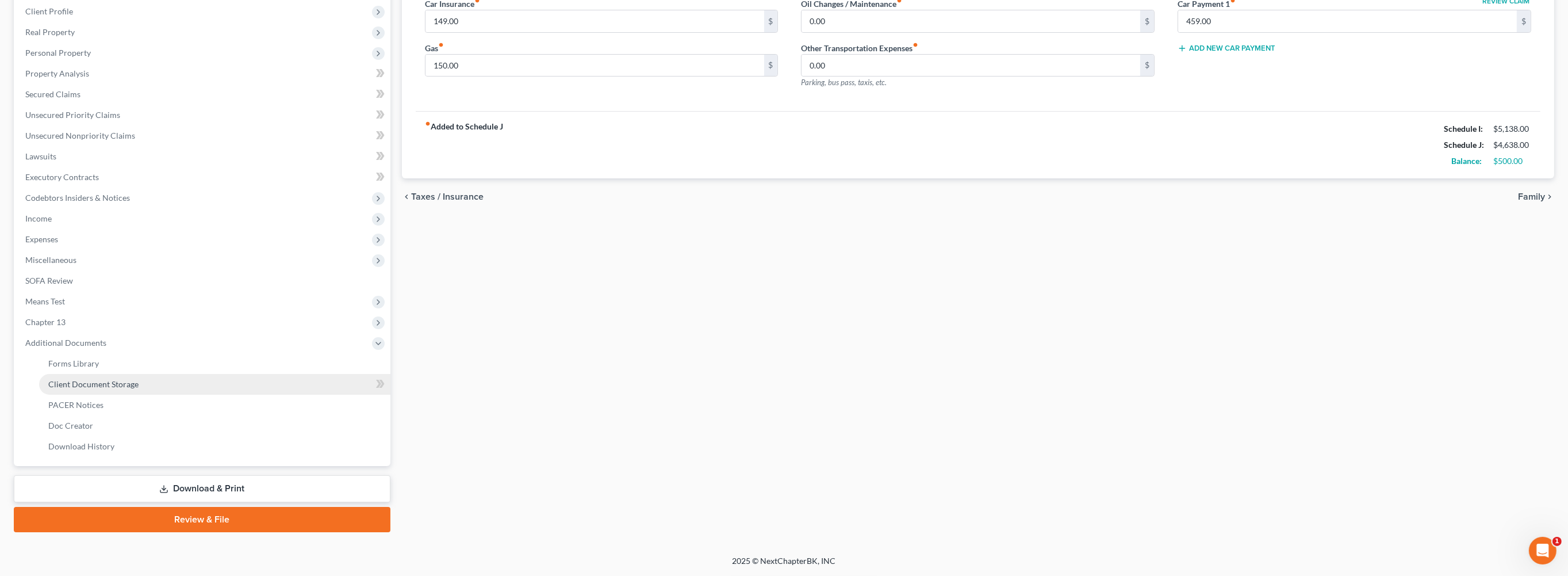
click at [170, 374] on link "Client Document Storage" at bounding box center [214, 384] width 351 height 21
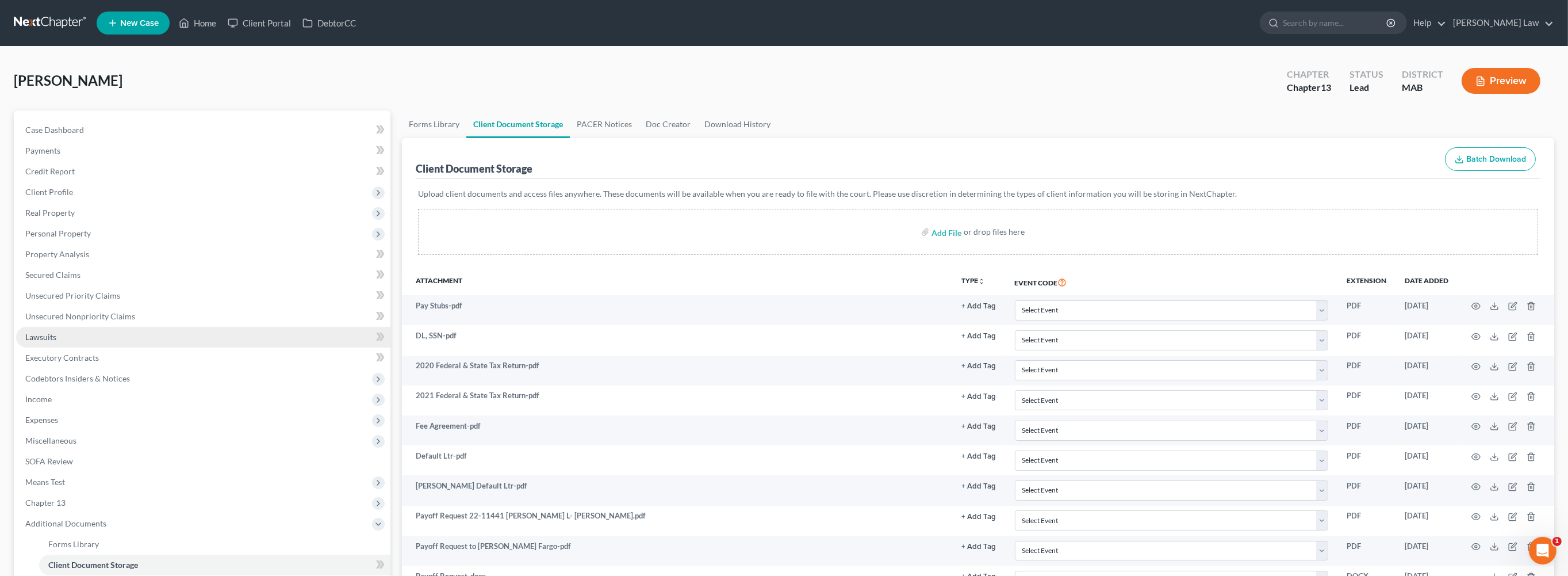
scroll to position [175, 0]
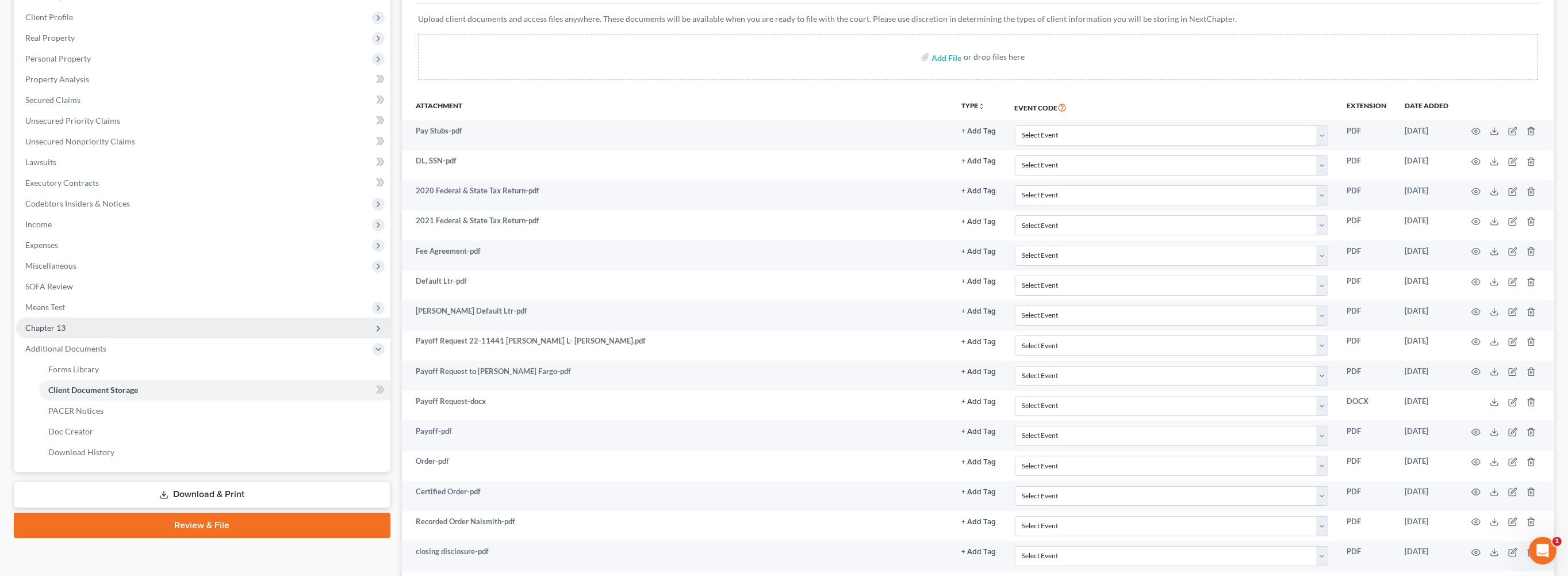
click at [66, 333] on span "Chapter 13" at bounding box center [46, 327] width 40 height 10
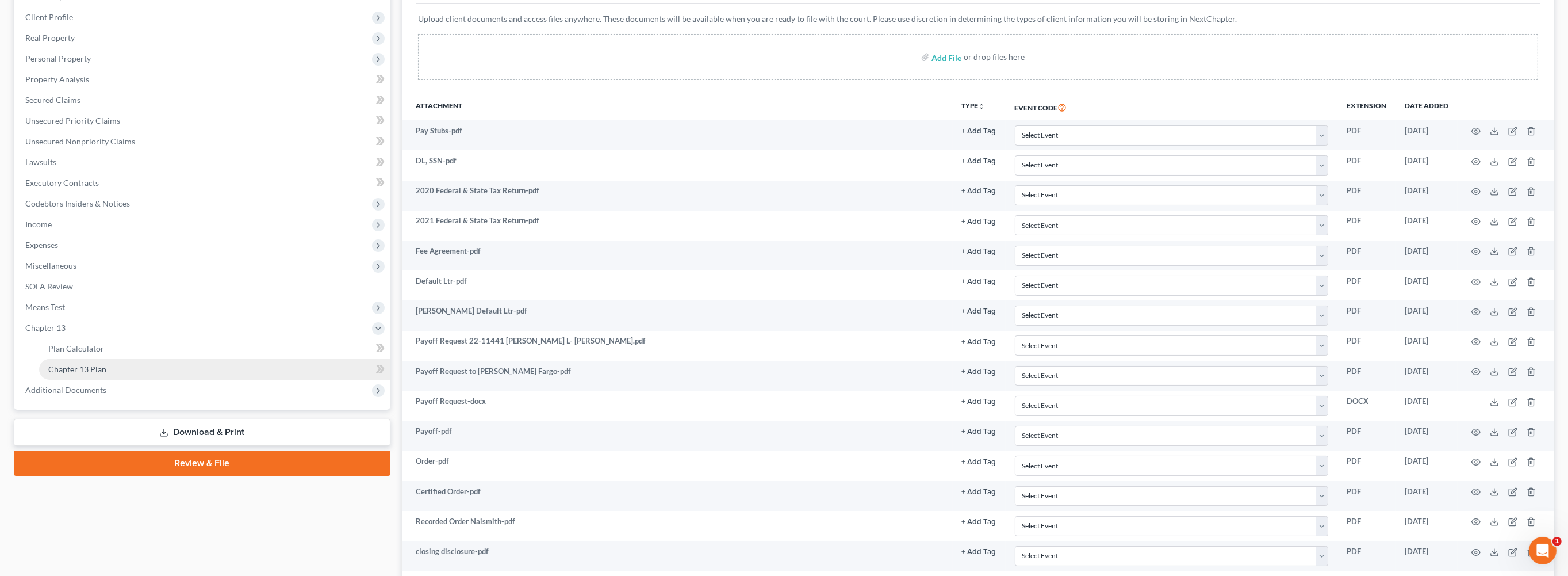
click at [107, 374] on span "Chapter 13 Plan" at bounding box center [77, 368] width 58 height 10
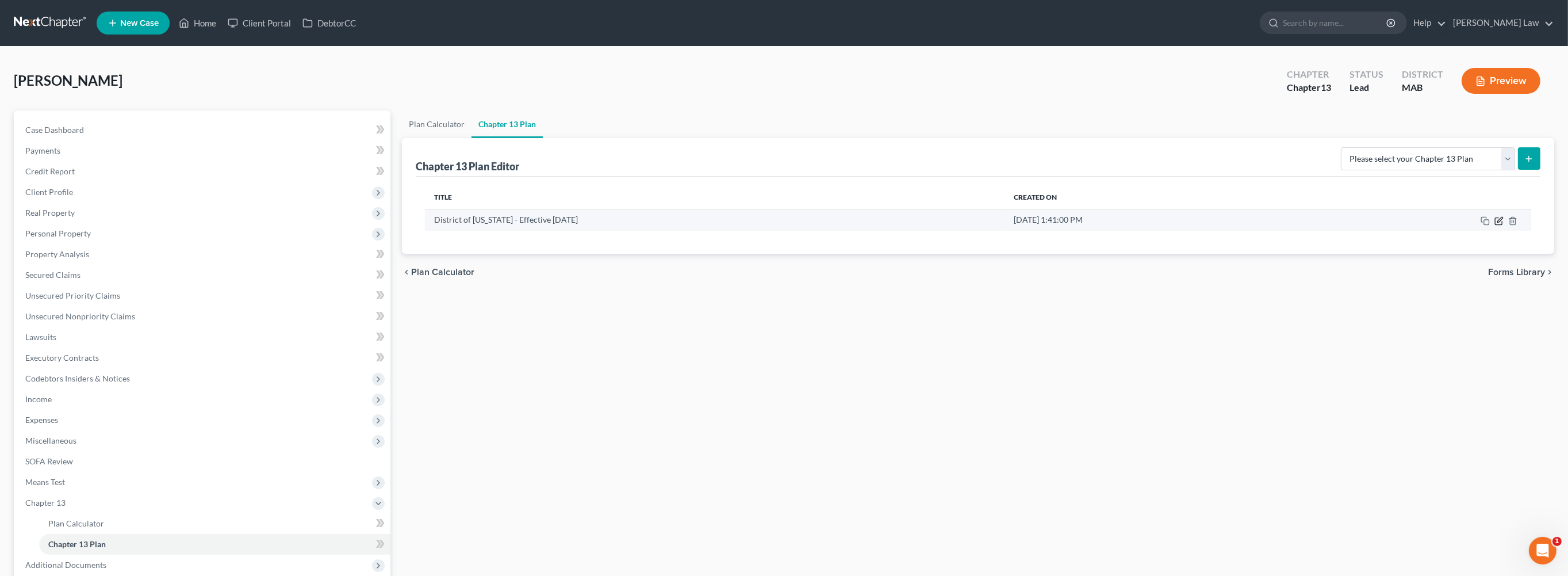
click at [1498, 222] on icon "button" at bounding box center [1501, 220] width 5 height 5
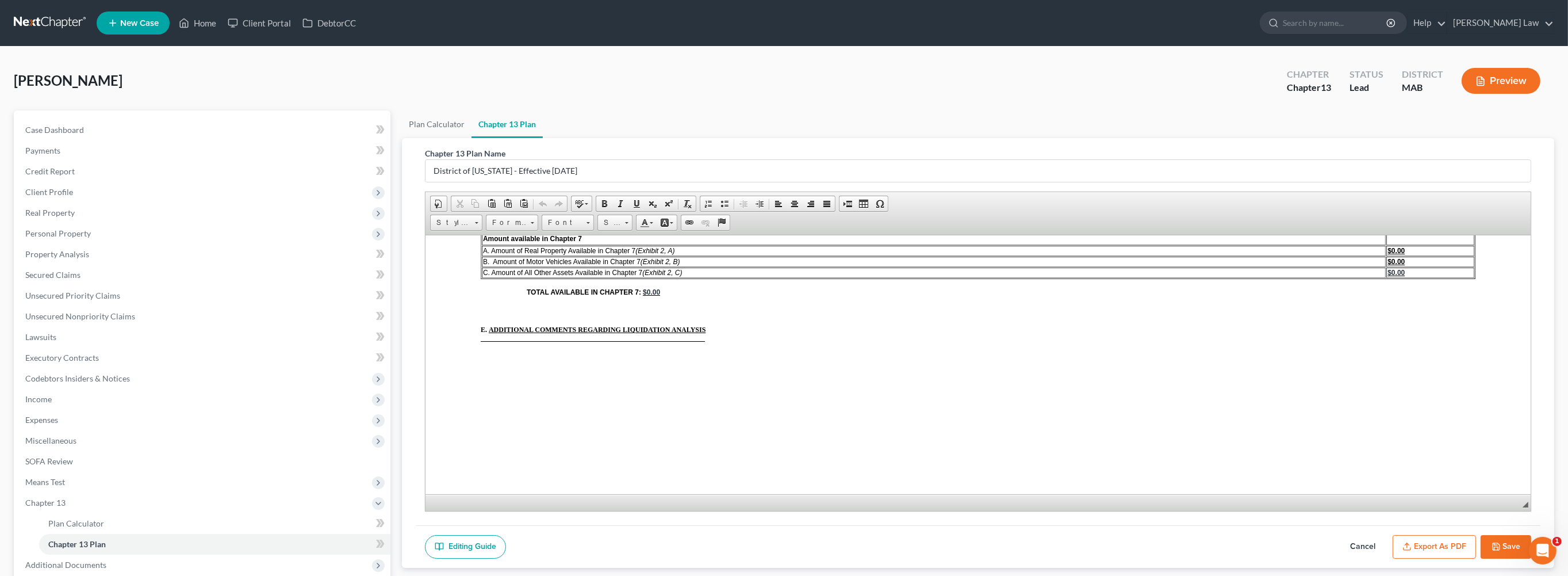
scroll to position [4485, 0]
drag, startPoint x: 222, startPoint y: 24, endPoint x: 218, endPoint y: 117, distance: 93.1
click at [222, 26] on link "Home" at bounding box center [198, 23] width 49 height 21
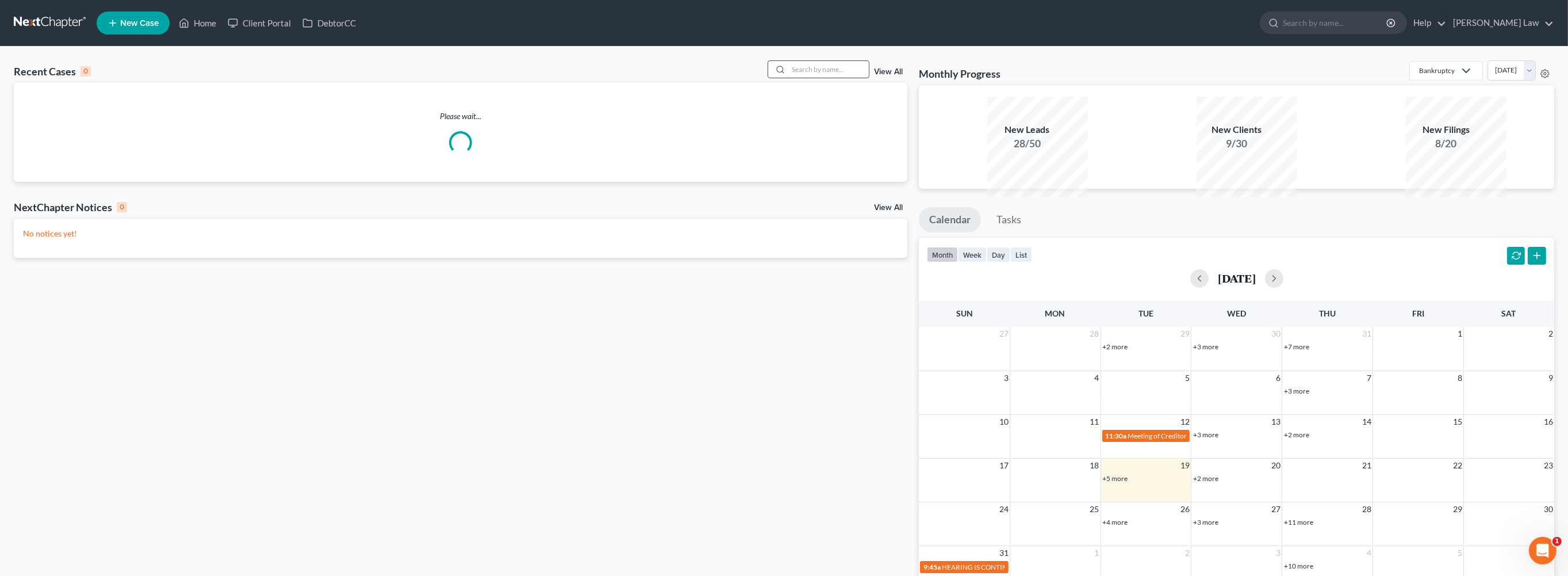
click at [810, 77] on input "search" at bounding box center [829, 69] width 80 height 16
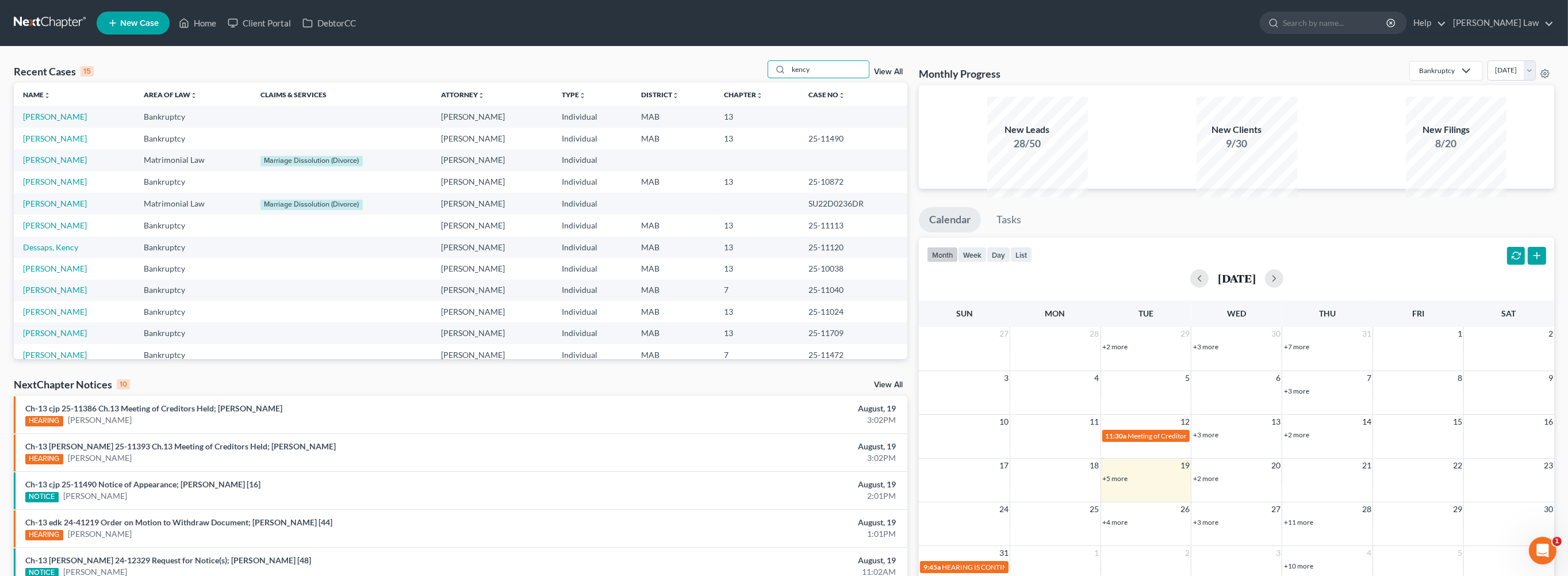
type input "kency"
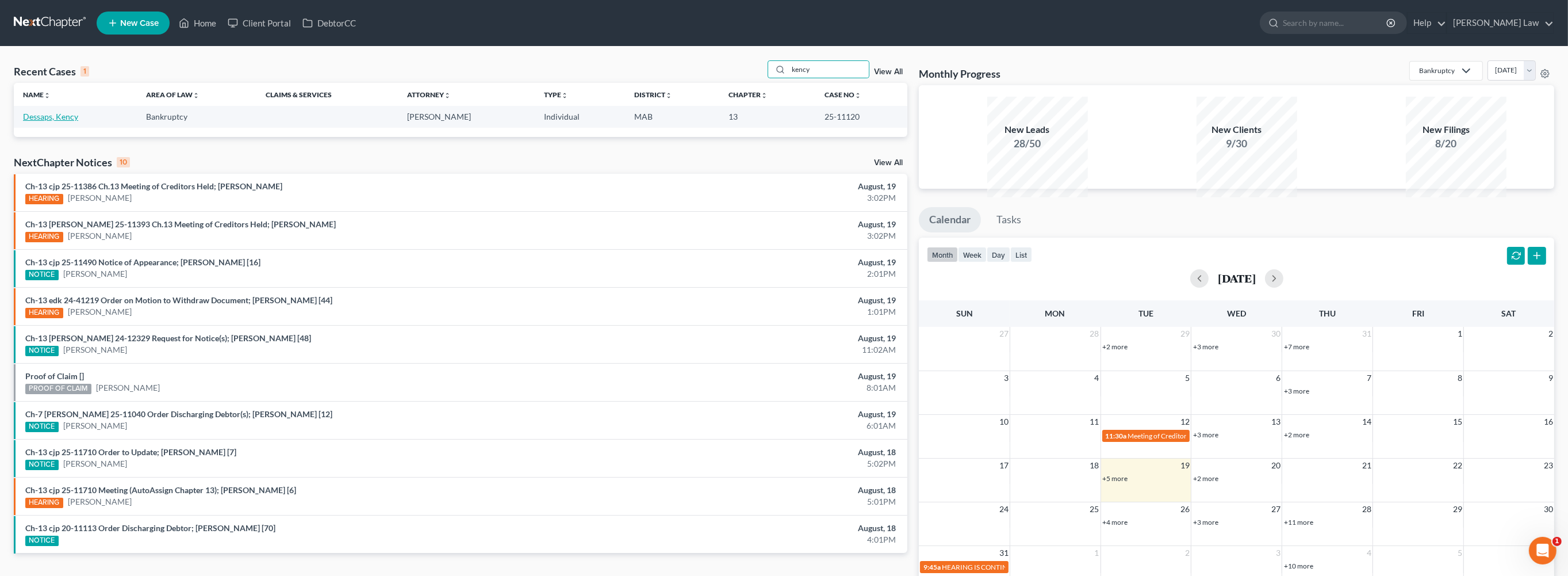
click at [39, 121] on link "Dessaps, Kency" at bounding box center [50, 116] width 56 height 10
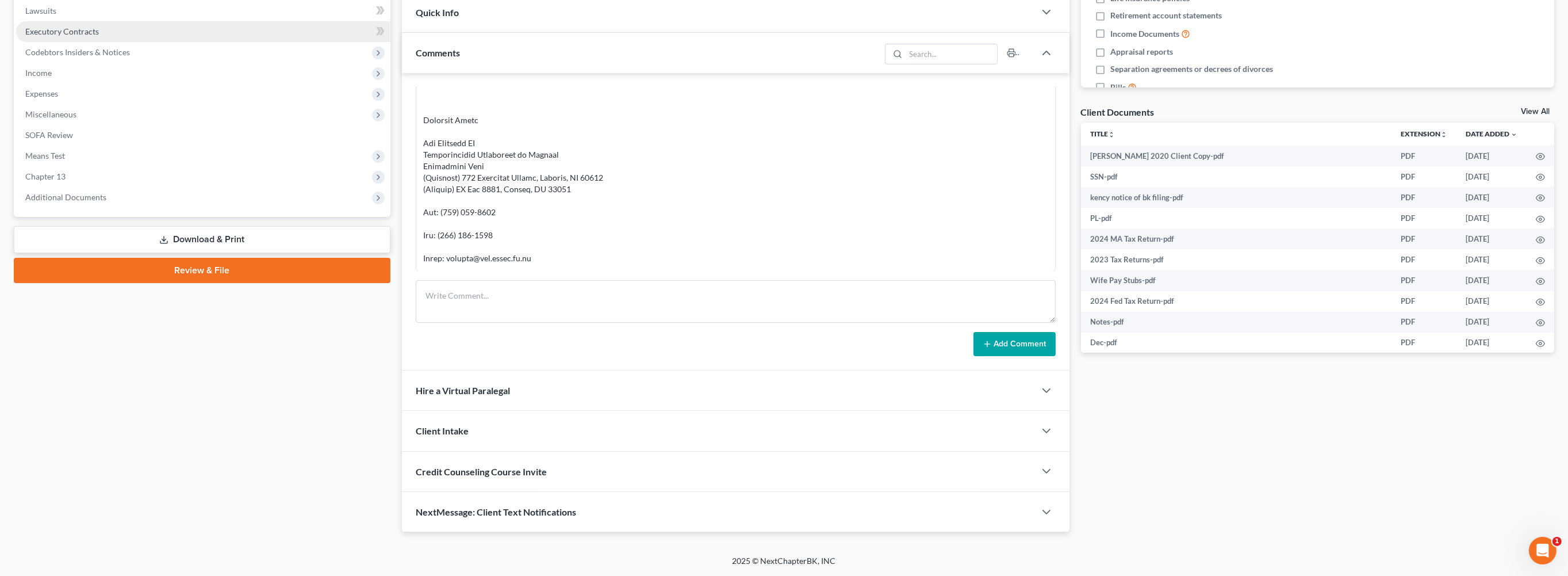
scroll to position [390, 0]
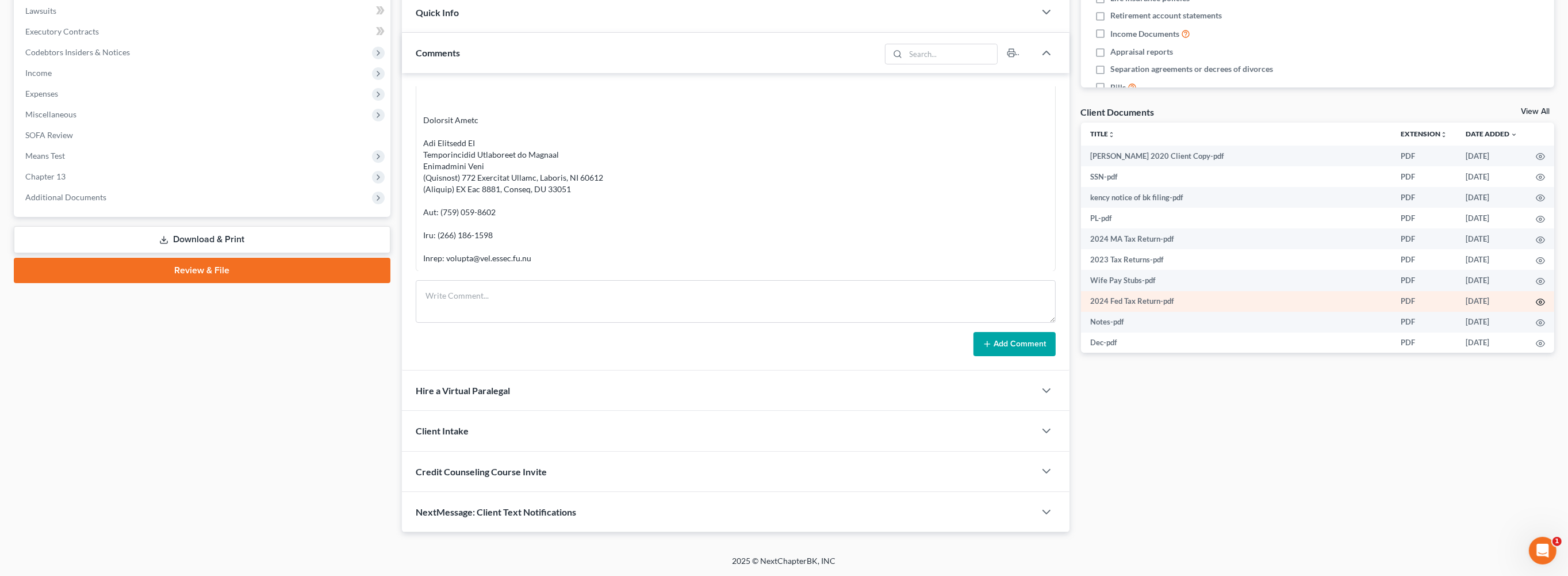
click at [1536, 306] on icon "button" at bounding box center [1541, 302] width 9 height 9
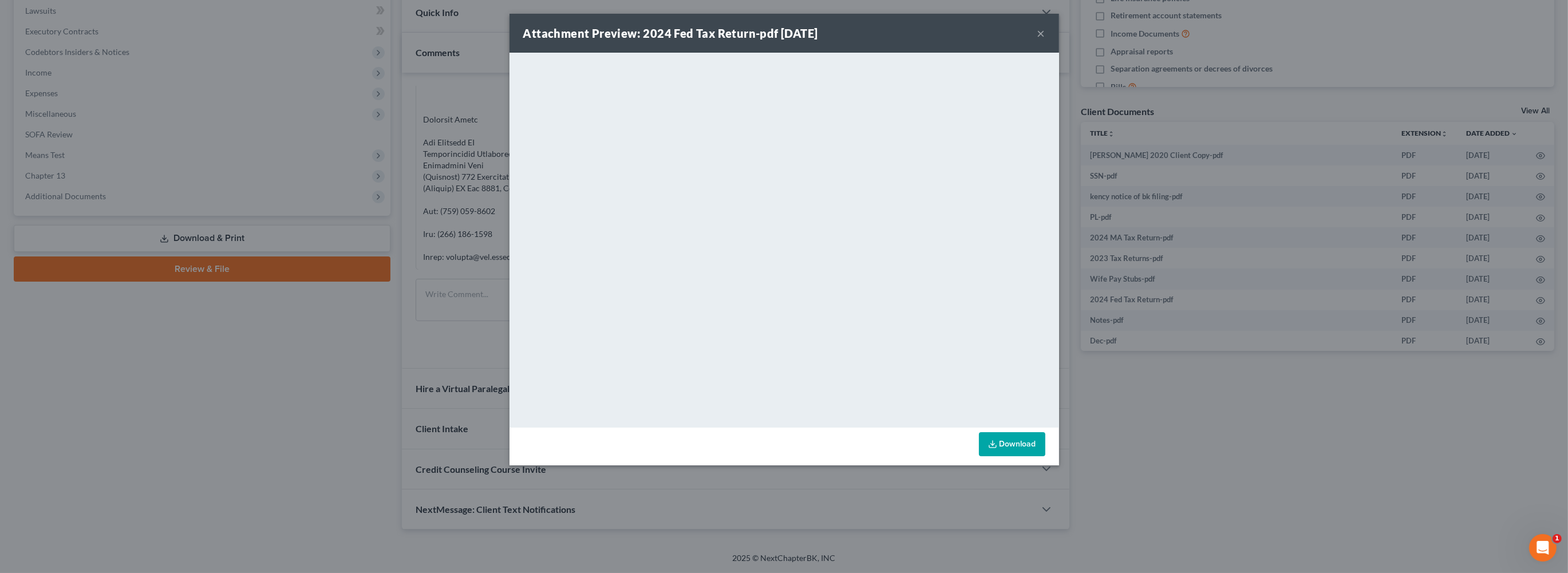
click at [1059, 42] on div "Attachment Preview: 2024 Fed Tax Return-pdf [DATE] ×" at bounding box center [784, 33] width 550 height 39
click at [1045, 40] on button "×" at bounding box center [1041, 33] width 8 height 14
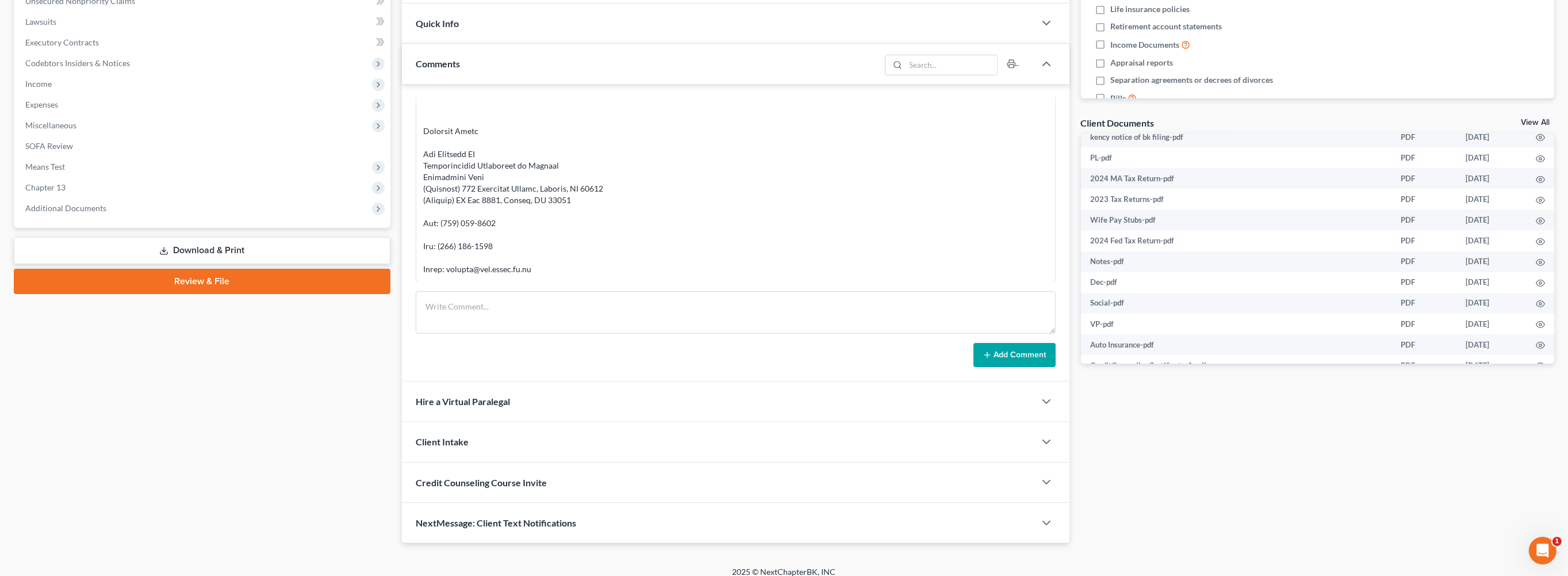
scroll to position [315, 0]
click at [107, 212] on span "Additional Documents" at bounding box center [66, 208] width 81 height 10
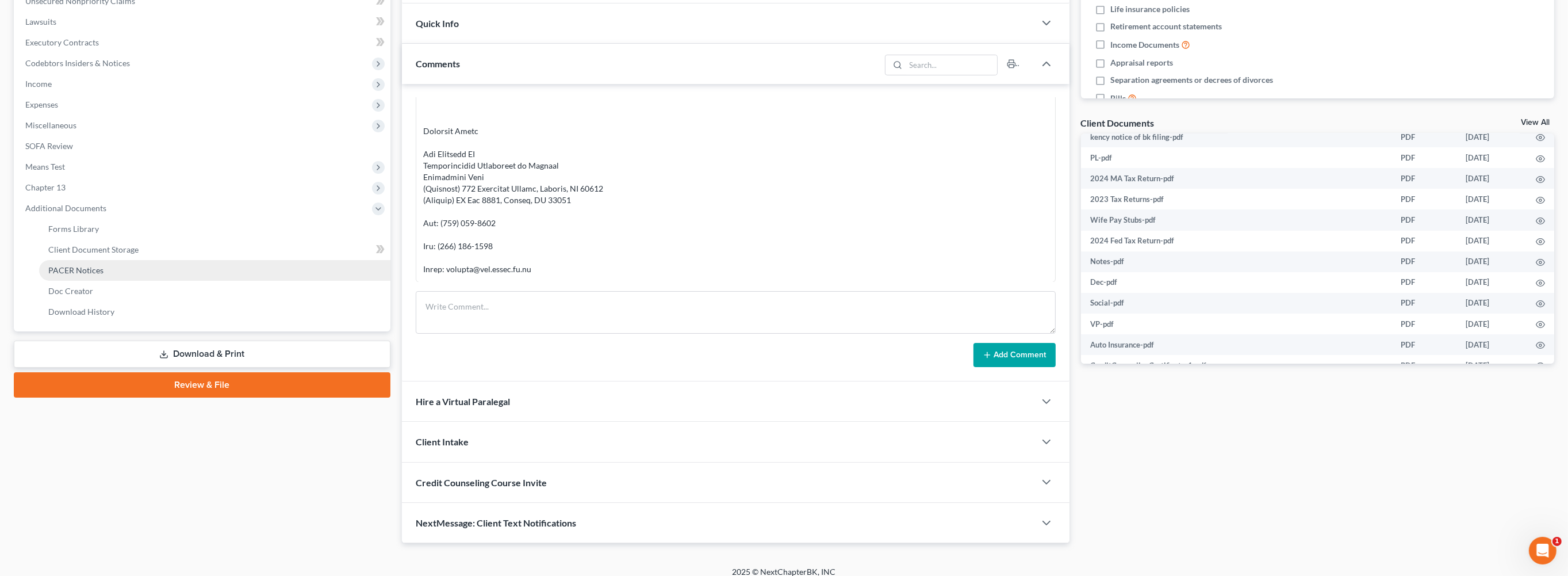
click at [104, 275] on span "PACER Notices" at bounding box center [76, 270] width 56 height 10
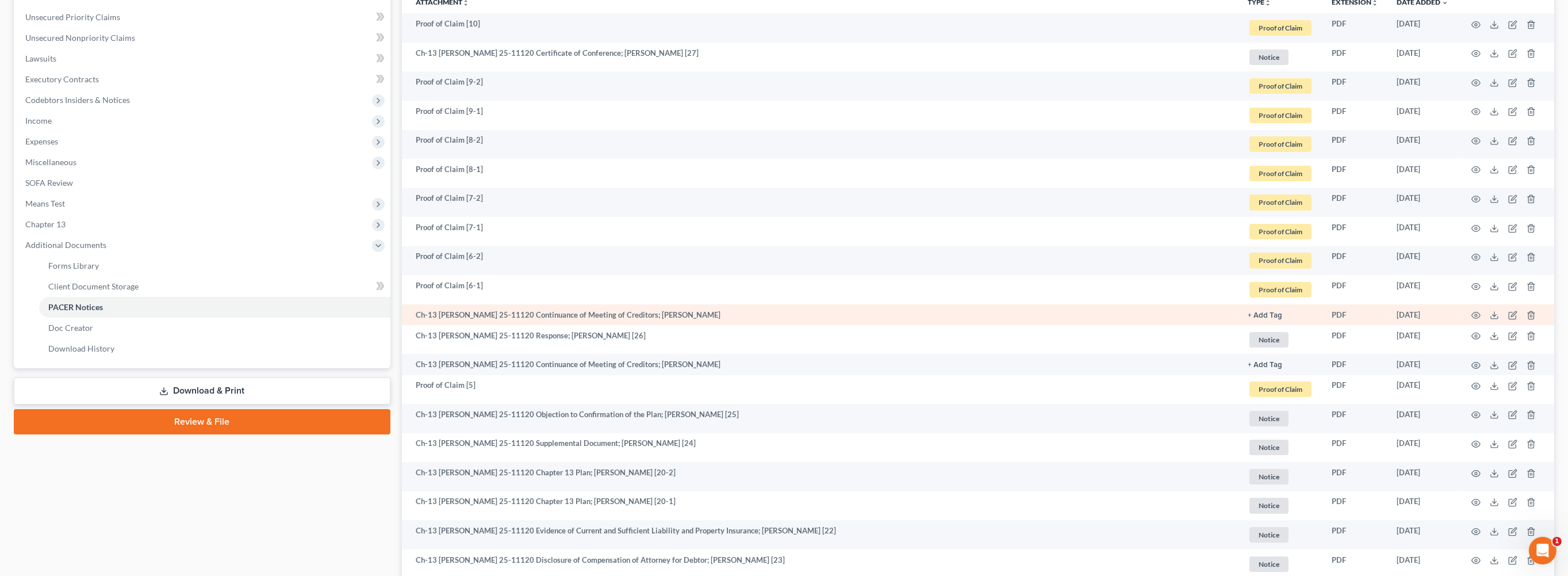
scroll to position [113, 0]
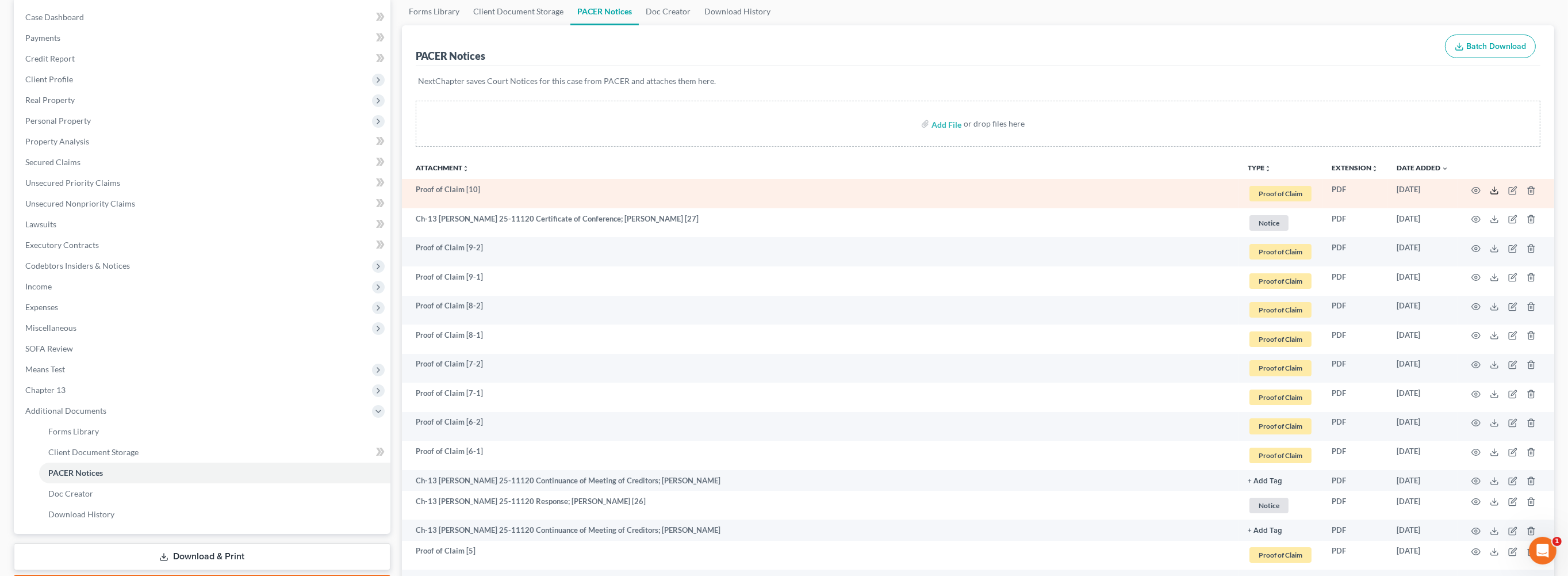
click at [1493, 190] on polyline at bounding box center [1495, 190] width 4 height 2
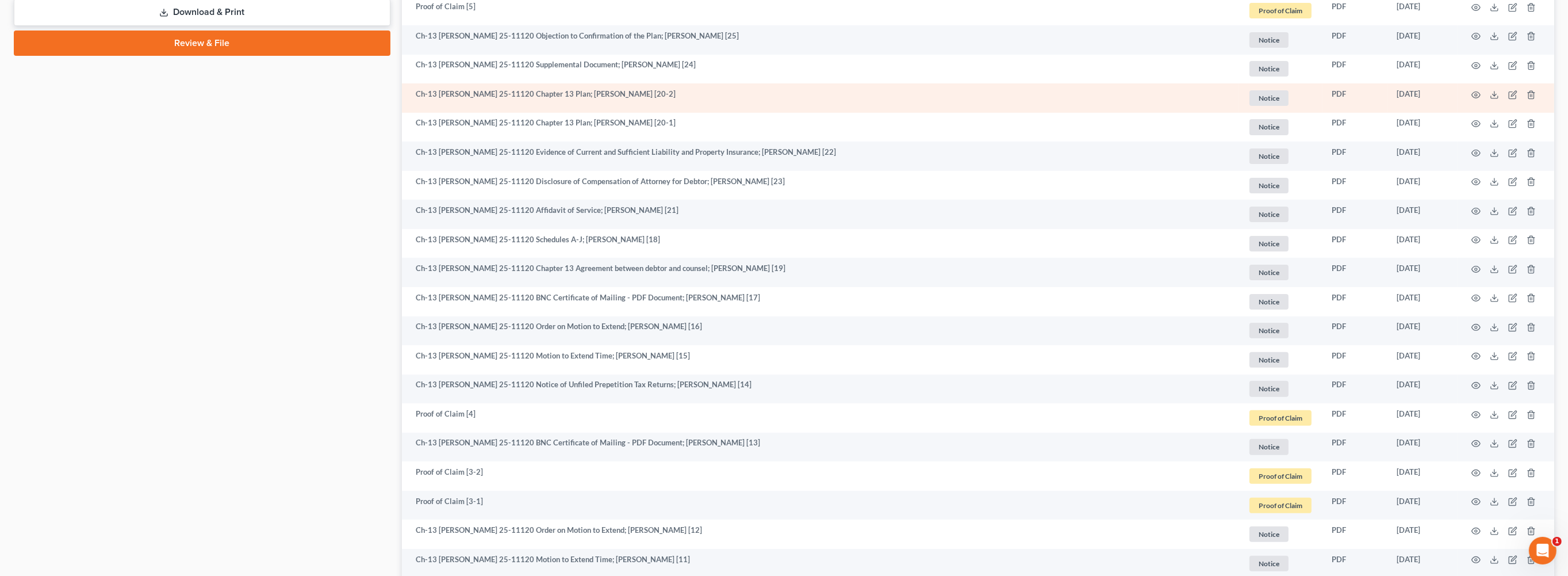
scroll to position [653, 0]
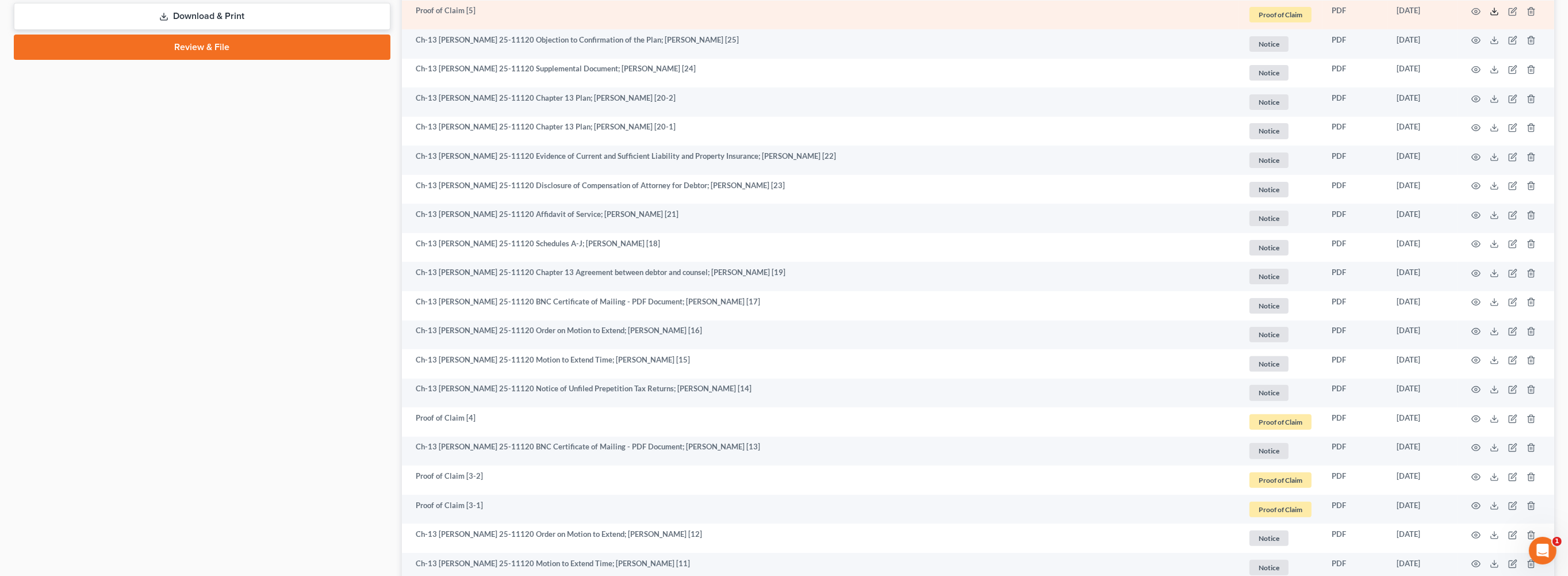
click at [1491, 16] on icon at bounding box center [1495, 12] width 9 height 9
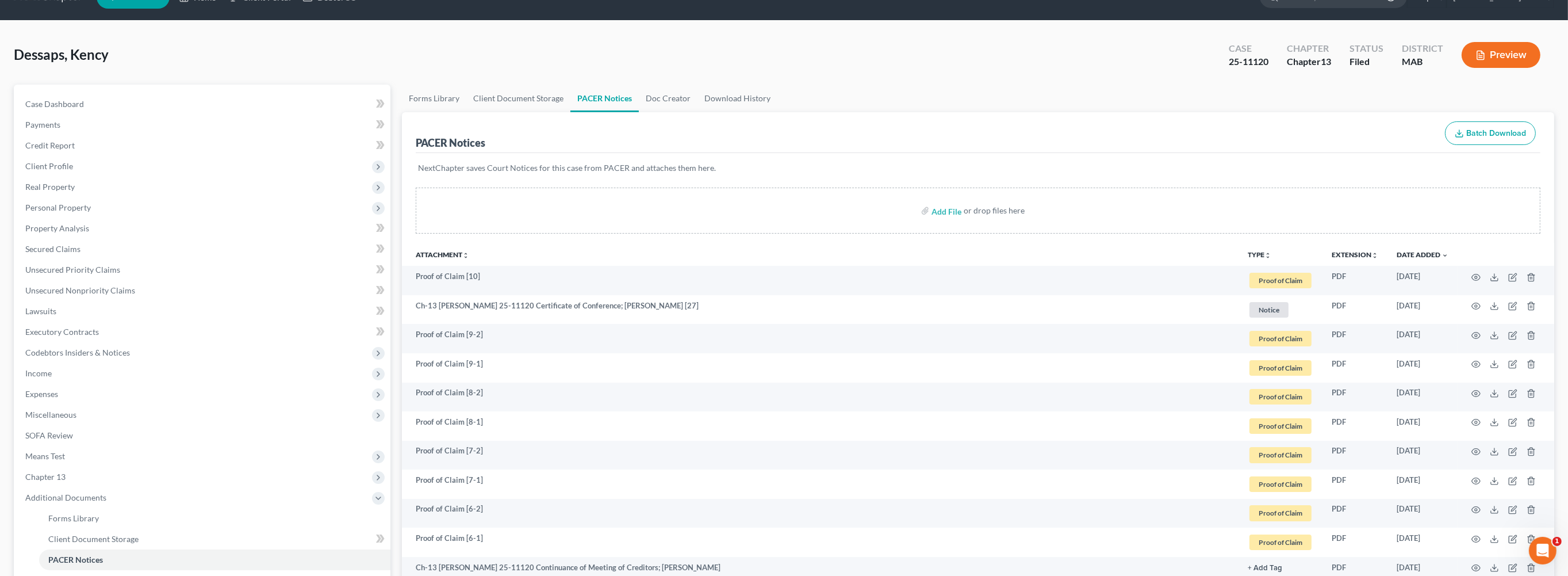
scroll to position [0, 0]
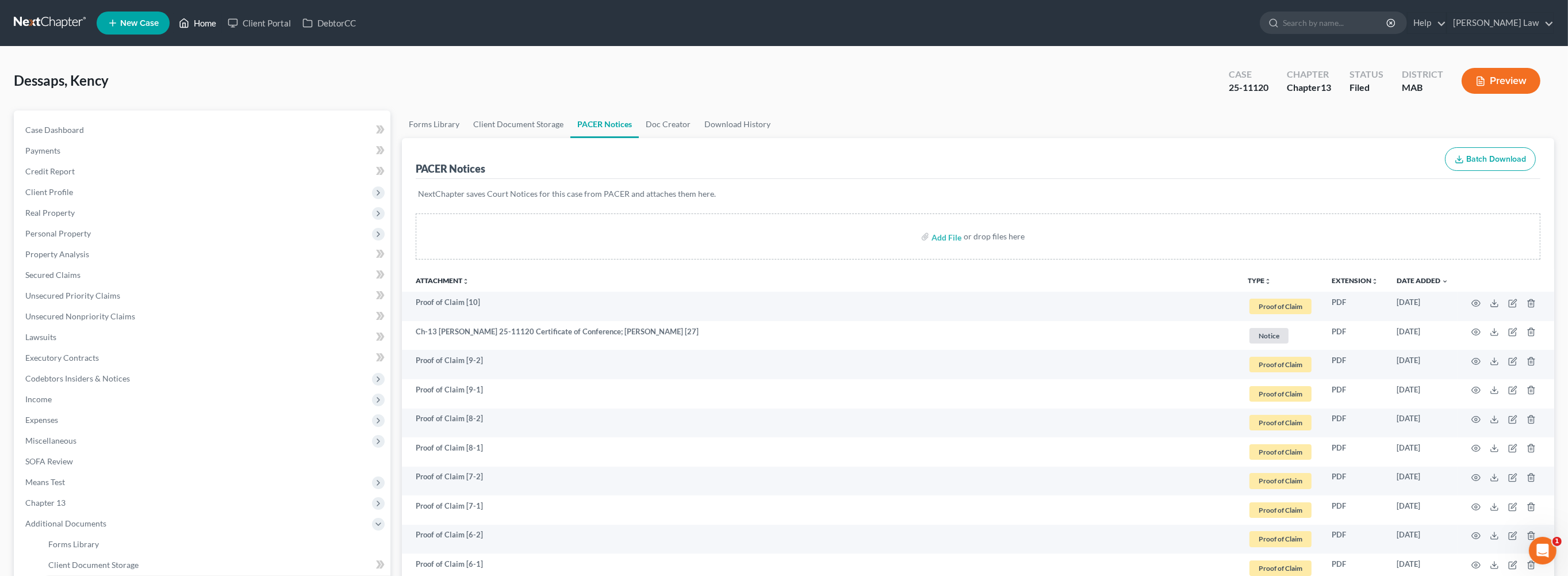
click at [222, 26] on link "Home" at bounding box center [198, 23] width 49 height 21
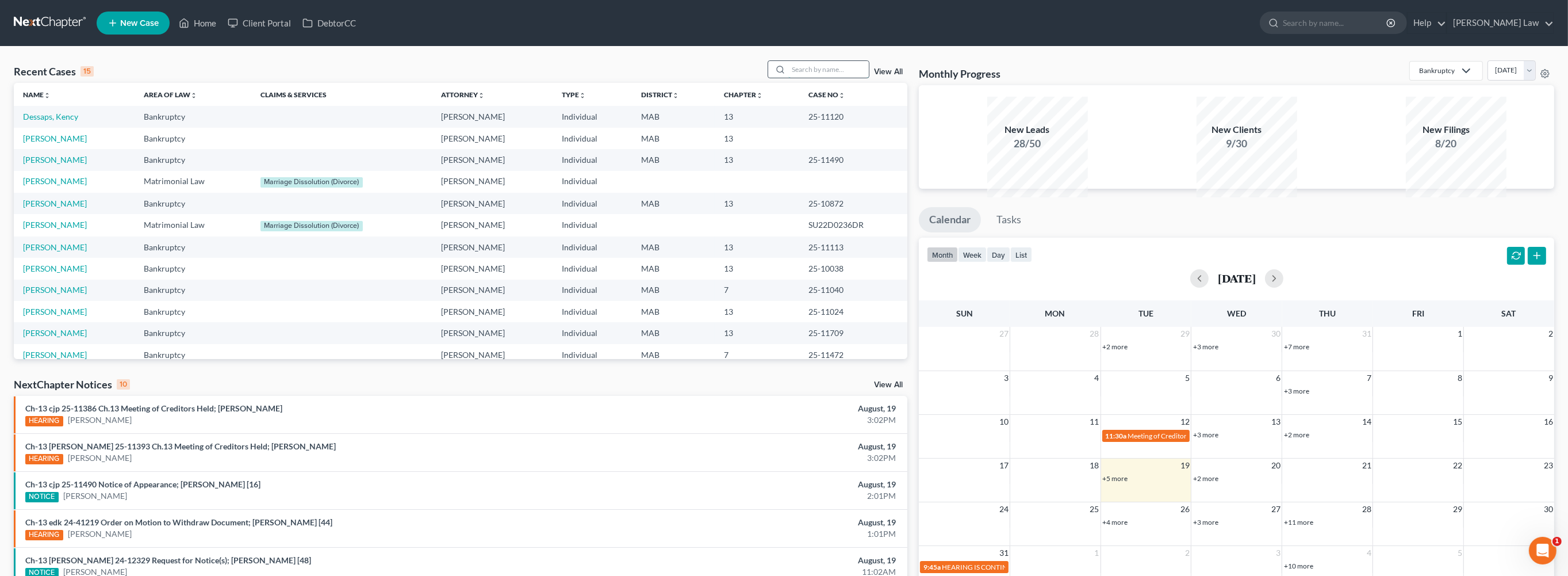
click at [851, 77] on input "search" at bounding box center [829, 69] width 80 height 16
type input "[PERSON_NAME]"
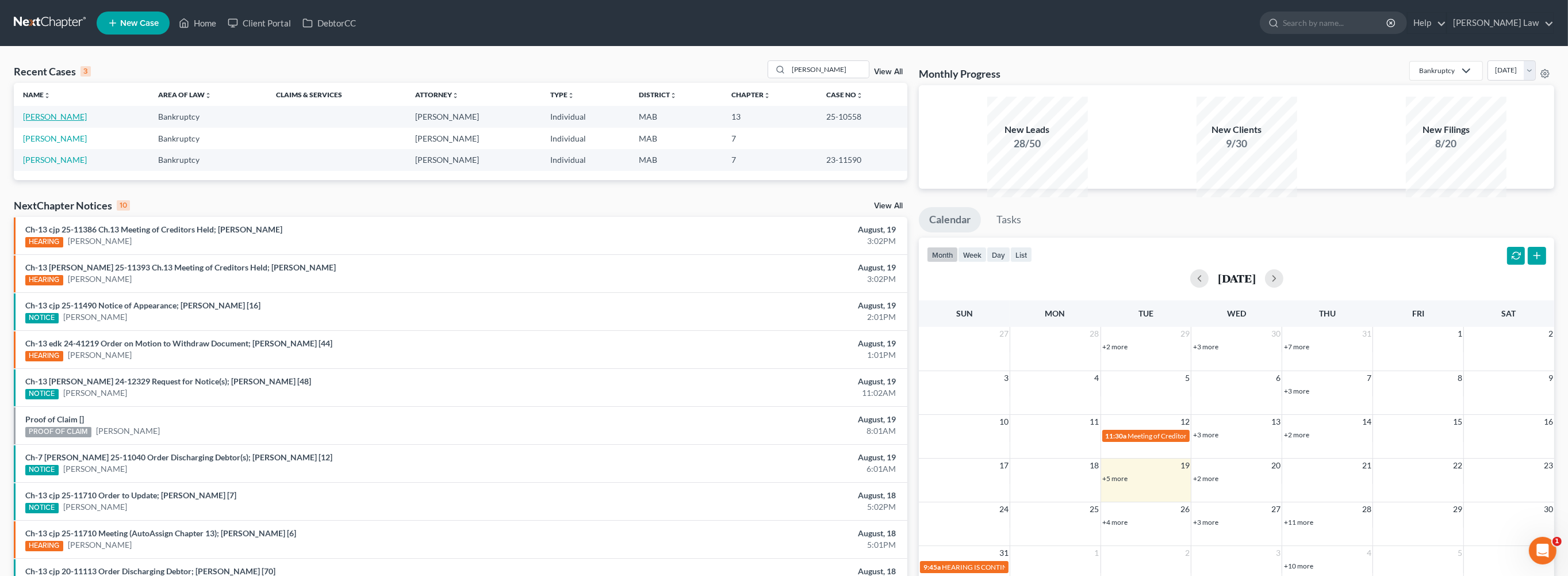
click at [72, 121] on link "[PERSON_NAME]" at bounding box center [55, 116] width 64 height 10
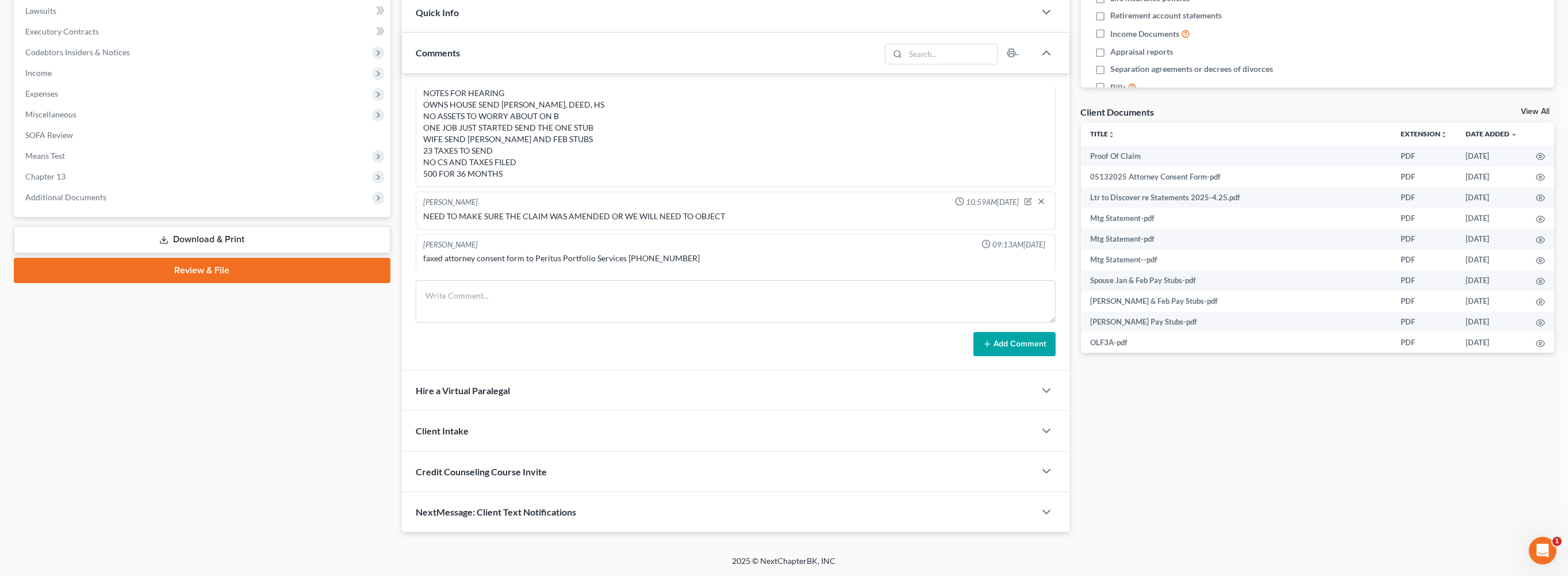
scroll to position [447, 0]
click at [107, 201] on span "Additional Documents" at bounding box center [66, 197] width 81 height 10
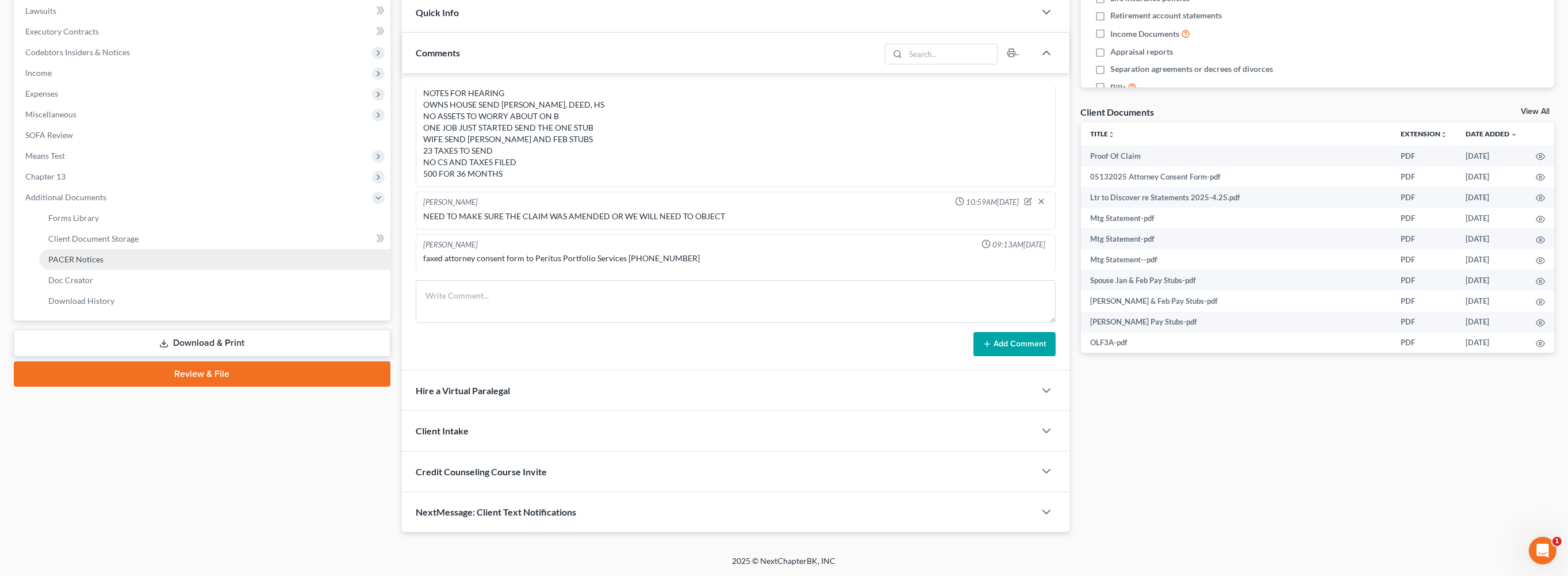
click at [104, 264] on span "PACER Notices" at bounding box center [76, 259] width 56 height 10
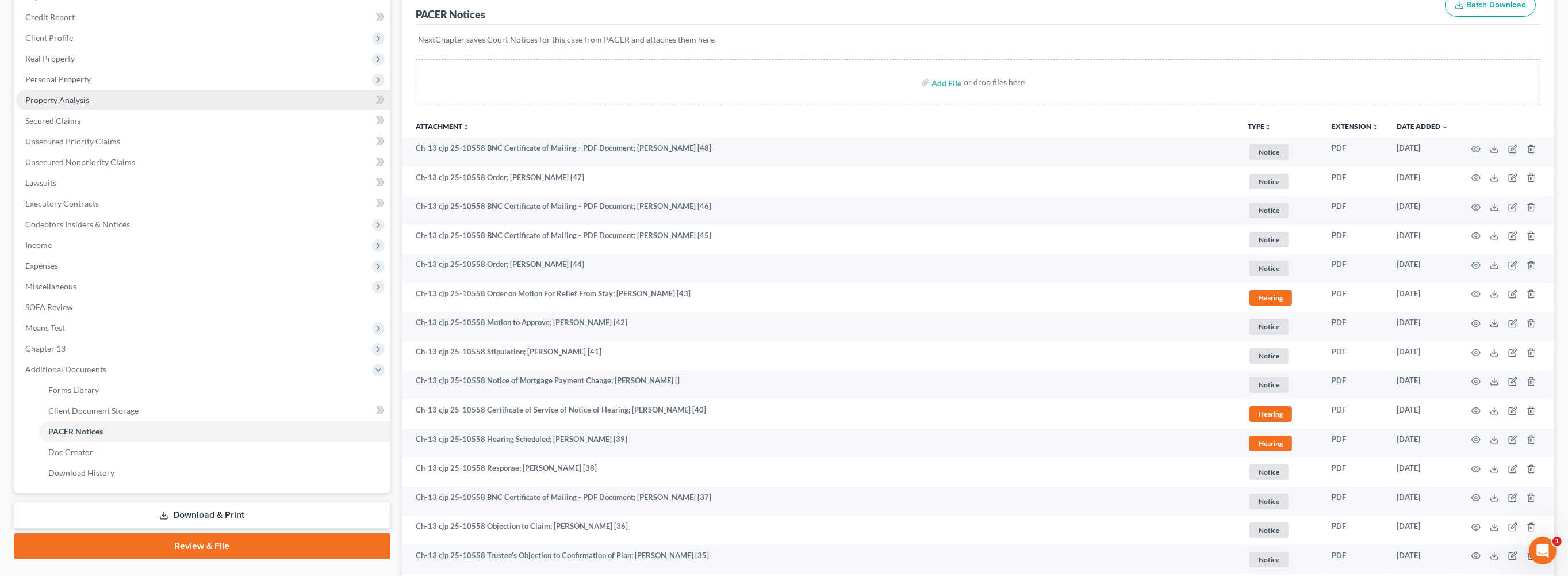
scroll to position [180, 0]
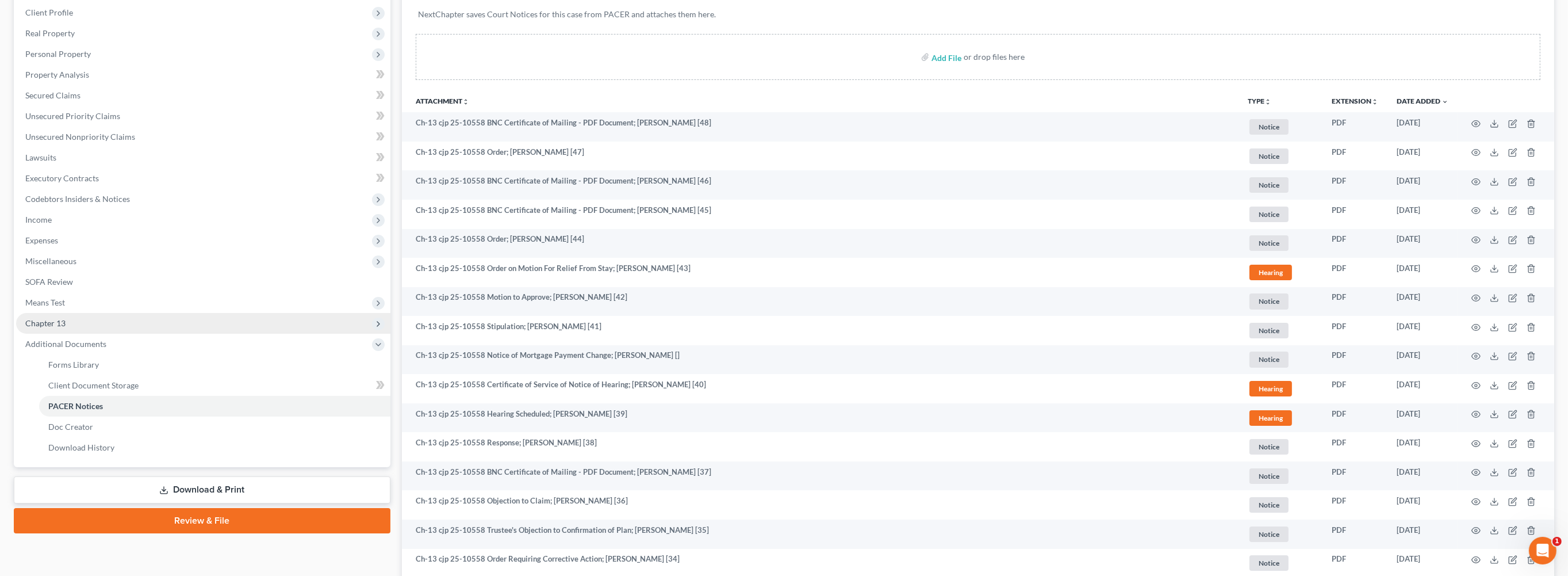
click at [88, 334] on span "Chapter 13" at bounding box center [203, 323] width 375 height 21
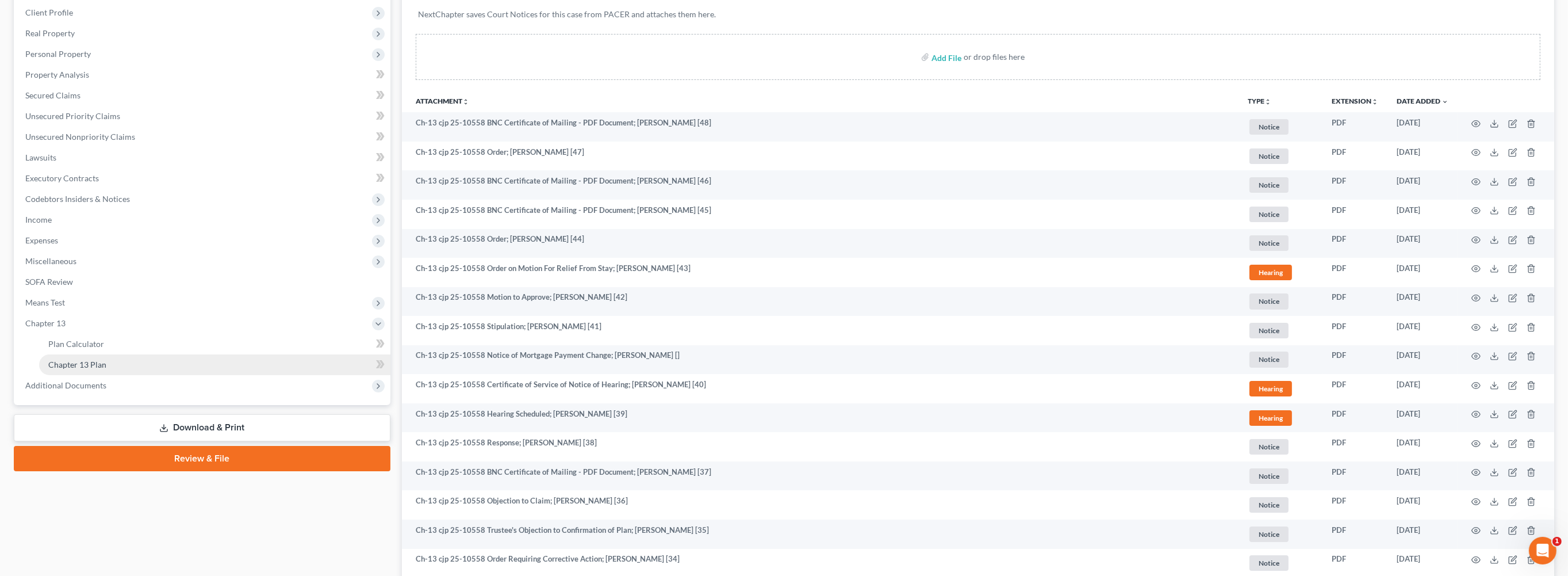
click at [106, 369] on span "Chapter 13 Plan" at bounding box center [77, 364] width 58 height 10
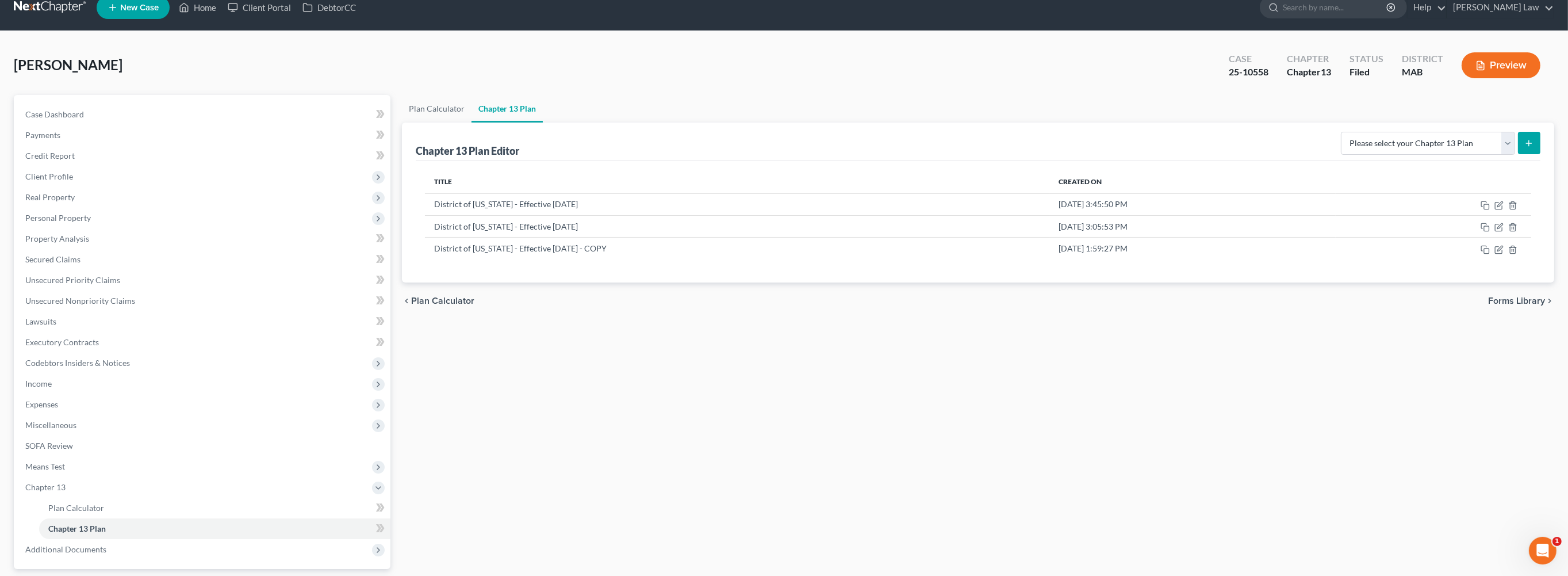
scroll to position [18, 0]
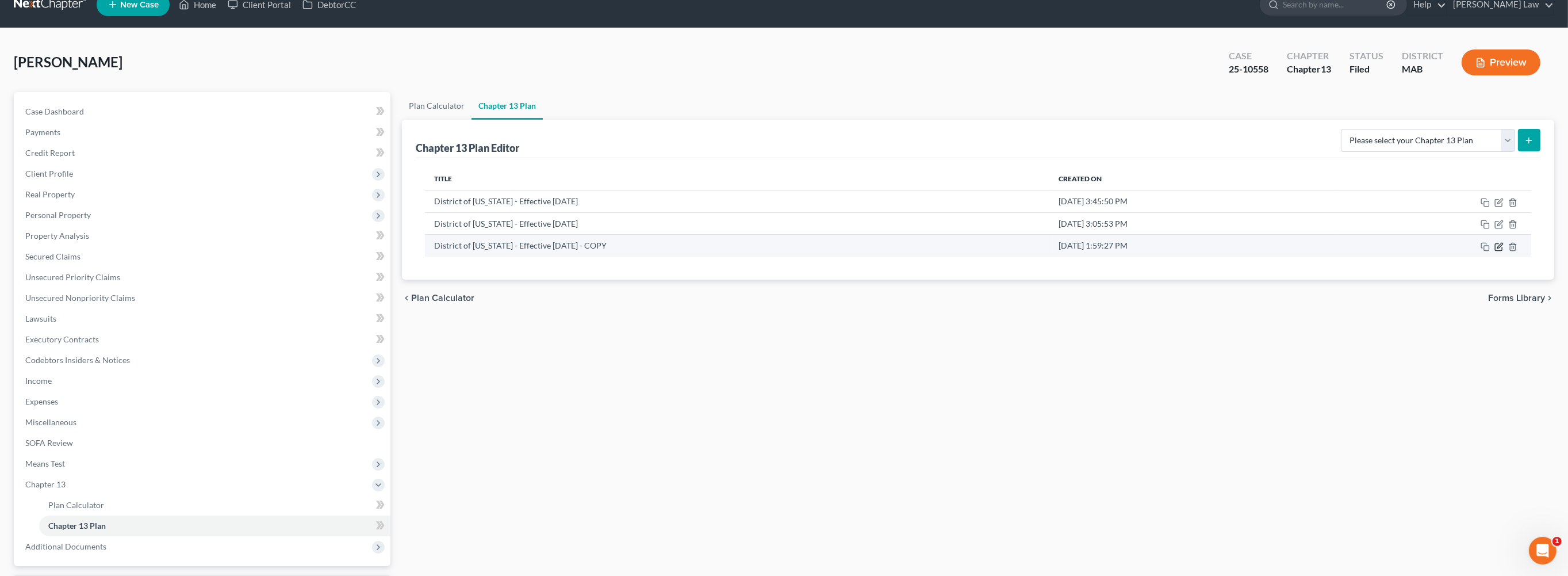
click at [1495, 252] on icon "button" at bounding box center [1500, 247] width 9 height 9
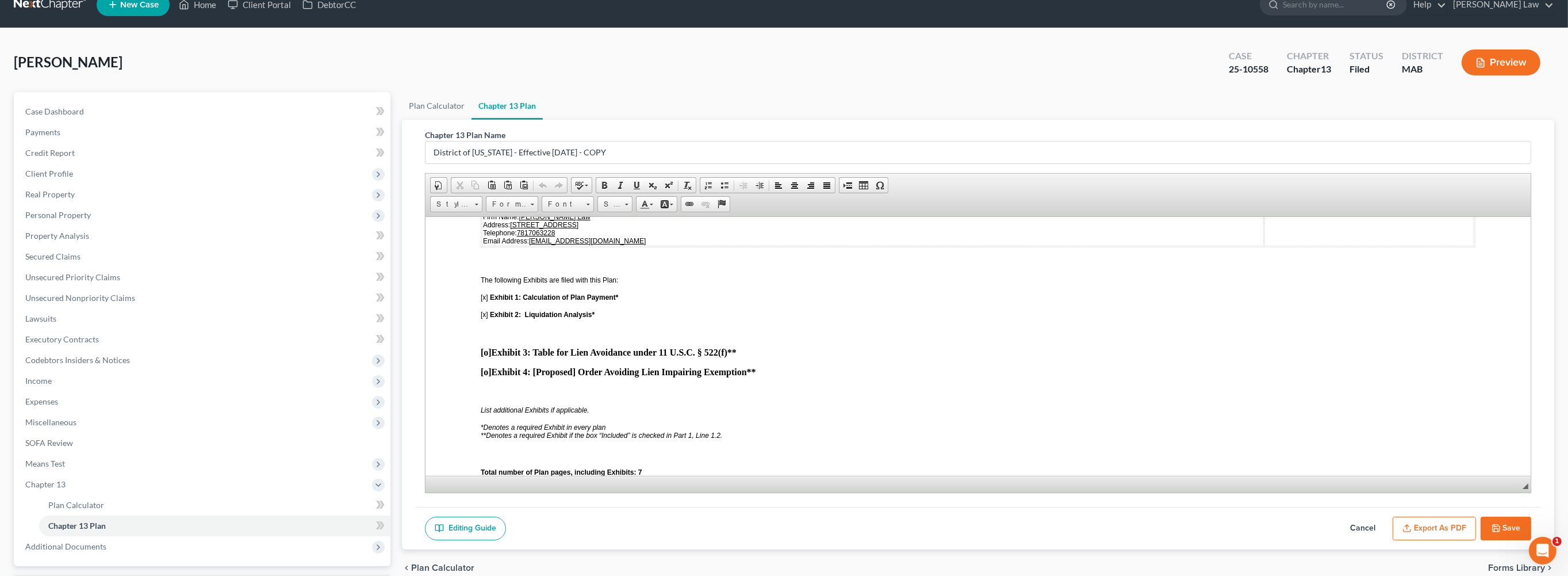
scroll to position [2821, 0]
click at [222, 14] on link "Home" at bounding box center [198, 5] width 49 height 21
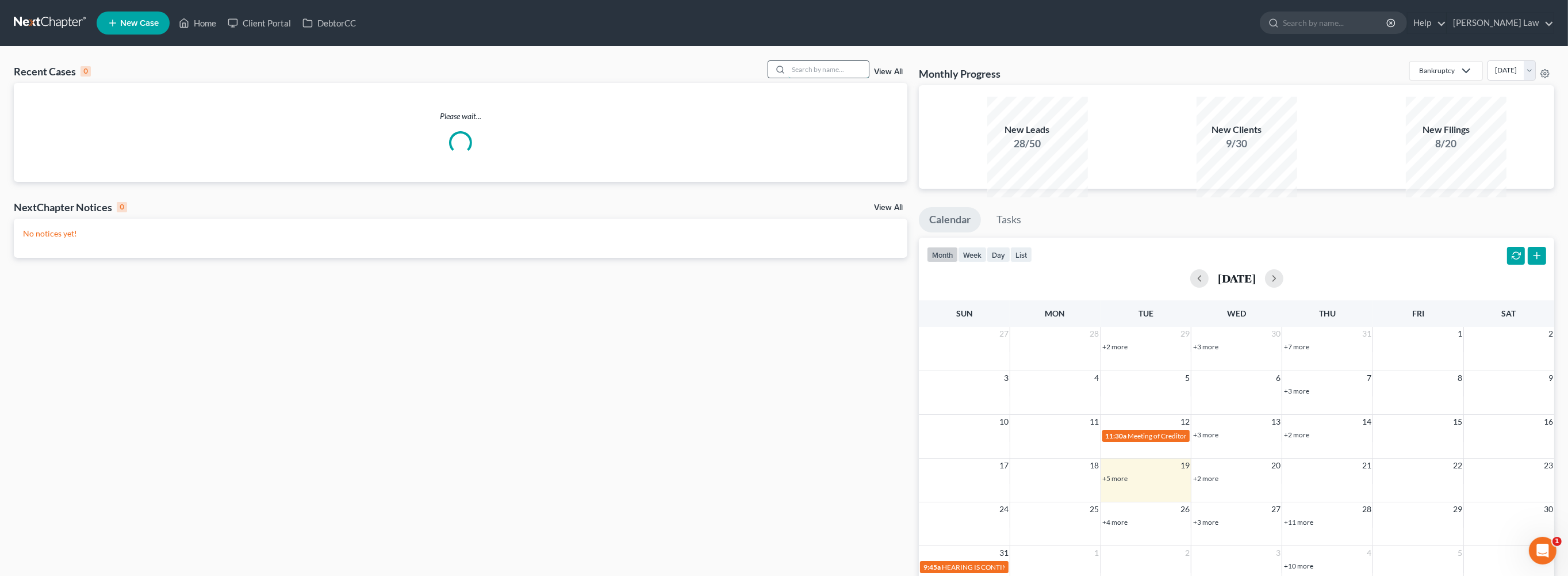
click at [805, 77] on input "search" at bounding box center [829, 69] width 80 height 16
type input "g"
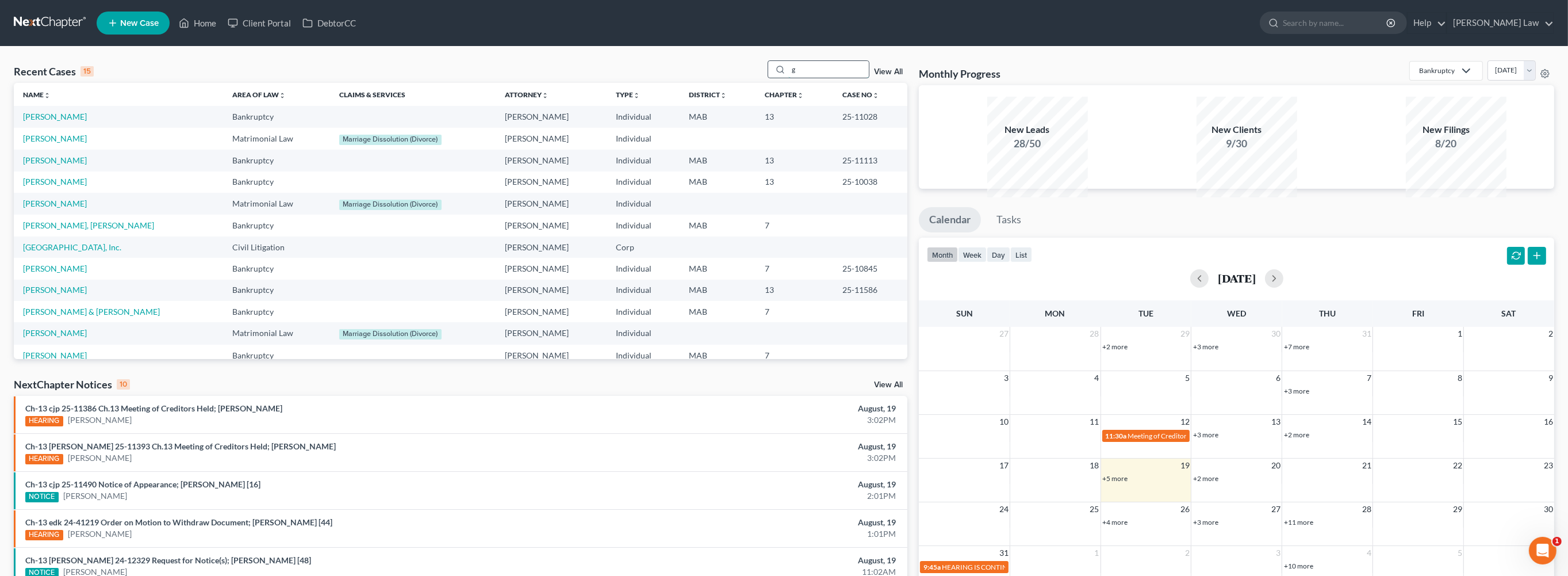
click at [796, 77] on input "g" at bounding box center [829, 69] width 80 height 16
type input "[PERSON_NAME]"
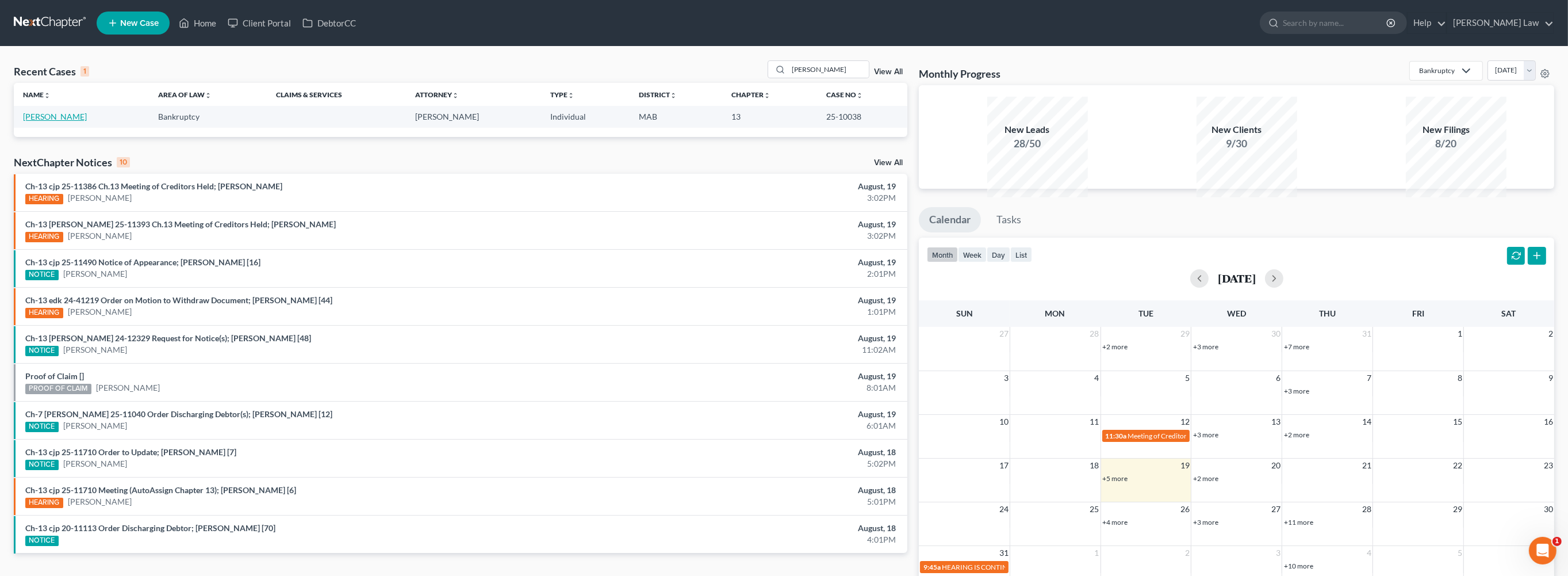
click at [71, 121] on link "[PERSON_NAME]" at bounding box center [55, 116] width 64 height 10
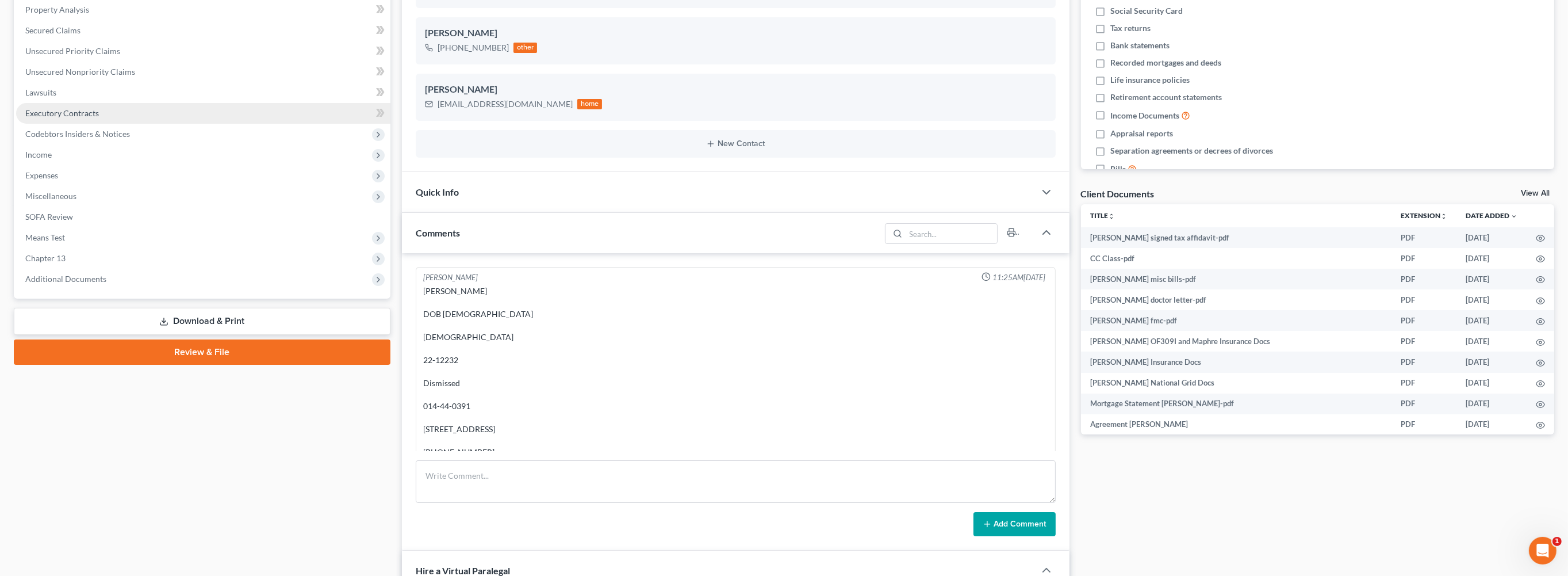
scroll to position [1178, 0]
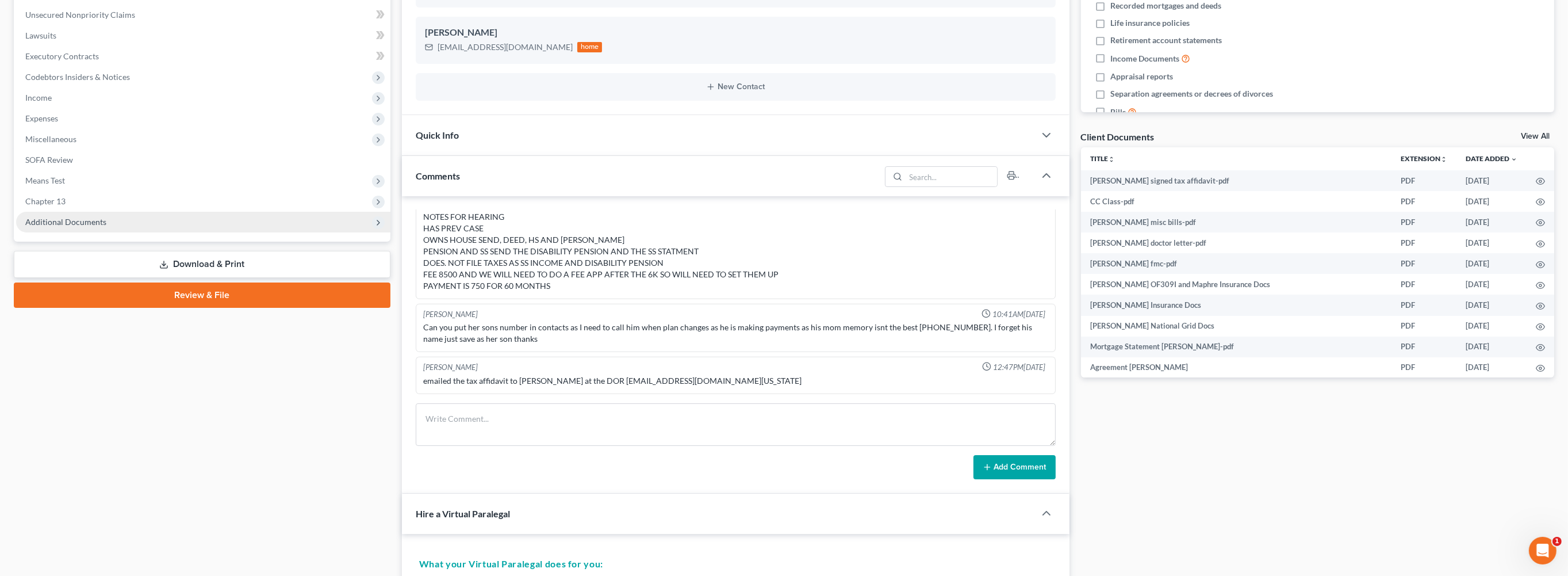
click at [98, 227] on span "Additional Documents" at bounding box center [66, 221] width 81 height 10
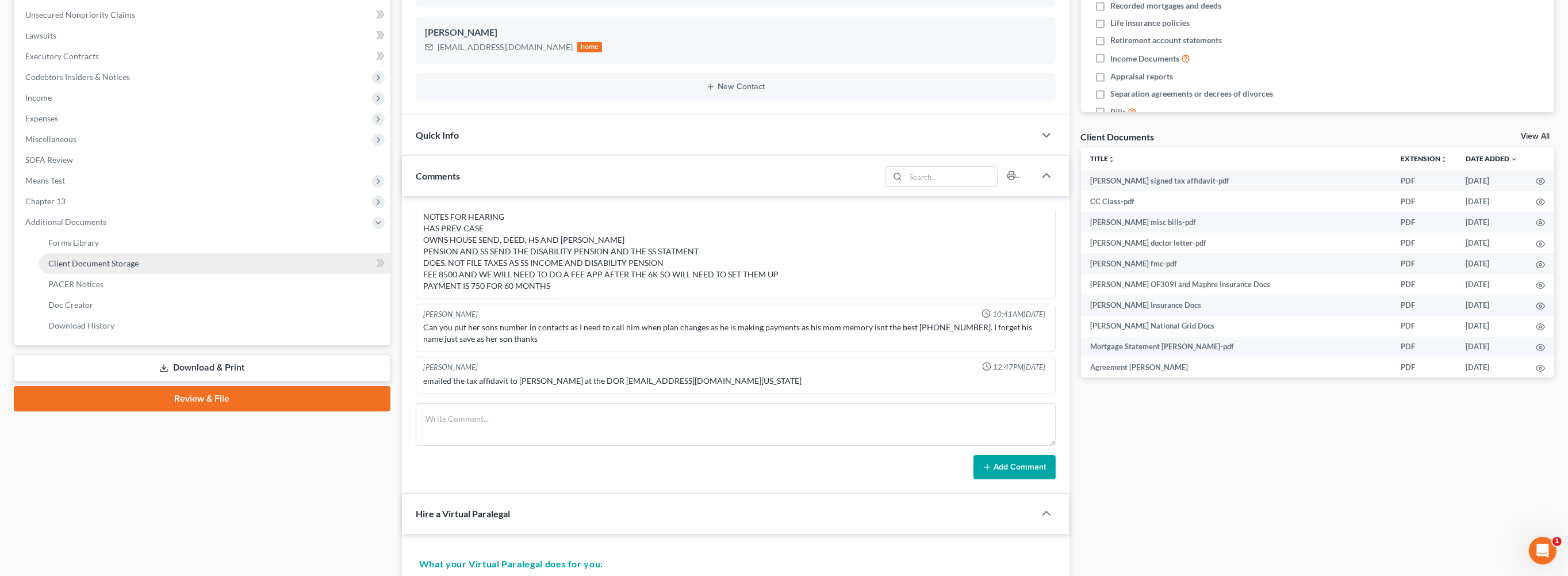
click at [138, 268] on span "Client Document Storage" at bounding box center [93, 262] width 90 height 10
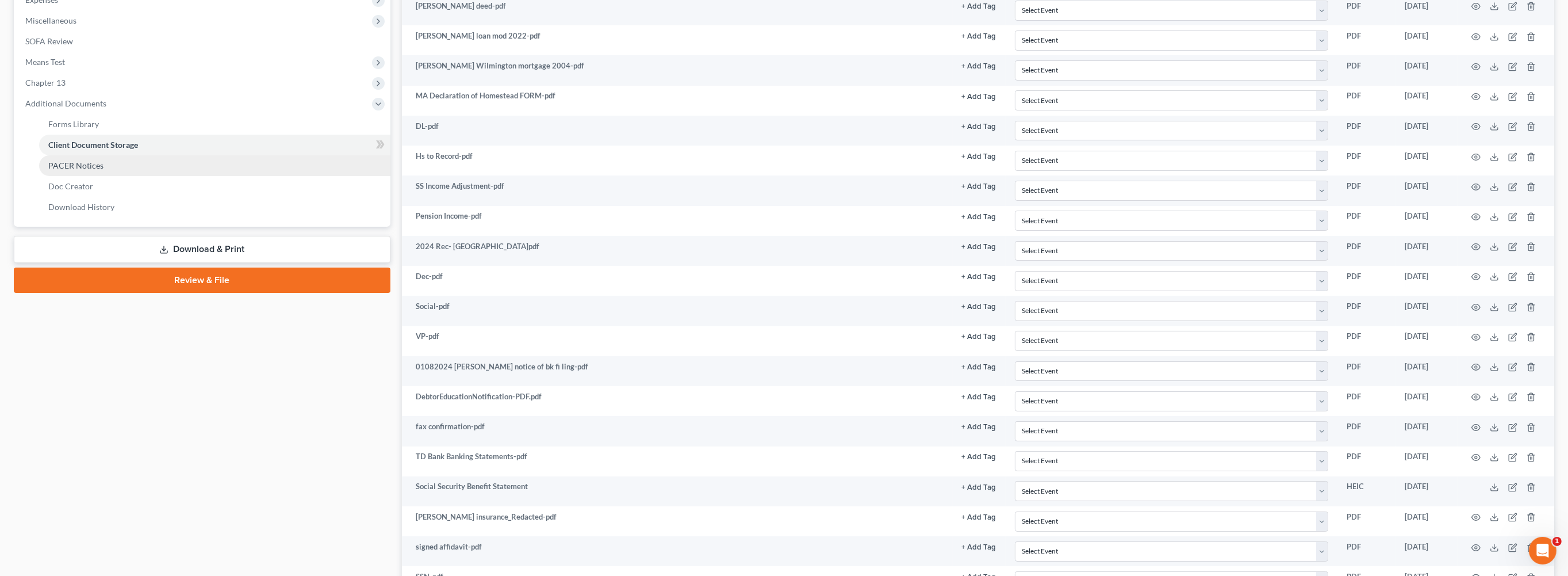
click at [91, 170] on span "PACER Notices" at bounding box center [76, 165] width 56 height 10
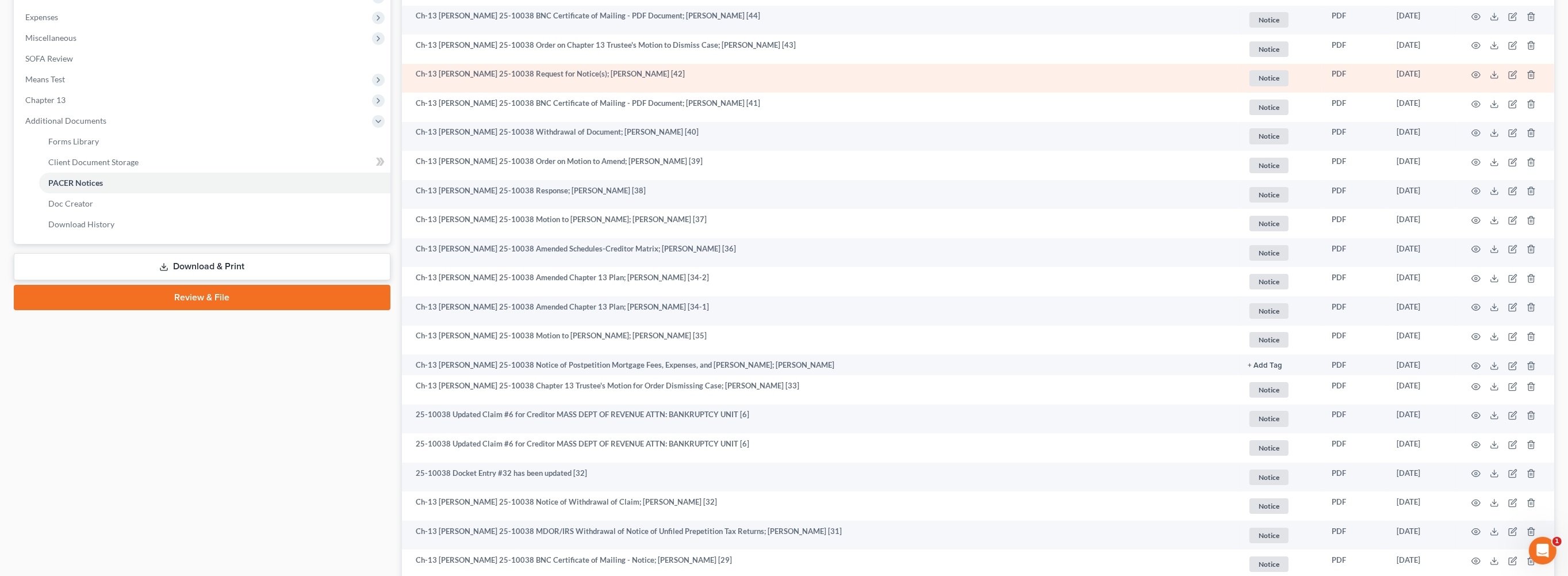
scroll to position [407, 0]
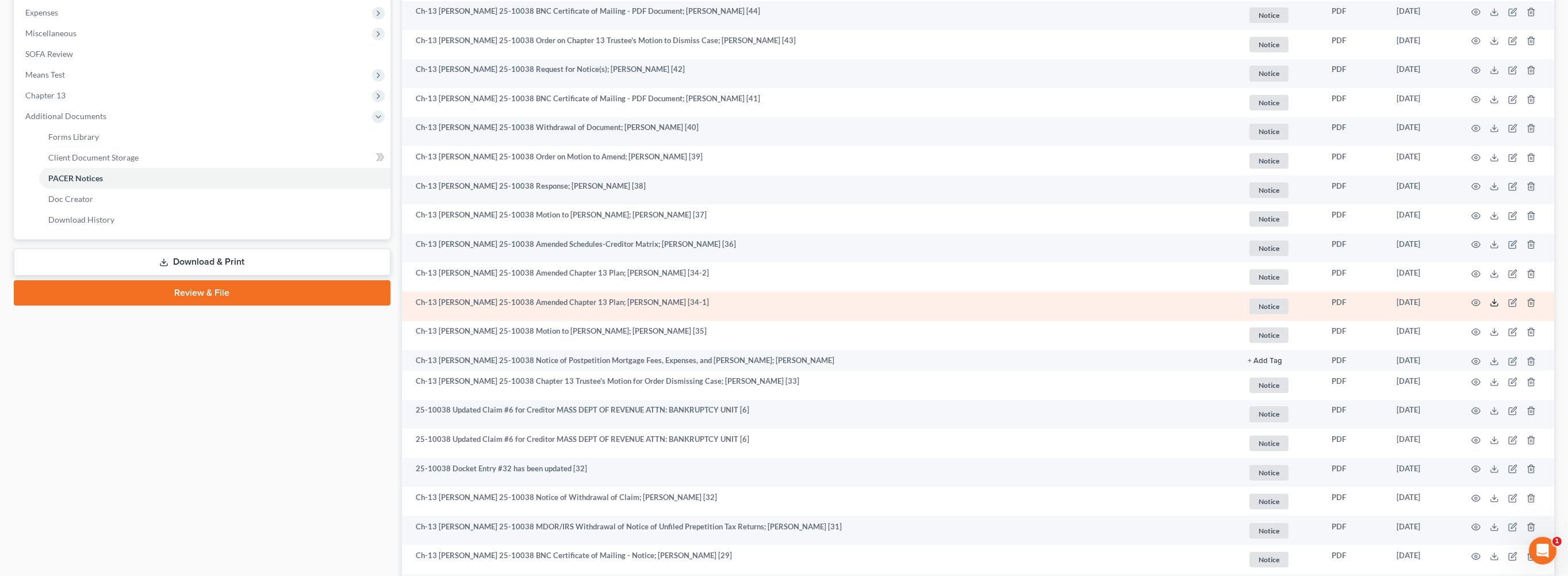
click at [1495, 303] on line at bounding box center [1495, 301] width 0 height 5
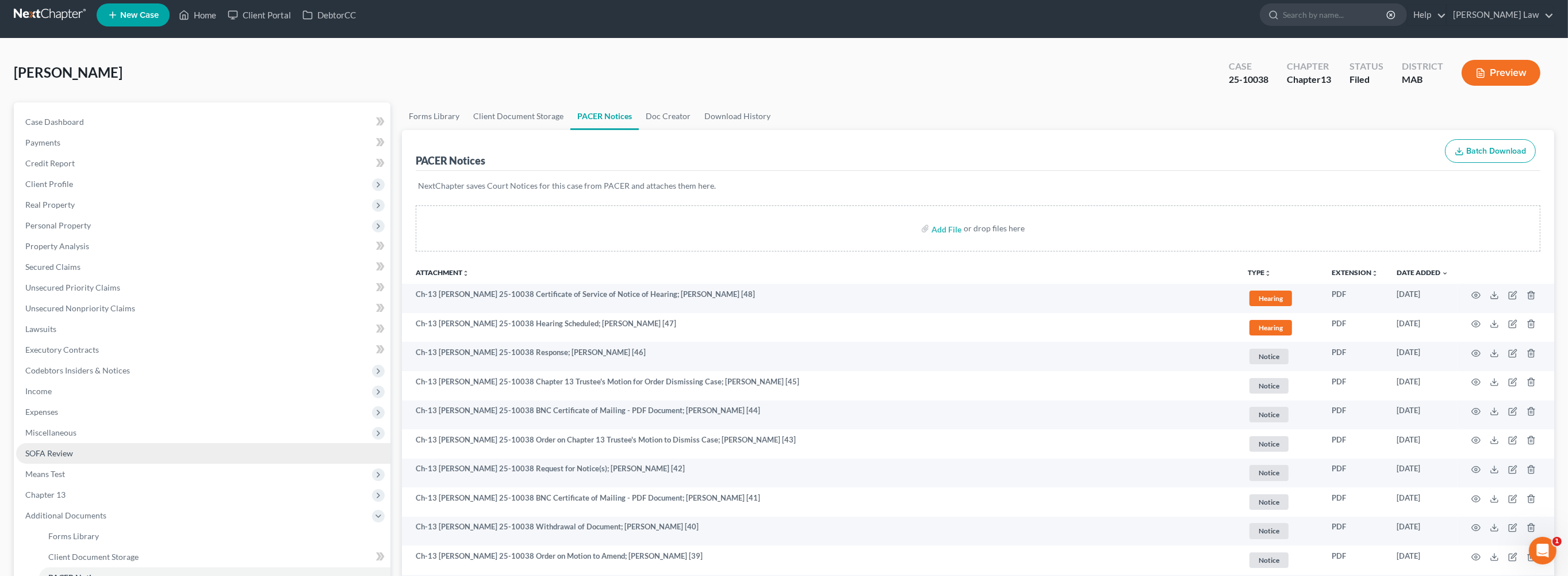
scroll to position [0, 0]
